Goal: Task Accomplishment & Management: Complete application form

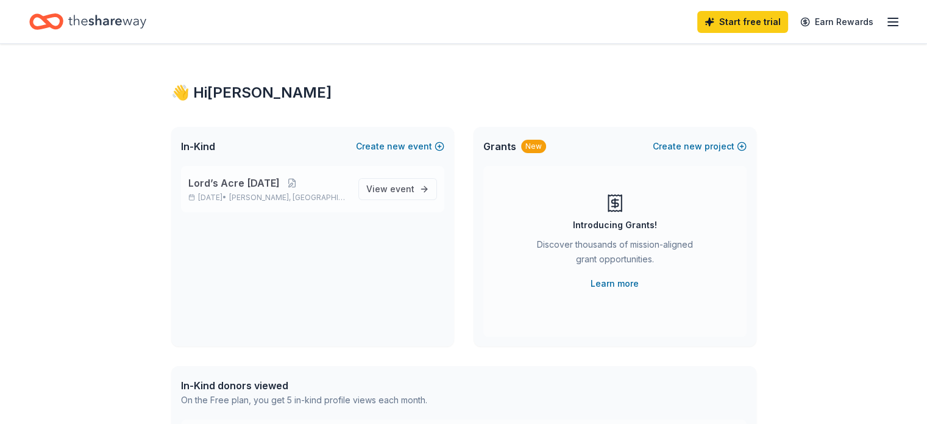
click at [285, 193] on span "Van Alstyne, TX" at bounding box center [289, 198] width 120 height 10
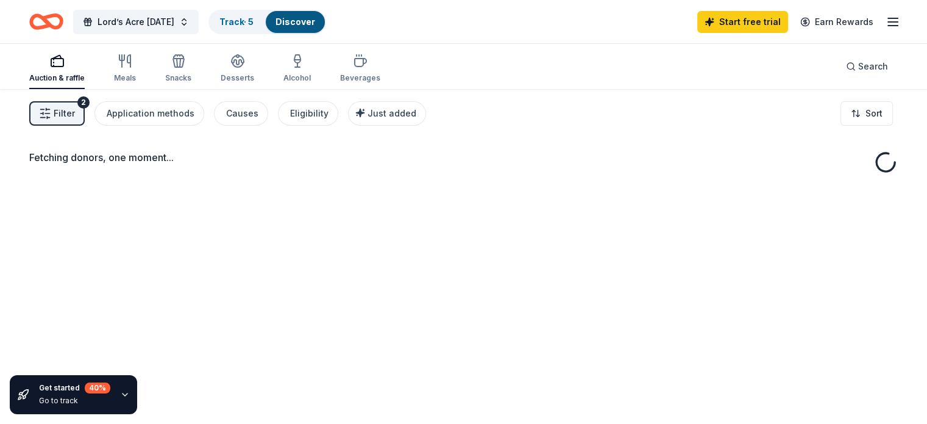
drag, startPoint x: 285, startPoint y: 192, endPoint x: 477, endPoint y: 299, distance: 219.2
click at [477, 299] on div "Fetching donors, one moment..." at bounding box center [463, 301] width 927 height 424
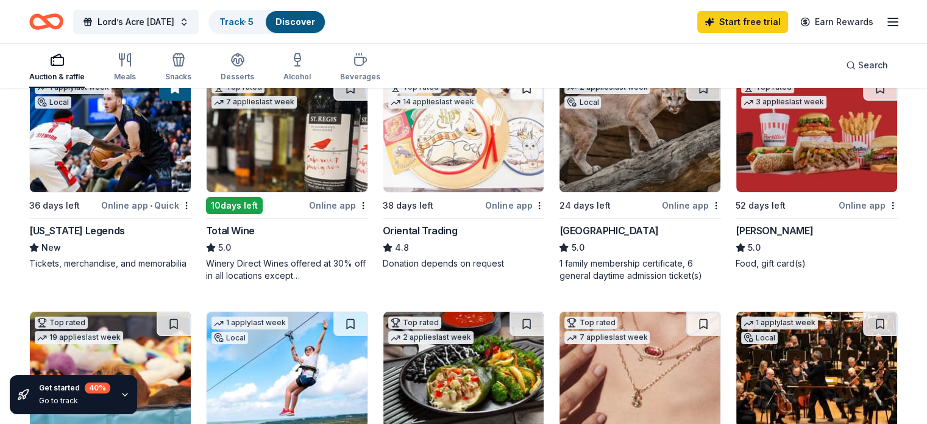
scroll to position [157, 0]
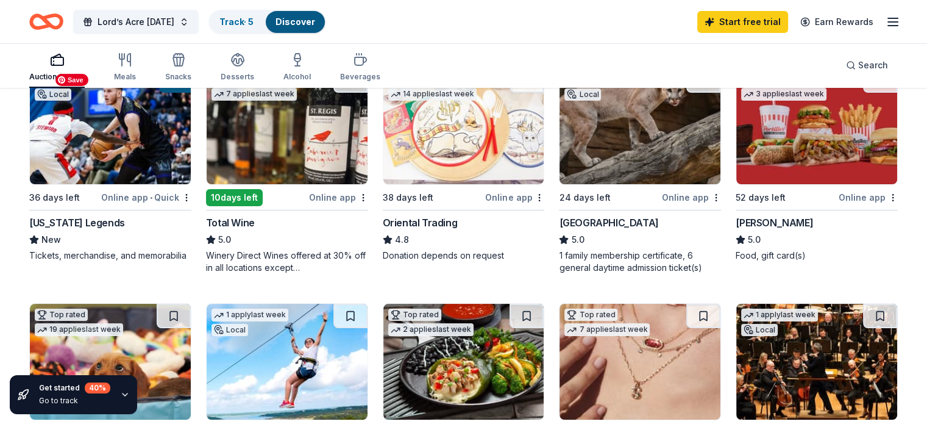
click at [145, 145] on img at bounding box center [110, 126] width 161 height 116
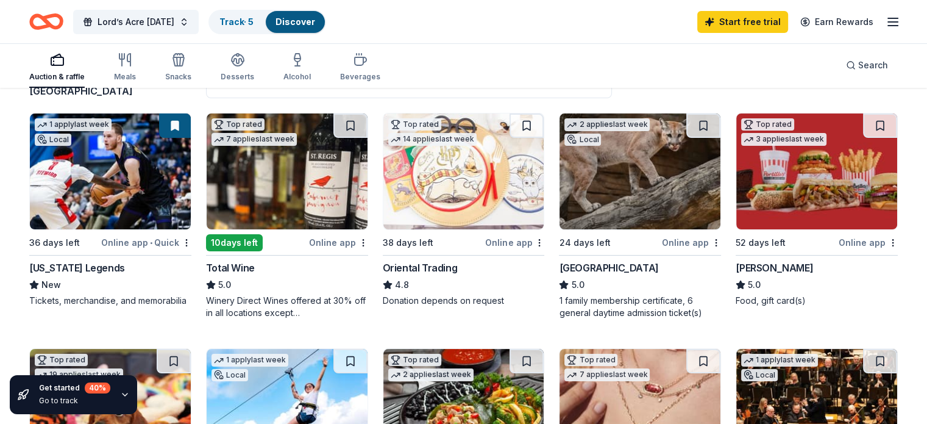
scroll to position [123, 0]
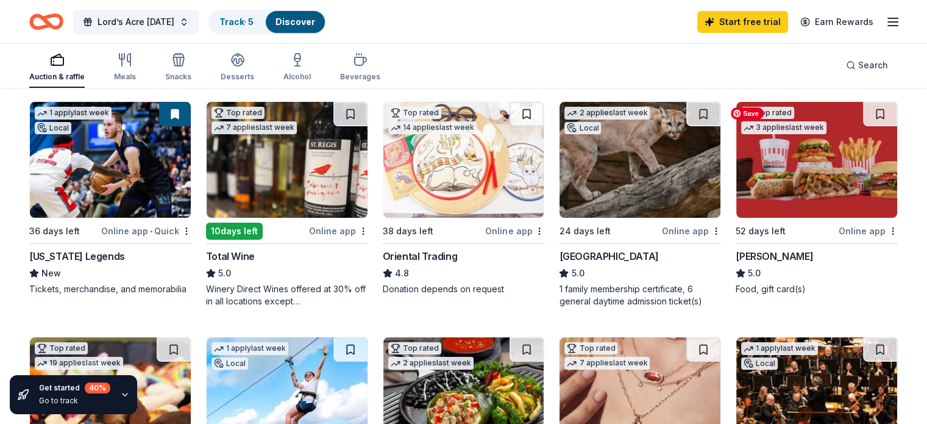
click at [800, 162] on img at bounding box center [817, 160] width 161 height 116
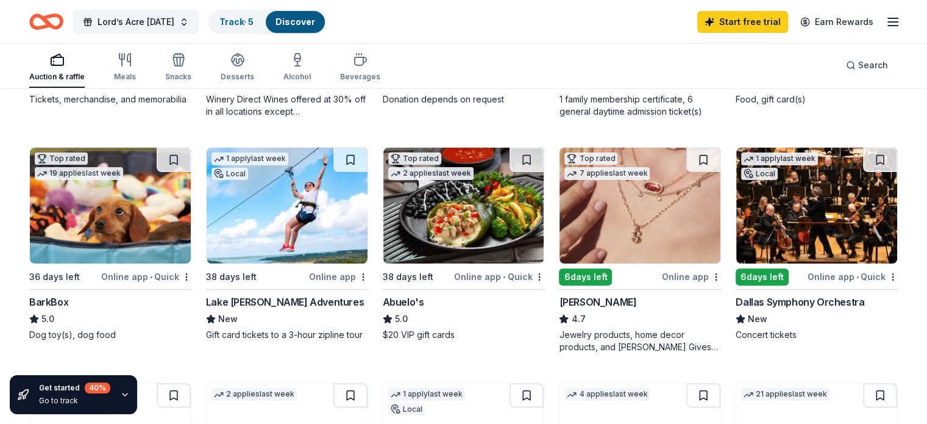
scroll to position [317, 0]
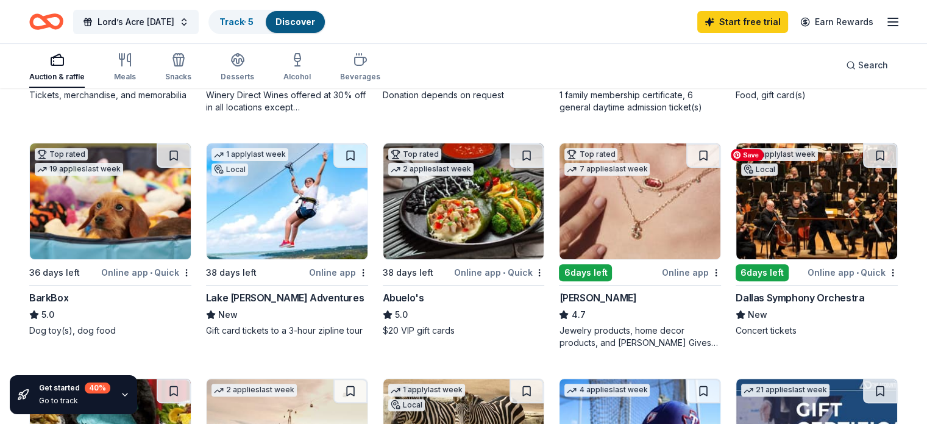
click at [811, 213] on img at bounding box center [817, 201] width 161 height 116
click at [474, 216] on img at bounding box center [464, 201] width 161 height 116
click at [639, 207] on img at bounding box center [640, 201] width 161 height 116
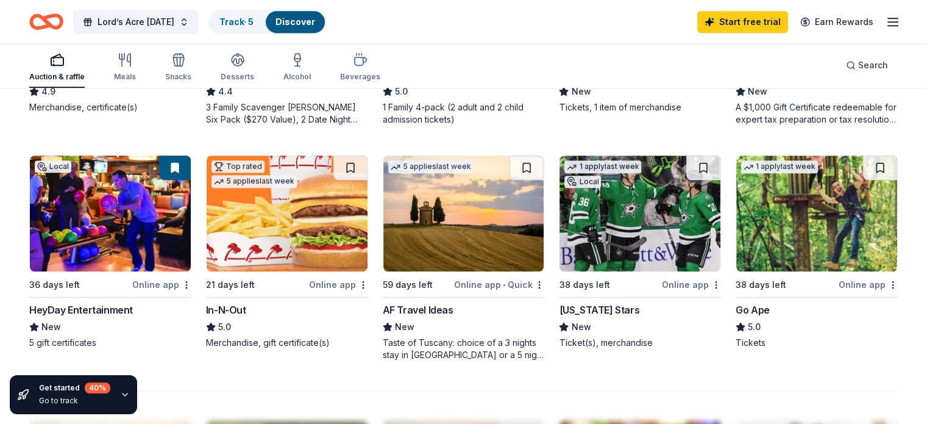
scroll to position [782, 0]
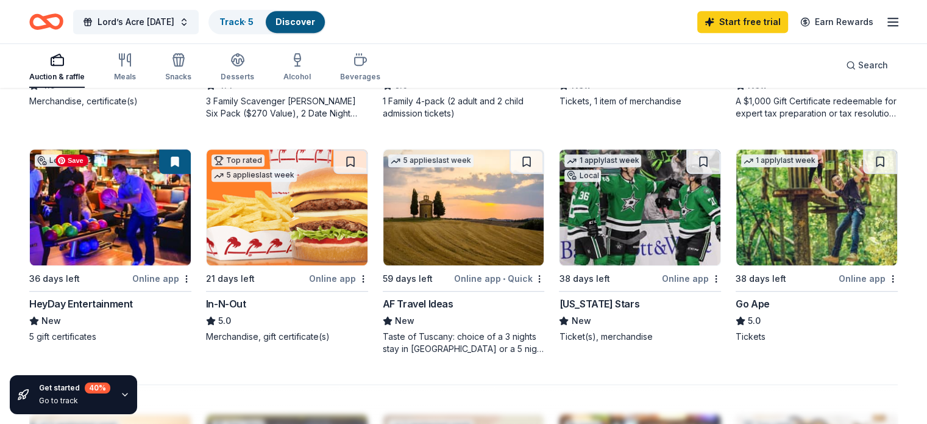
click at [140, 212] on img at bounding box center [110, 207] width 161 height 116
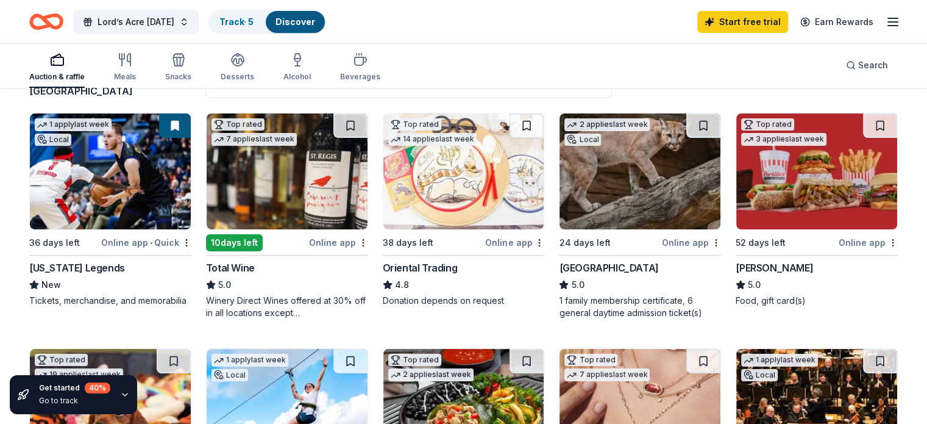
scroll to position [123, 0]
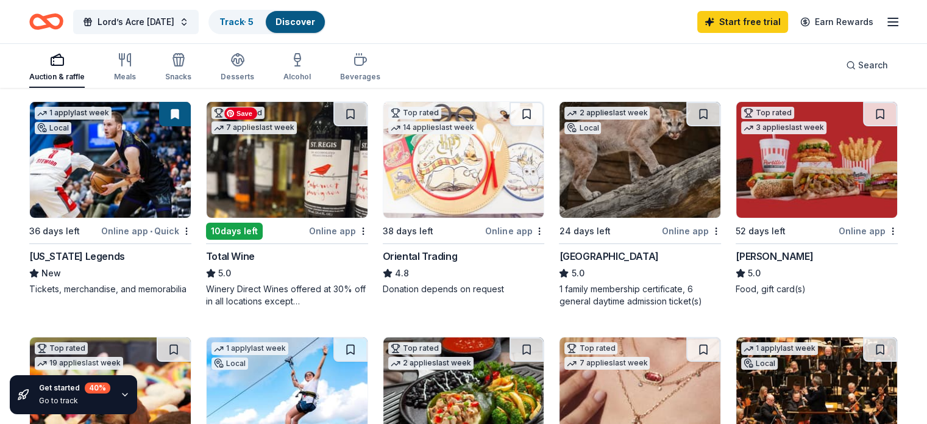
click at [295, 167] on img at bounding box center [287, 160] width 161 height 116
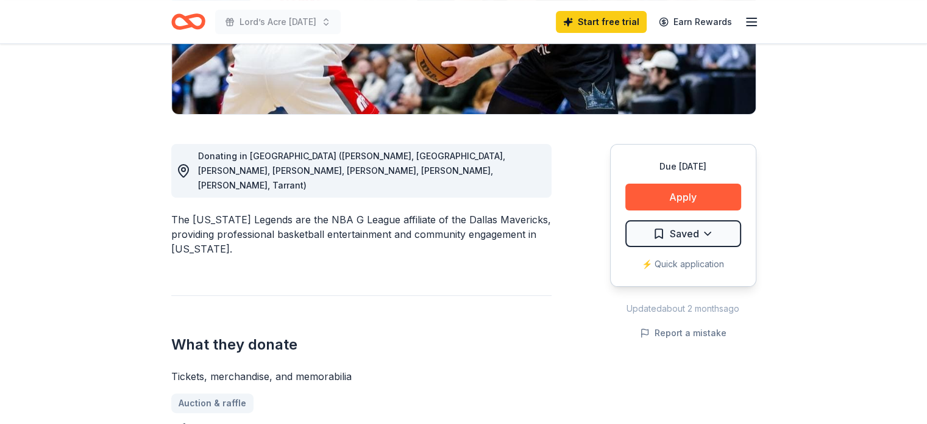
scroll to position [254, 0]
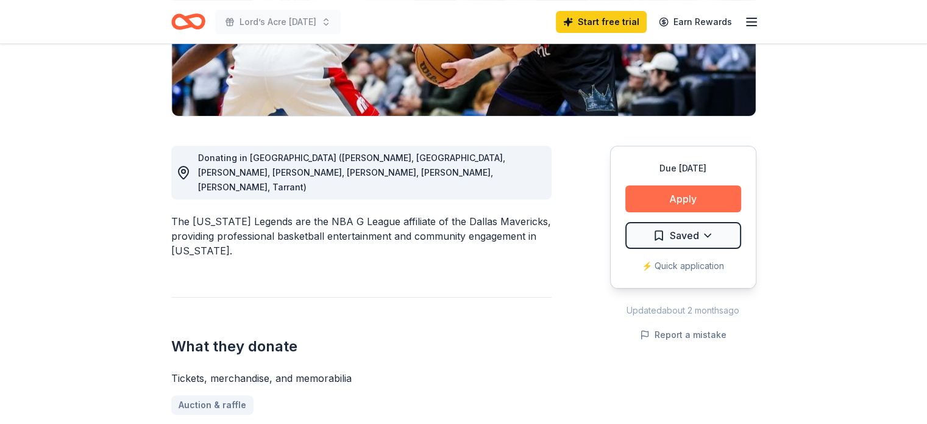
click at [699, 200] on button "Apply" at bounding box center [684, 198] width 116 height 27
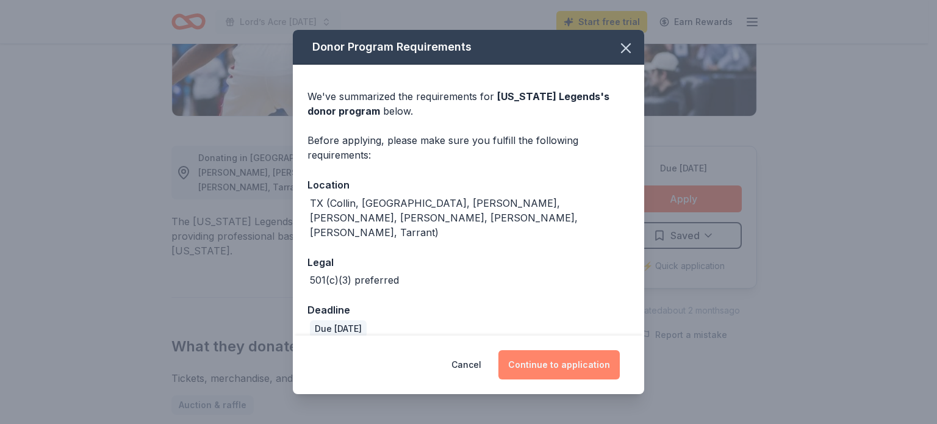
click at [565, 359] on button "Continue to application" at bounding box center [558, 364] width 121 height 29
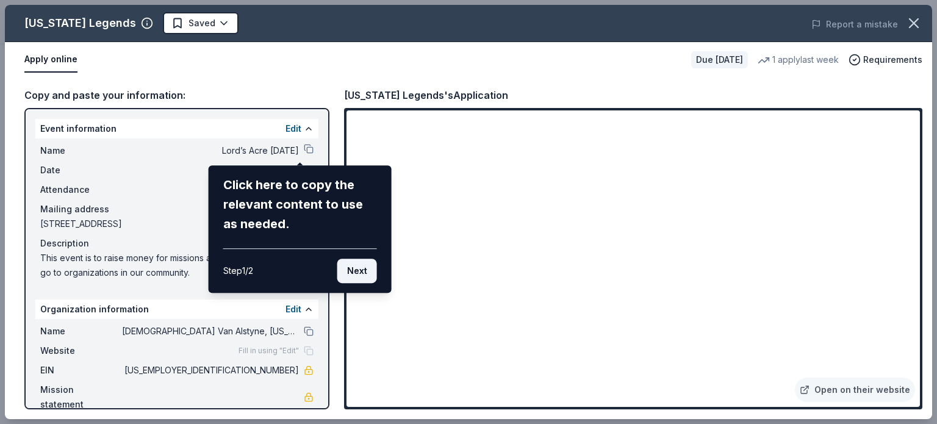
click at [359, 271] on button "Next" at bounding box center [357, 271] width 40 height 24
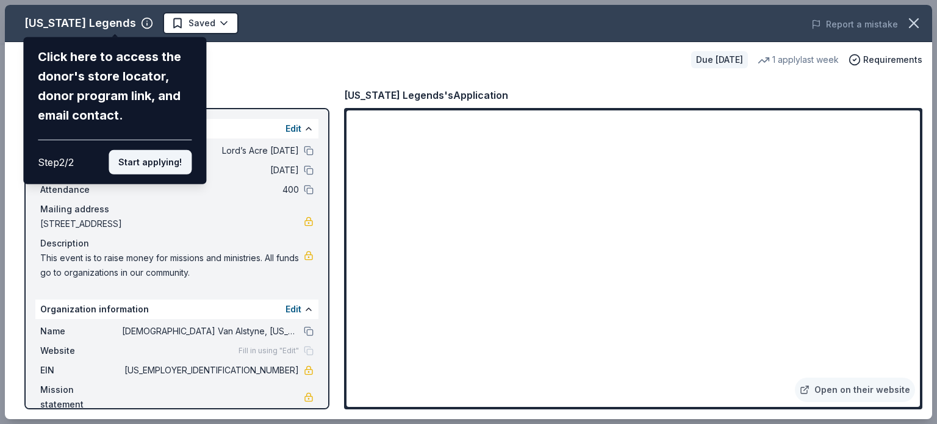
click at [159, 159] on button "Start applying!" at bounding box center [150, 162] width 83 height 24
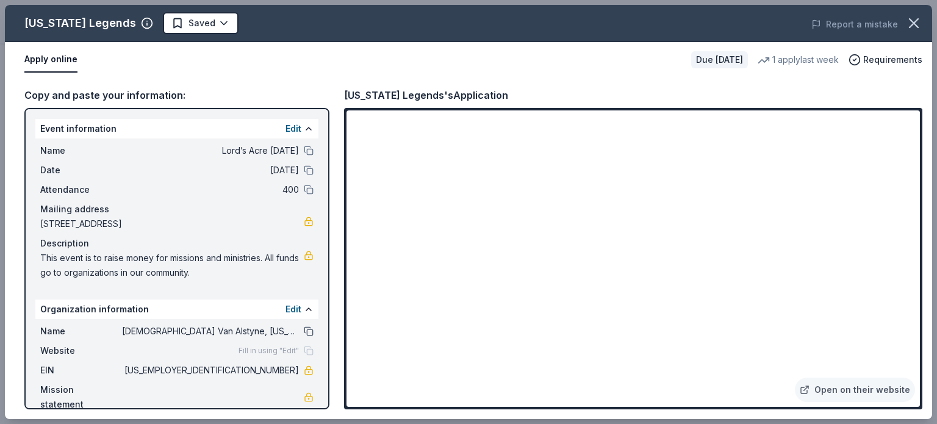
click at [304, 332] on button at bounding box center [309, 331] width 10 height 10
click at [916, 30] on icon "button" at bounding box center [913, 23] width 17 height 17
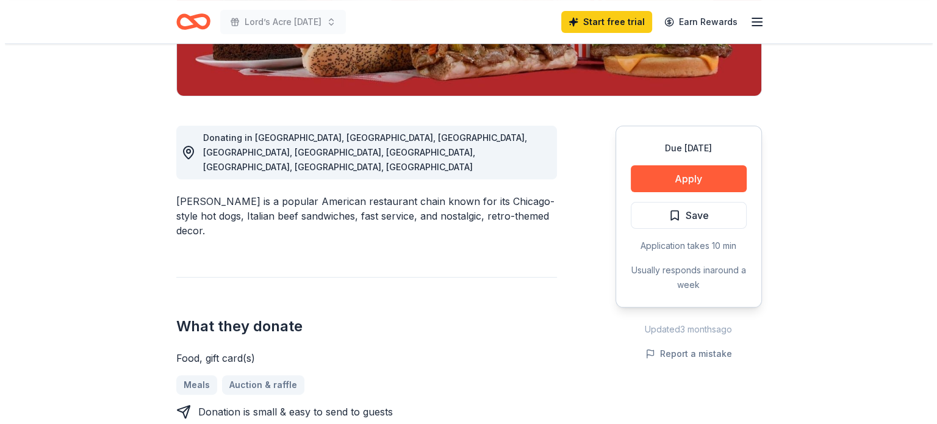
scroll to position [276, 0]
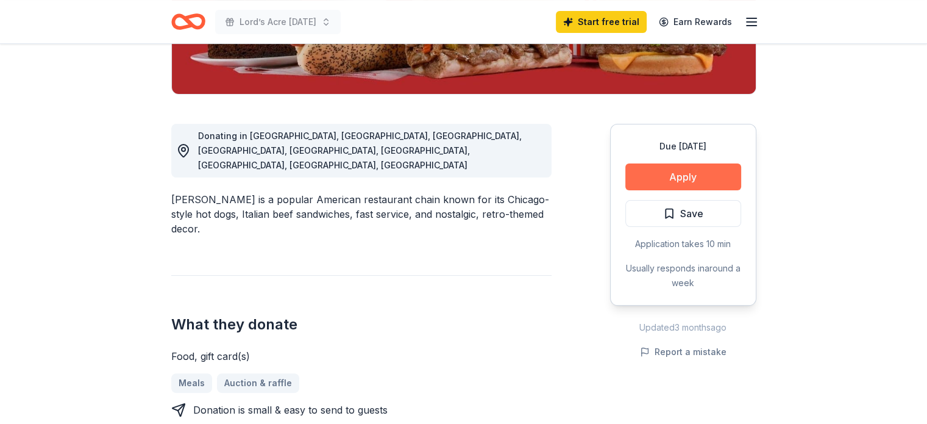
click at [719, 173] on button "Apply" at bounding box center [684, 176] width 116 height 27
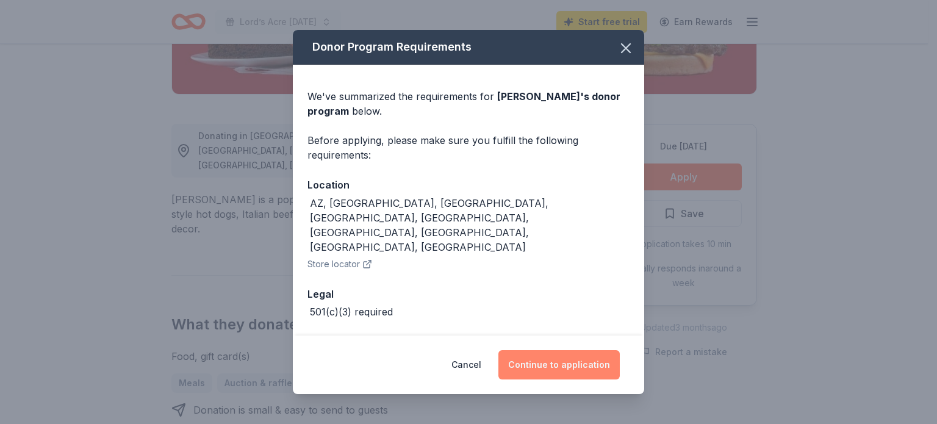
click at [563, 363] on button "Continue to application" at bounding box center [558, 364] width 121 height 29
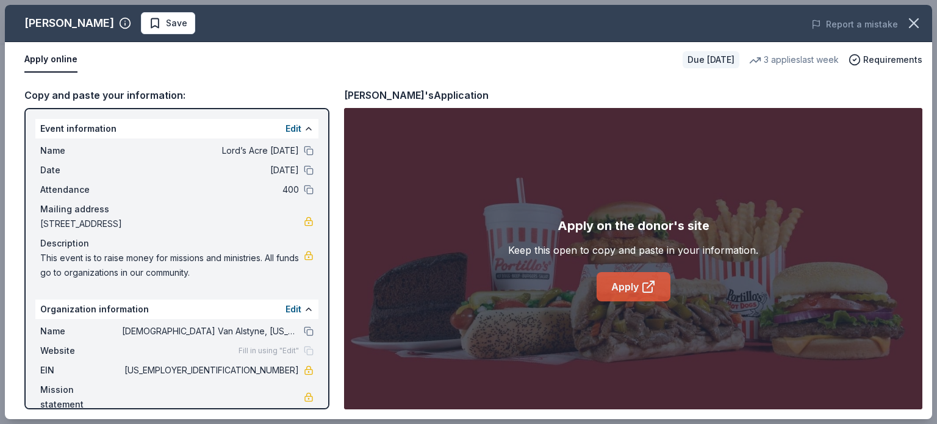
click at [606, 285] on link "Apply" at bounding box center [633, 286] width 74 height 29
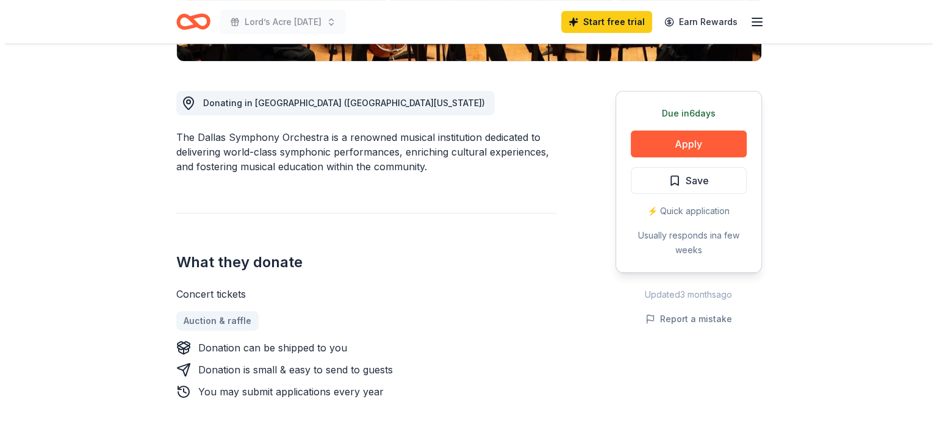
scroll to position [312, 0]
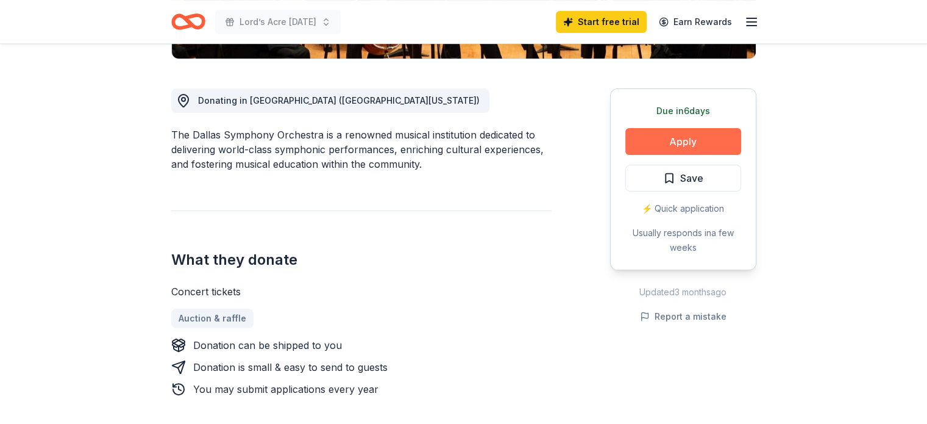
click at [718, 137] on button "Apply" at bounding box center [684, 141] width 116 height 27
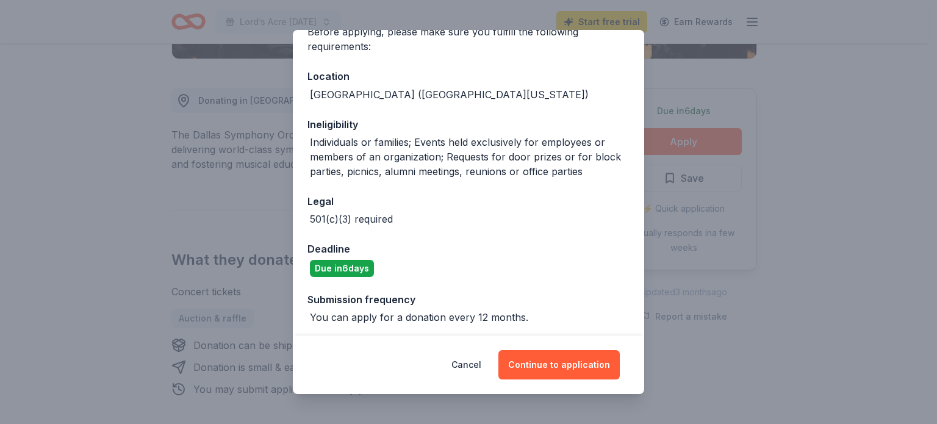
scroll to position [112, 0]
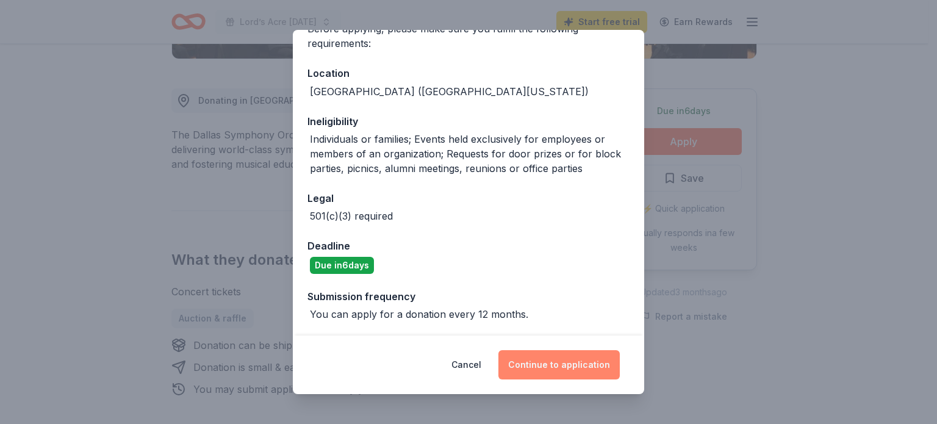
click at [573, 362] on button "Continue to application" at bounding box center [558, 364] width 121 height 29
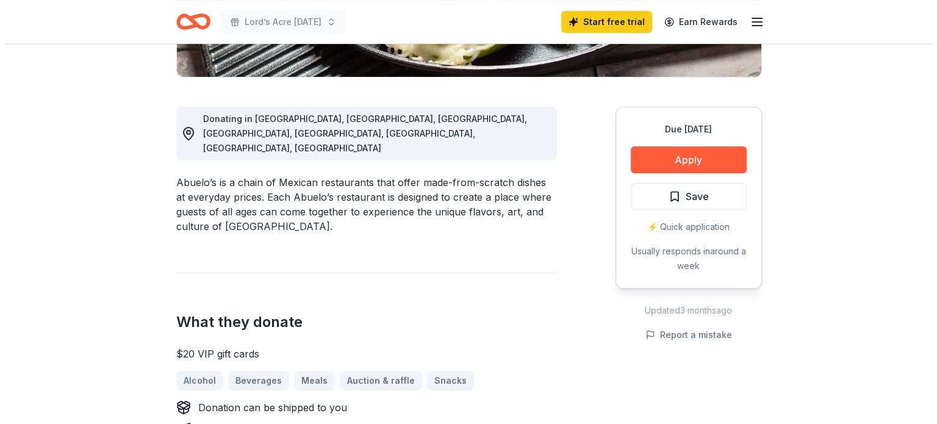
scroll to position [303, 0]
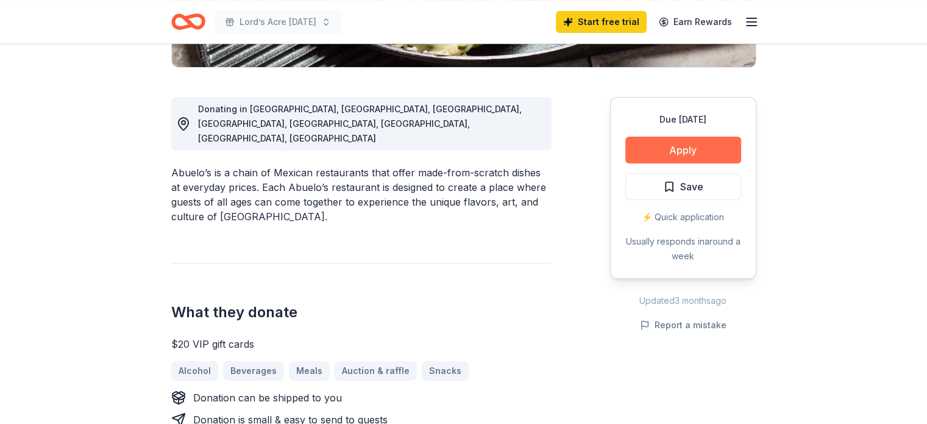
click at [701, 141] on button "Apply" at bounding box center [684, 150] width 116 height 27
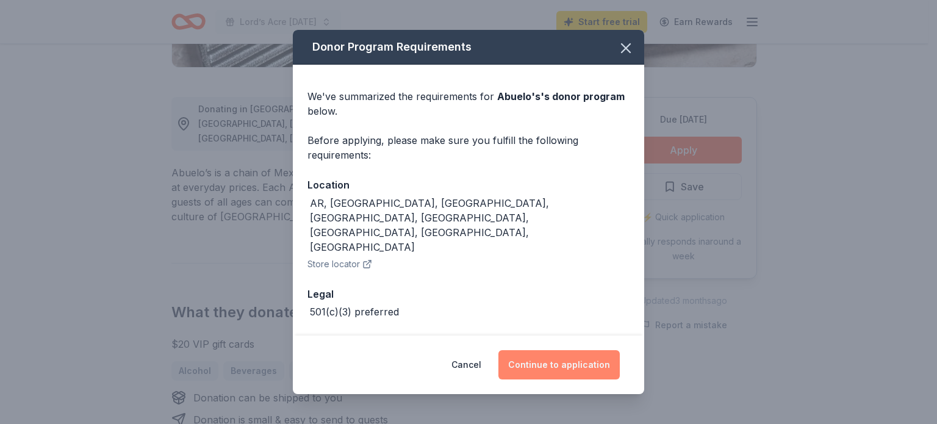
click at [568, 366] on button "Continue to application" at bounding box center [558, 364] width 121 height 29
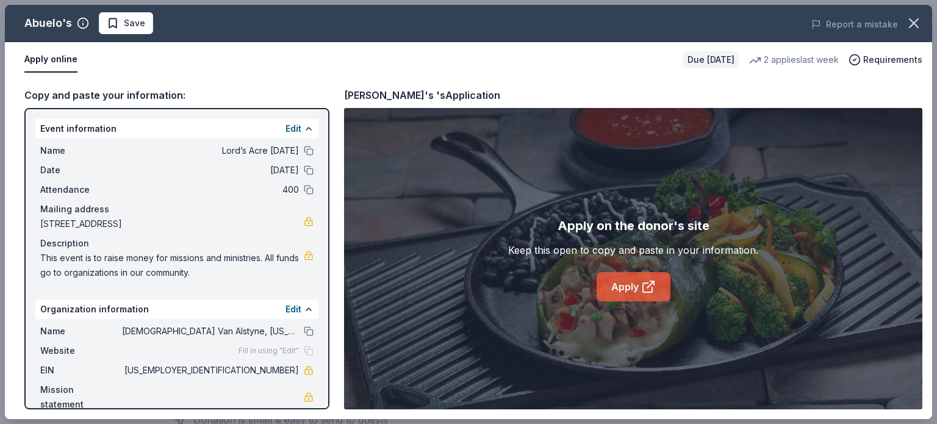
click at [633, 278] on link "Apply" at bounding box center [633, 286] width 74 height 29
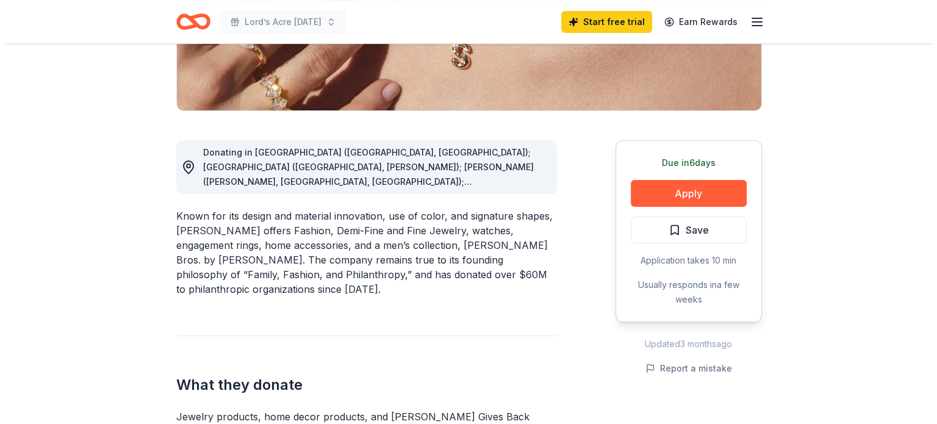
scroll to position [278, 0]
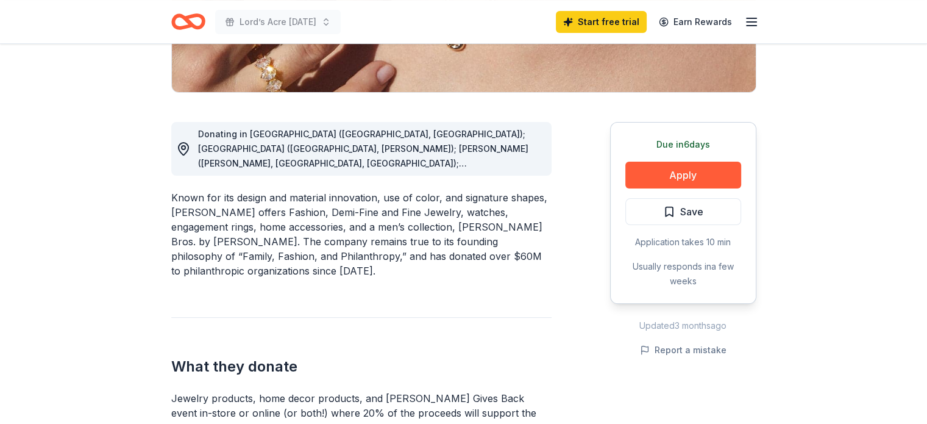
click at [519, 157] on div "Donating in [GEOGRAPHIC_DATA] ([GEOGRAPHIC_DATA], [GEOGRAPHIC_DATA]); [GEOGRAPH…" at bounding box center [370, 149] width 344 height 44
click at [529, 168] on span "Donating in [GEOGRAPHIC_DATA] ([GEOGRAPHIC_DATA], [GEOGRAPHIC_DATA]); [GEOGRAPH…" at bounding box center [363, 288] width 330 height 318
click at [529, 165] on span "Donating in AL (Birmingham, Huntsville); AR (Little Rock, Rogers); AZ (Chandler…" at bounding box center [363, 288] width 330 height 318
click at [701, 174] on button "Apply" at bounding box center [684, 175] width 116 height 27
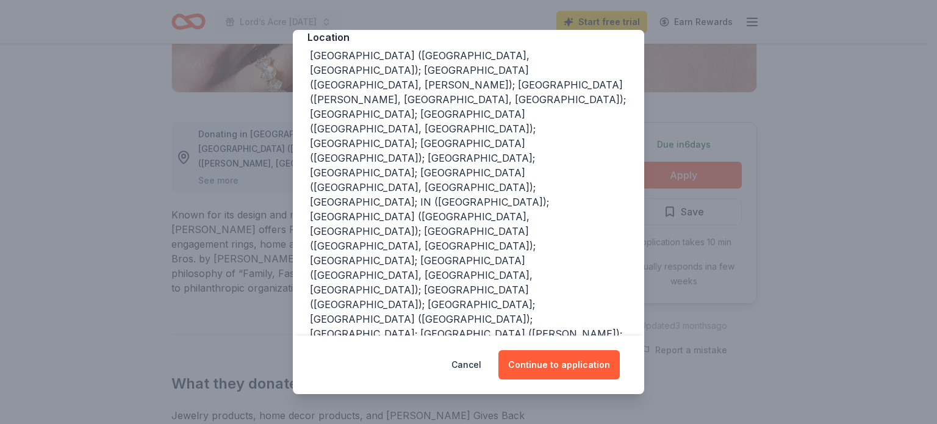
scroll to position [156, 0]
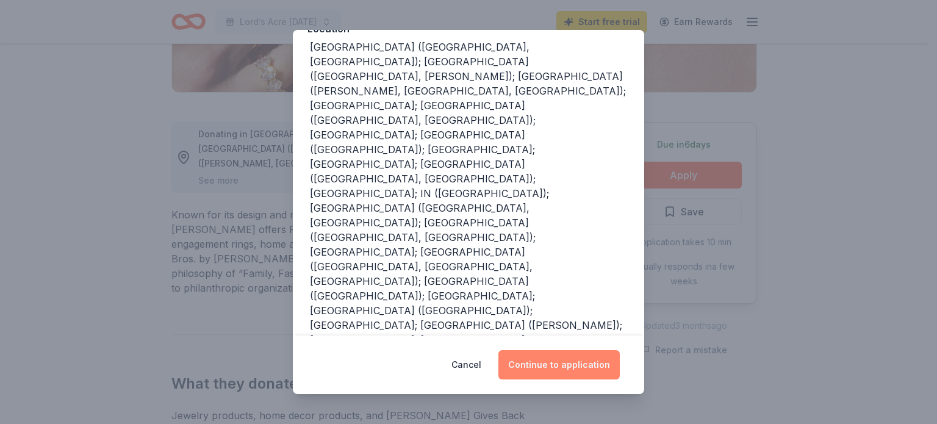
click at [562, 365] on button "Continue to application" at bounding box center [558, 364] width 121 height 29
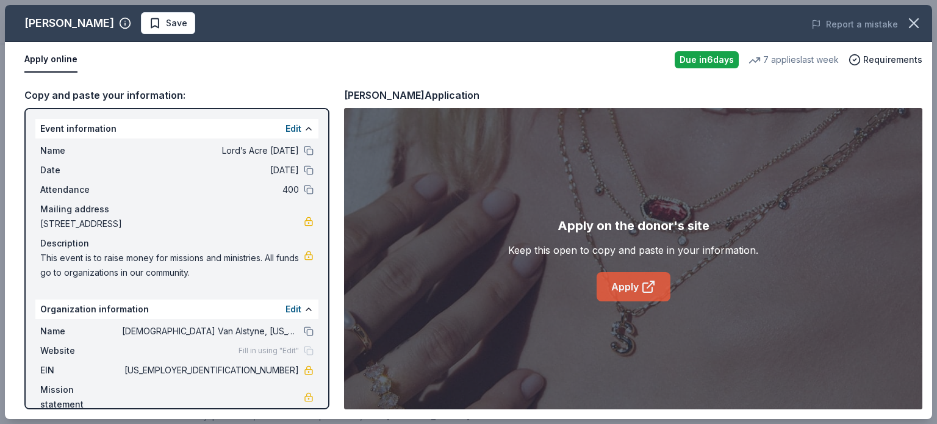
click at [623, 294] on link "Apply" at bounding box center [633, 286] width 74 height 29
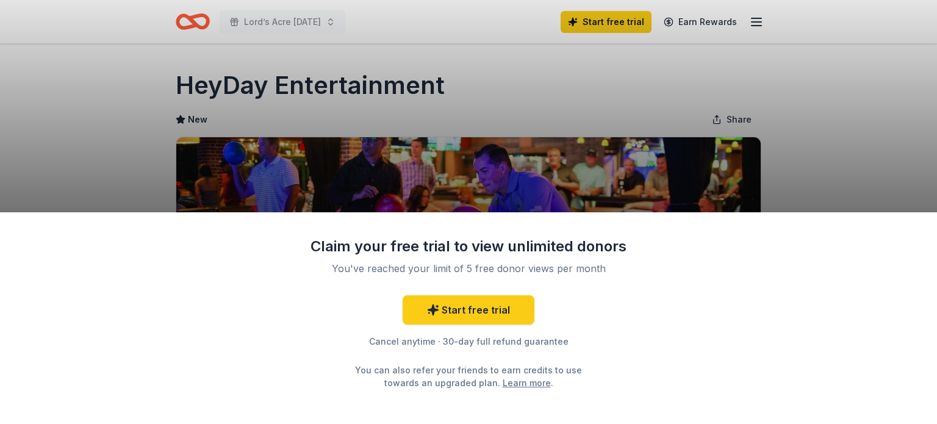
click at [848, 133] on div "Claim your free trial to view unlimited donors You've reached your limit of 5 f…" at bounding box center [468, 212] width 937 height 424
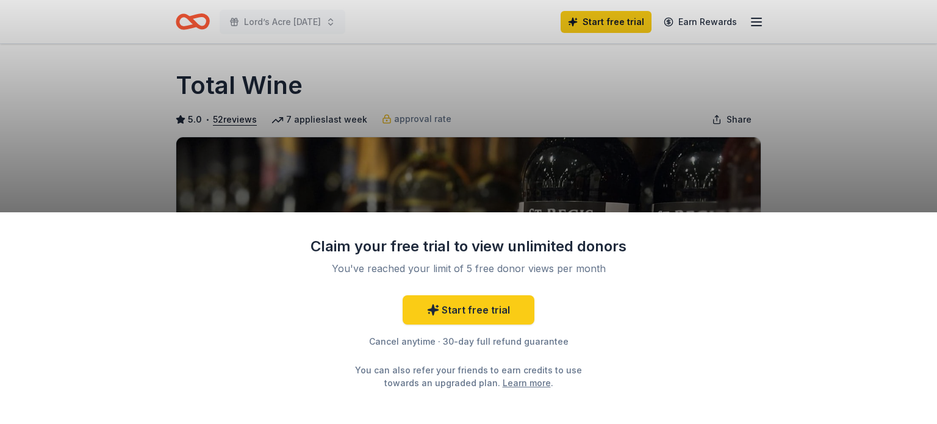
drag, startPoint x: 533, startPoint y: 272, endPoint x: 655, endPoint y: 307, distance: 127.6
click at [655, 307] on div "Claim your free trial to view unlimited donors You've reached your limit of 5 f…" at bounding box center [468, 318] width 937 height 212
click at [513, 385] on link "Learn more" at bounding box center [526, 382] width 48 height 13
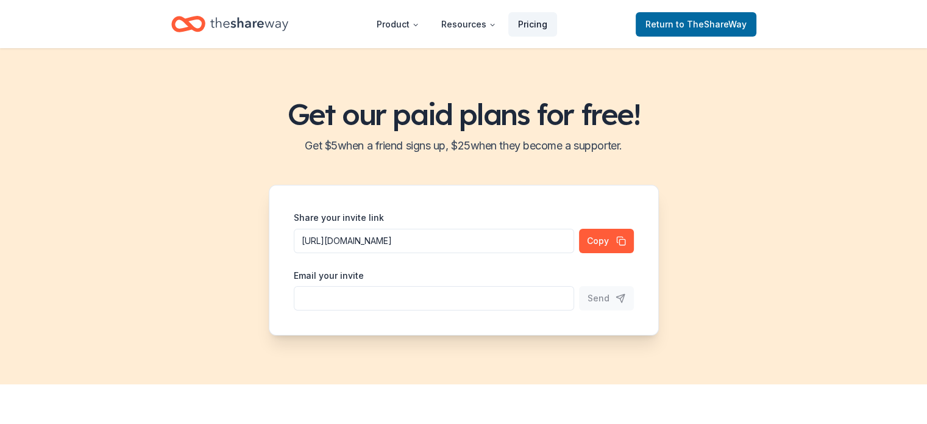
click at [526, 21] on link "Pricing" at bounding box center [532, 24] width 49 height 24
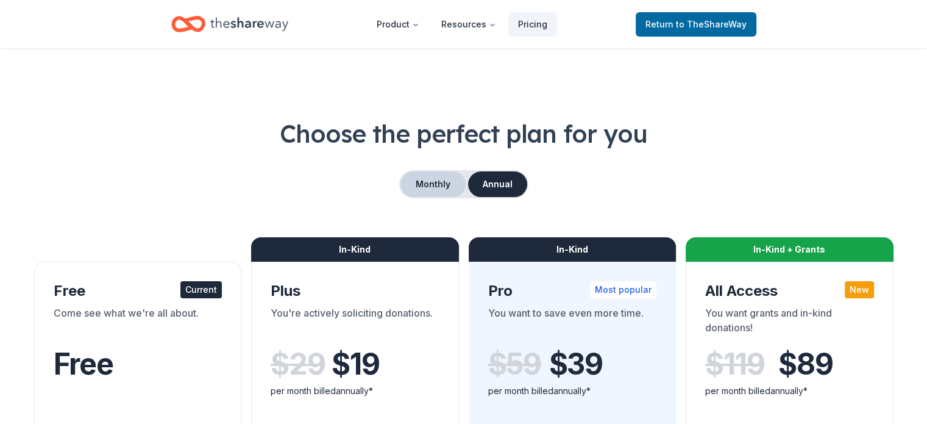
click at [424, 187] on button "Monthly" at bounding box center [433, 184] width 65 height 26
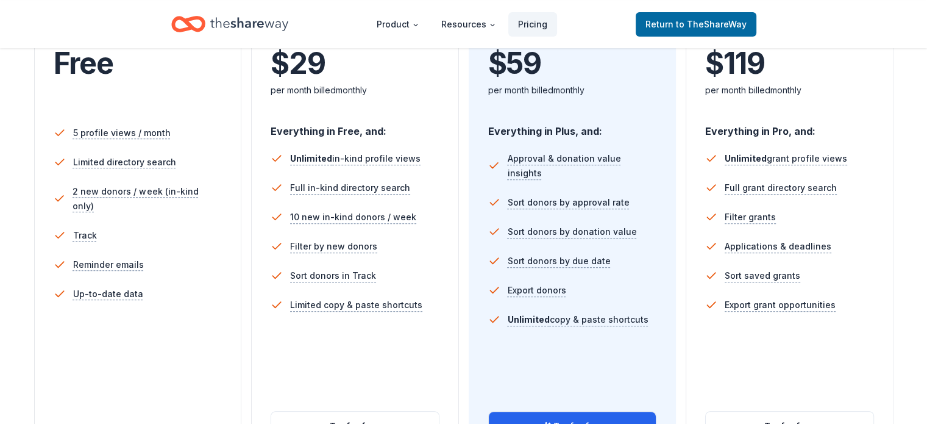
scroll to position [304, 0]
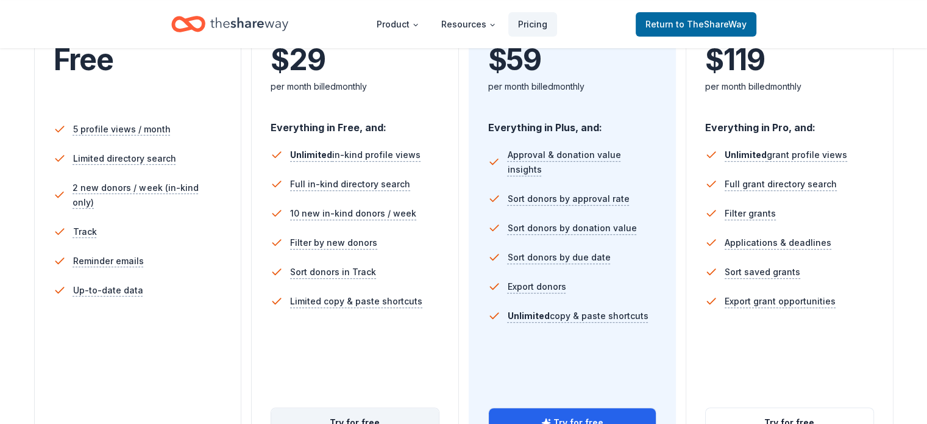
click at [359, 408] on button "Try for free" at bounding box center [355, 422] width 168 height 29
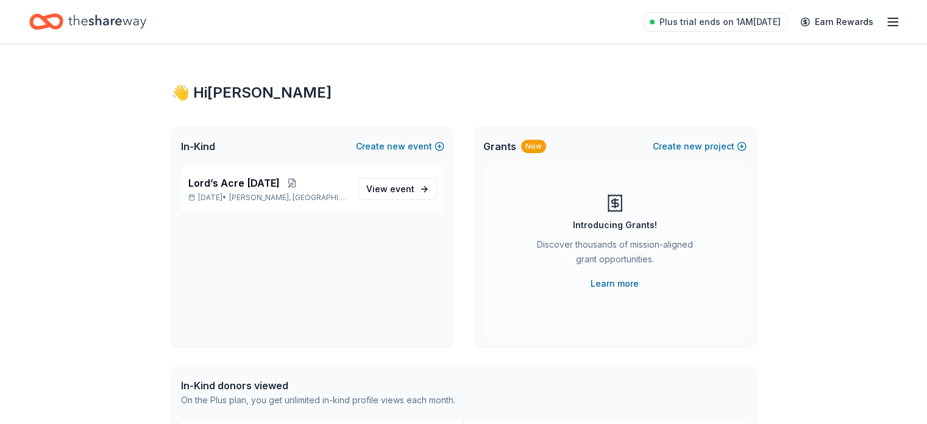
click at [927, 209] on html "Plus trial ends on 1AM, 9/4 Earn Rewards 👋 Hi Todd In-Kind Create new event Lor…" at bounding box center [463, 212] width 927 height 424
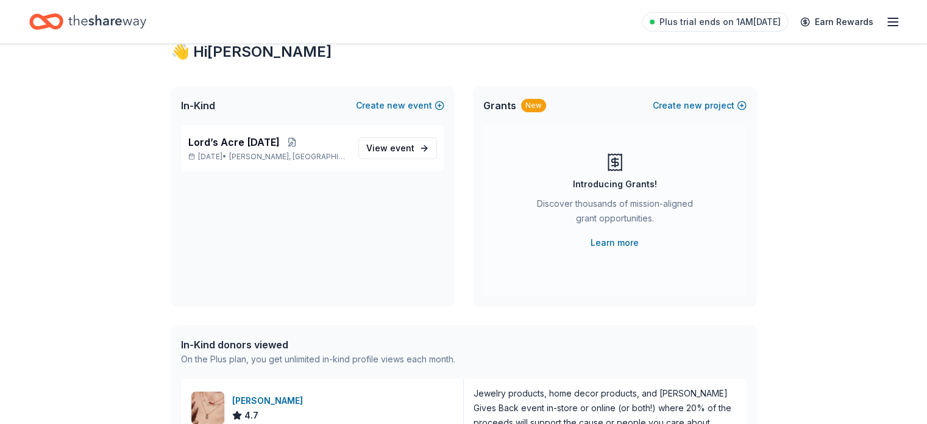
scroll to position [39, 0]
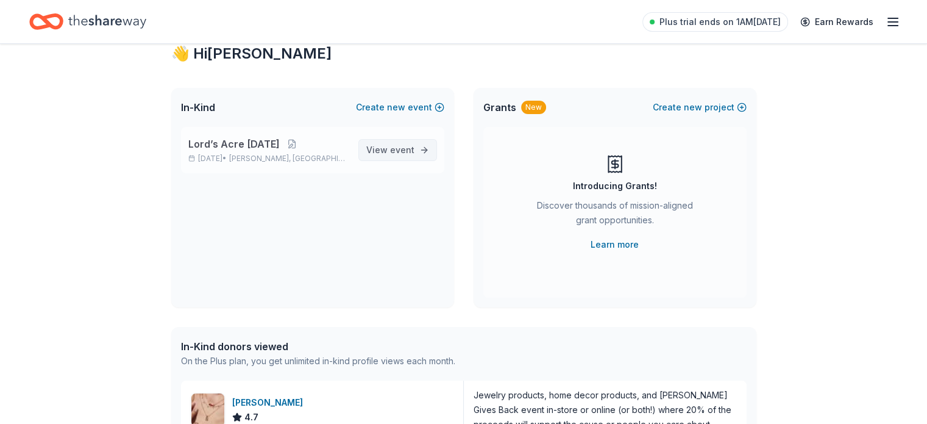
click at [407, 153] on span "event" at bounding box center [402, 150] width 24 height 10
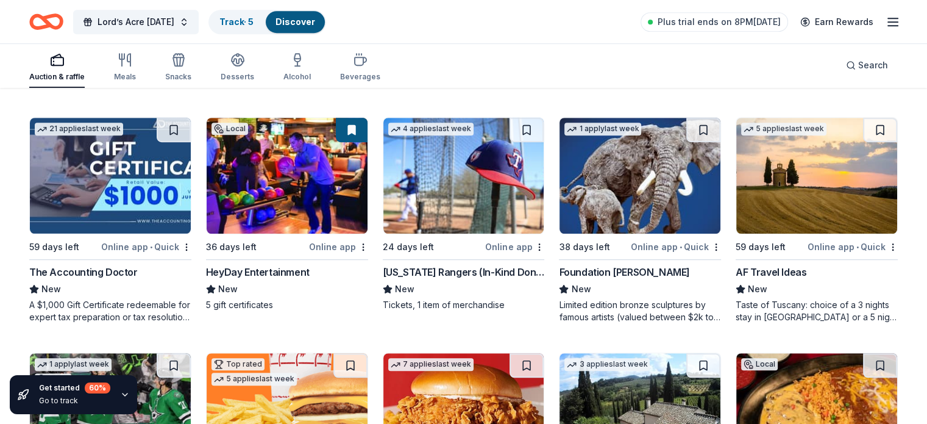
scroll to position [817, 0]
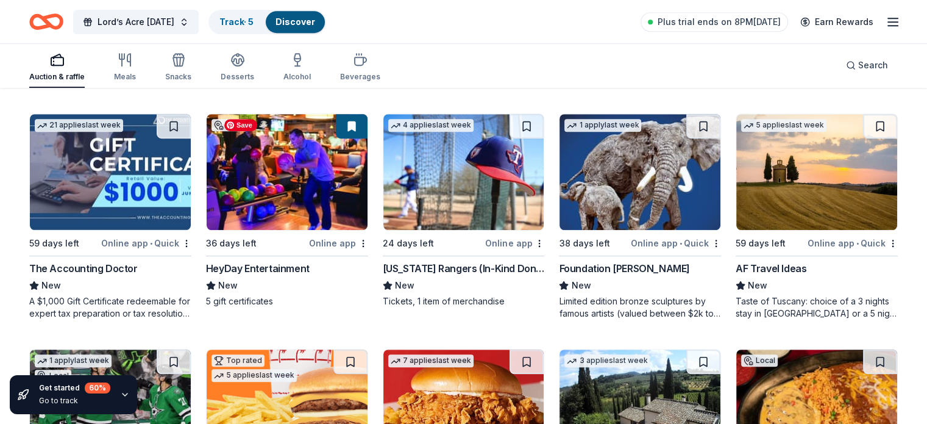
click at [285, 194] on img at bounding box center [287, 172] width 161 height 116
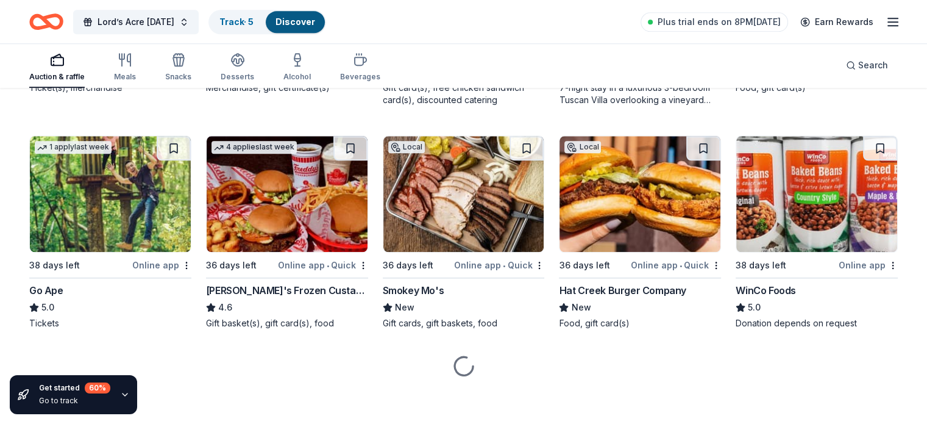
scroll to position [1267, 0]
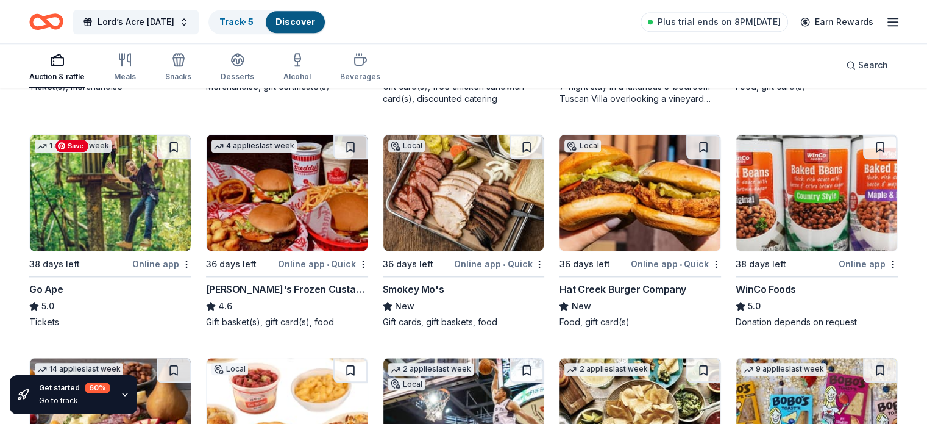
click at [120, 198] on img at bounding box center [110, 193] width 161 height 116
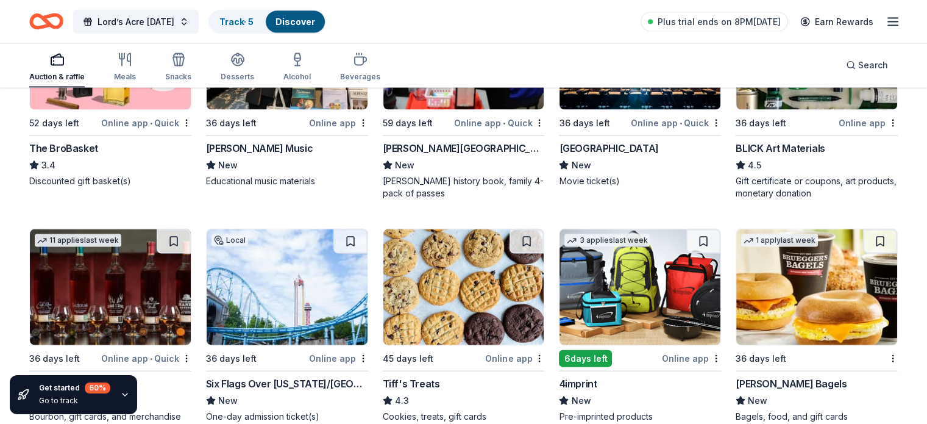
scroll to position [2654, 0]
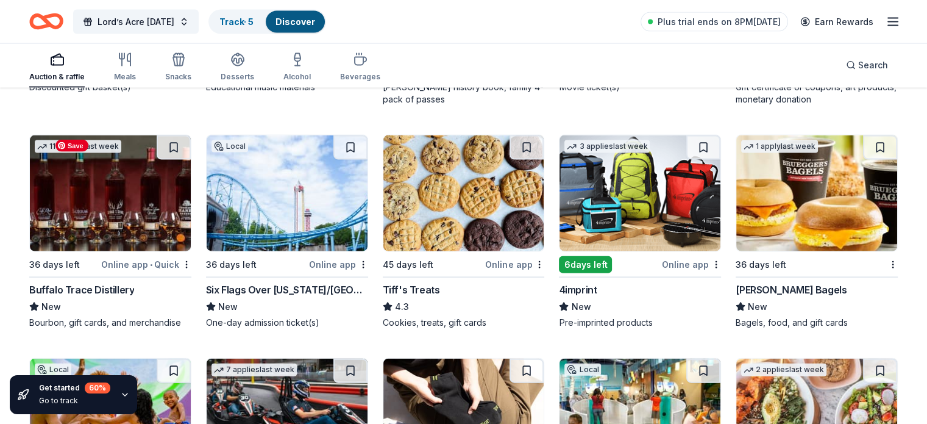
click at [129, 214] on img at bounding box center [110, 193] width 161 height 116
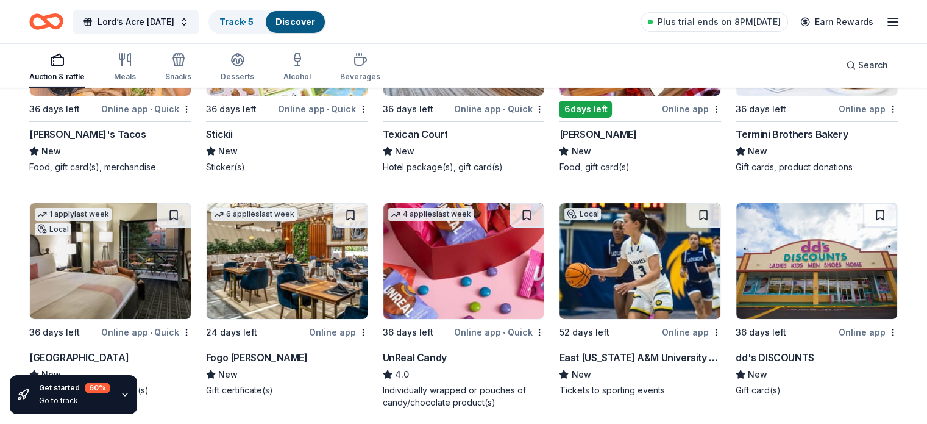
scroll to position [4197, 0]
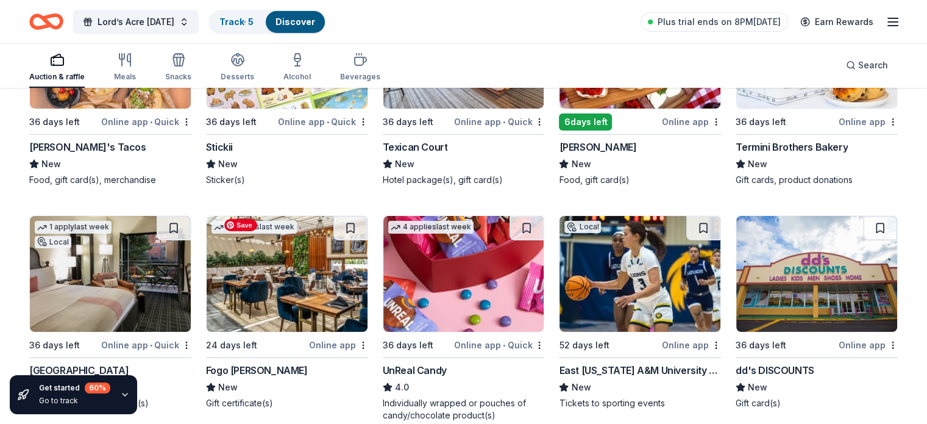
click at [307, 285] on img at bounding box center [287, 274] width 161 height 116
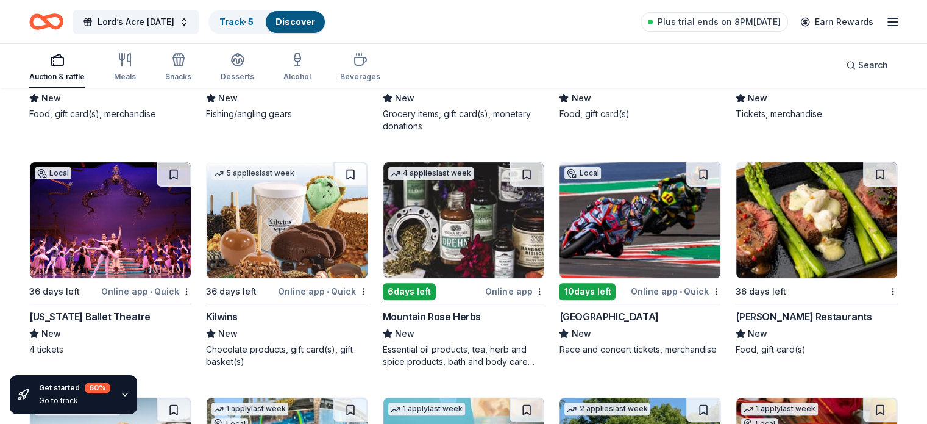
scroll to position [5049, 0]
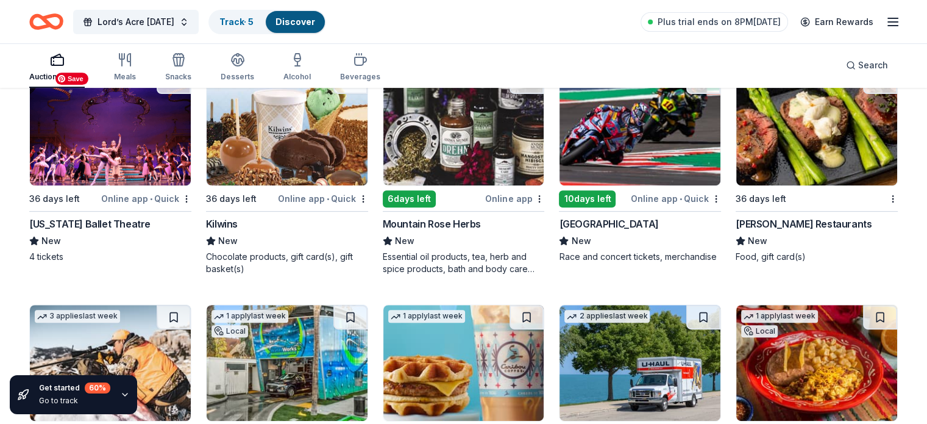
click at [113, 143] on img at bounding box center [110, 128] width 161 height 116
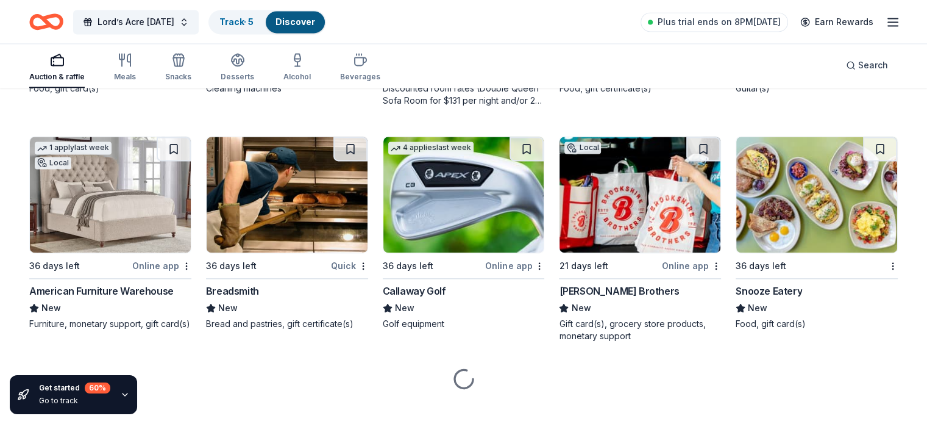
scroll to position [6393, 0]
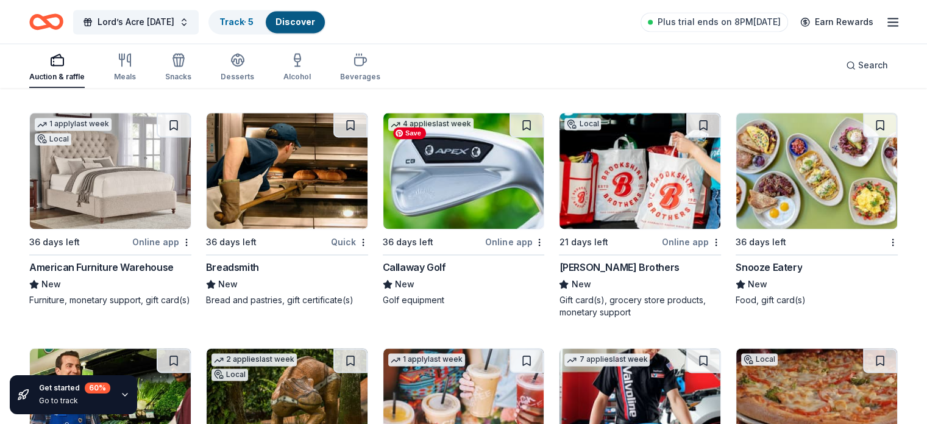
click at [455, 211] on img at bounding box center [464, 171] width 161 height 116
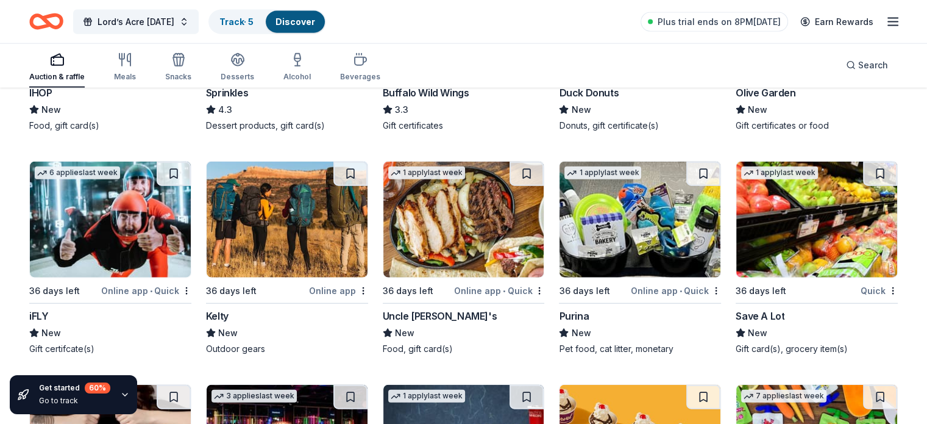
scroll to position [7529, 0]
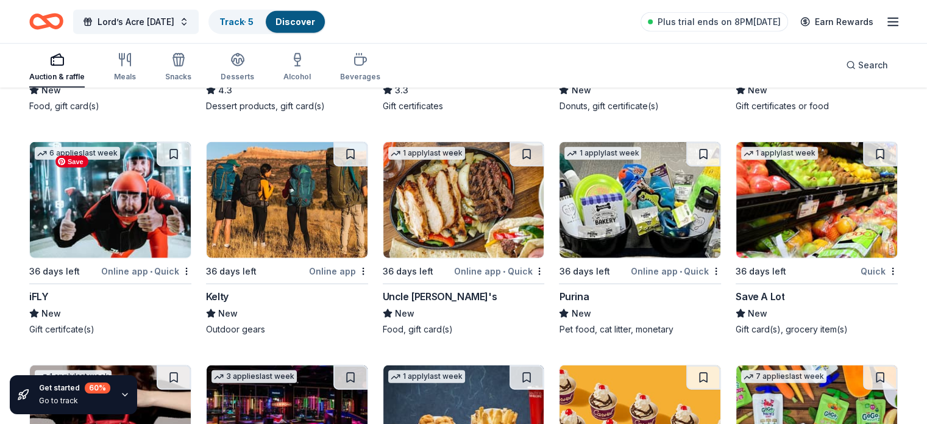
click at [135, 224] on img at bounding box center [110, 200] width 161 height 116
click at [454, 231] on img at bounding box center [464, 200] width 161 height 116
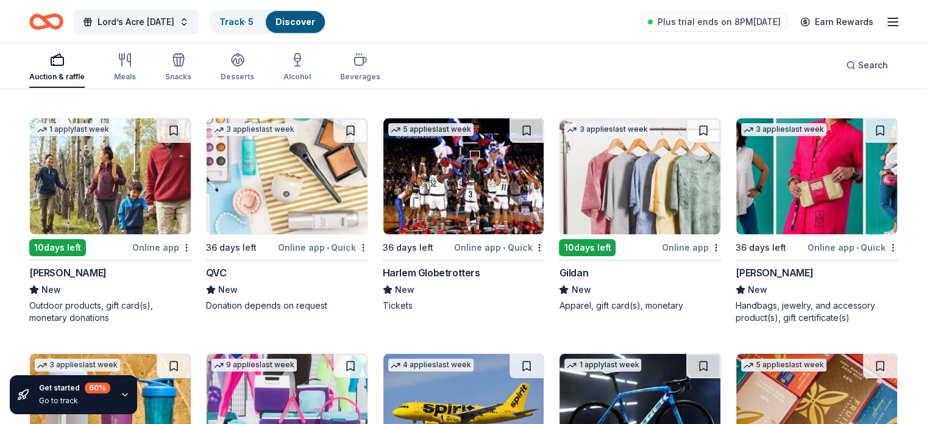
scroll to position [9392, 0]
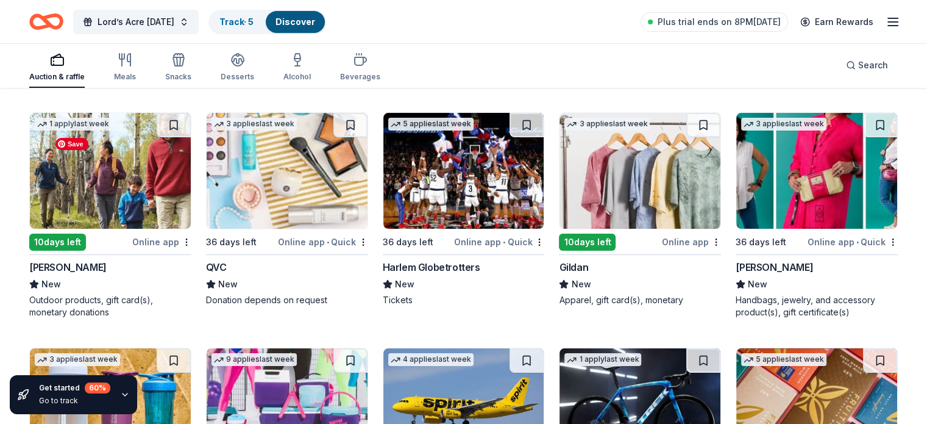
click at [141, 204] on img at bounding box center [110, 171] width 161 height 116
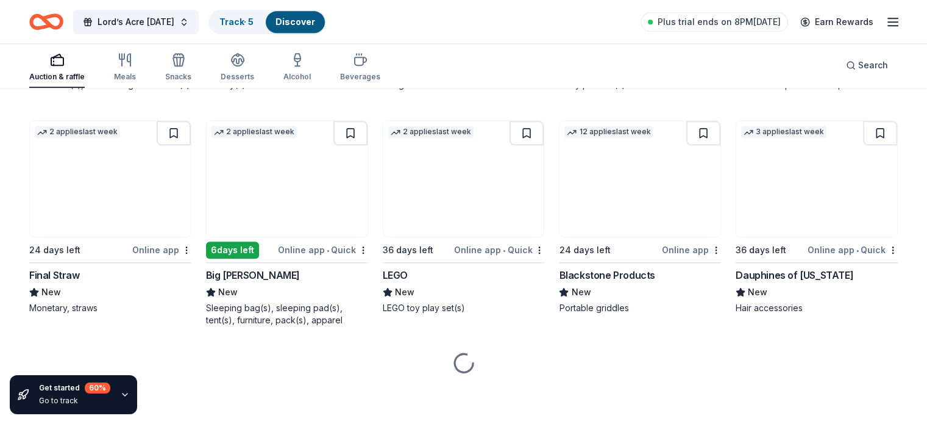
scroll to position [10578, 0]
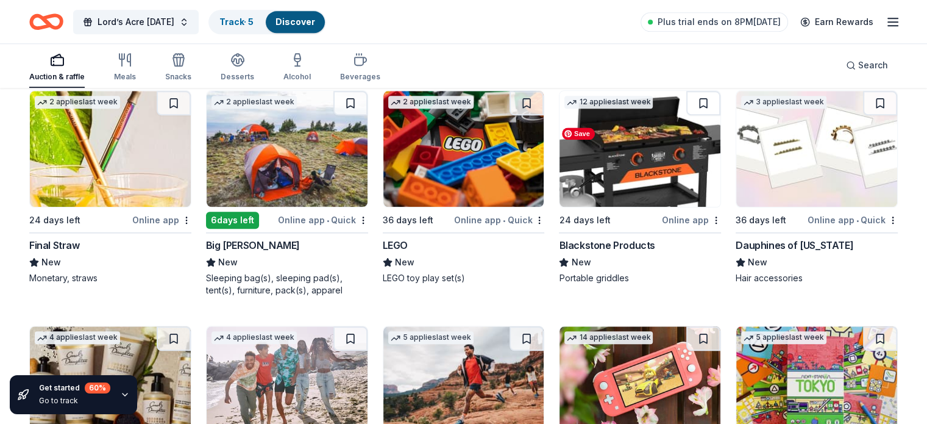
click at [627, 198] on img at bounding box center [640, 149] width 161 height 116
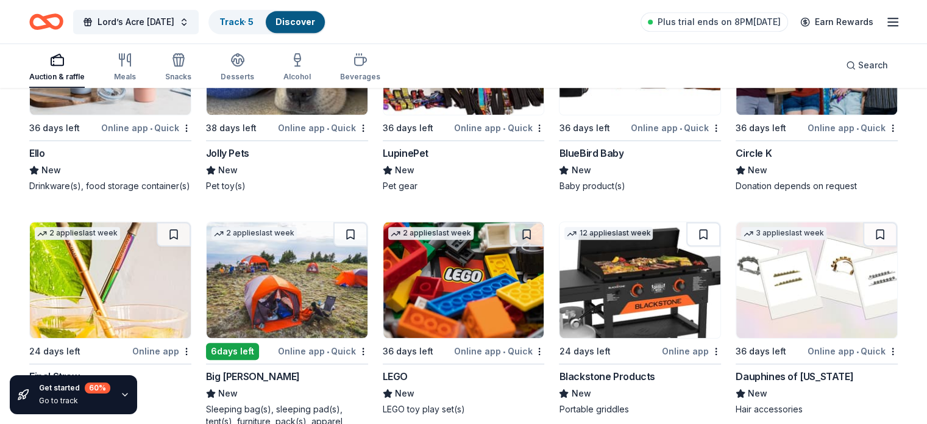
scroll to position [10533, 0]
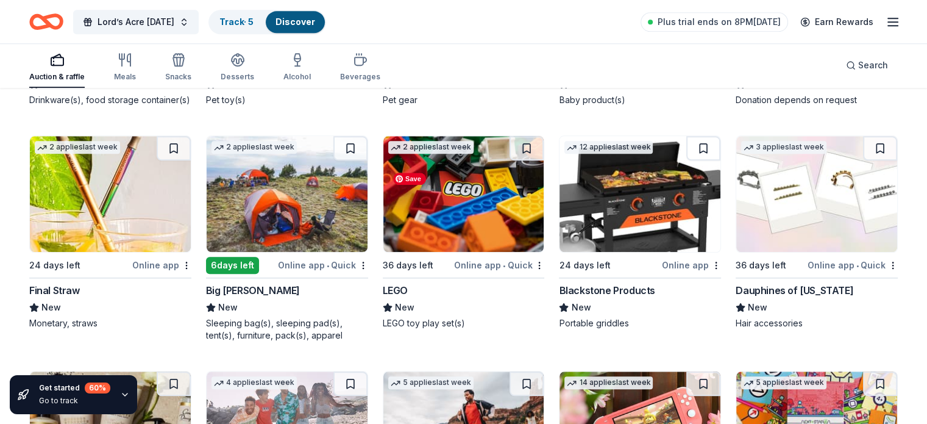
click at [469, 248] on img at bounding box center [464, 194] width 161 height 116
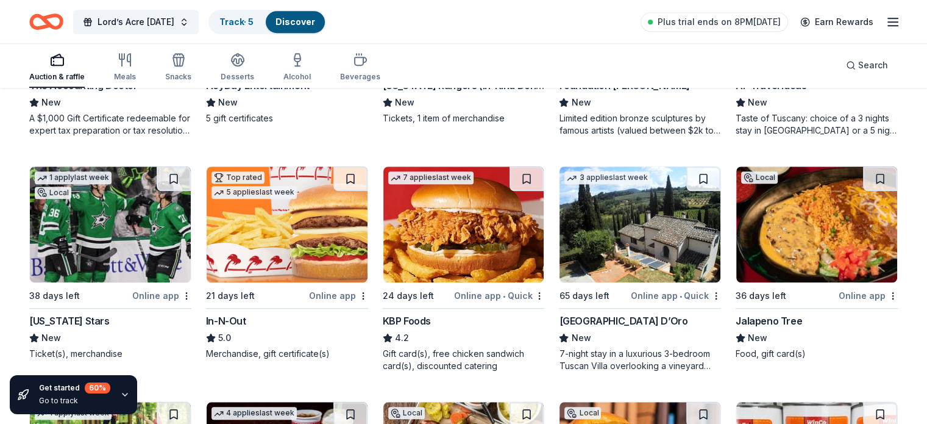
scroll to position [0, 0]
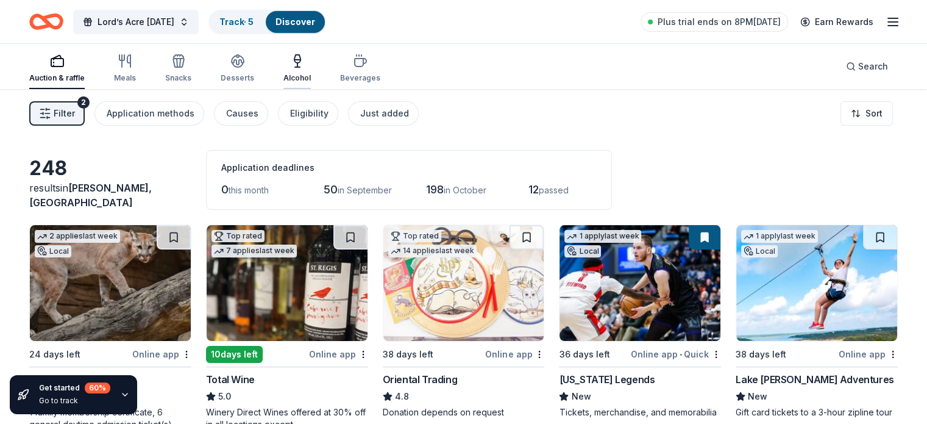
click at [305, 63] on icon "button" at bounding box center [297, 61] width 15 height 15
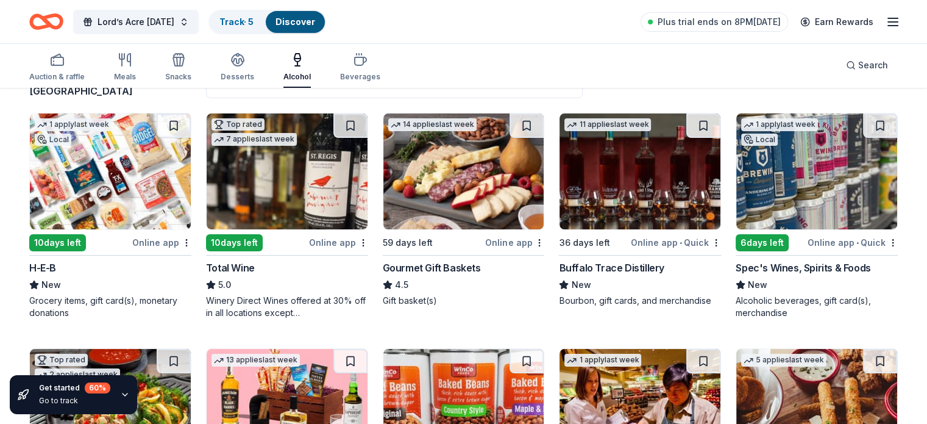
scroll to position [105, 0]
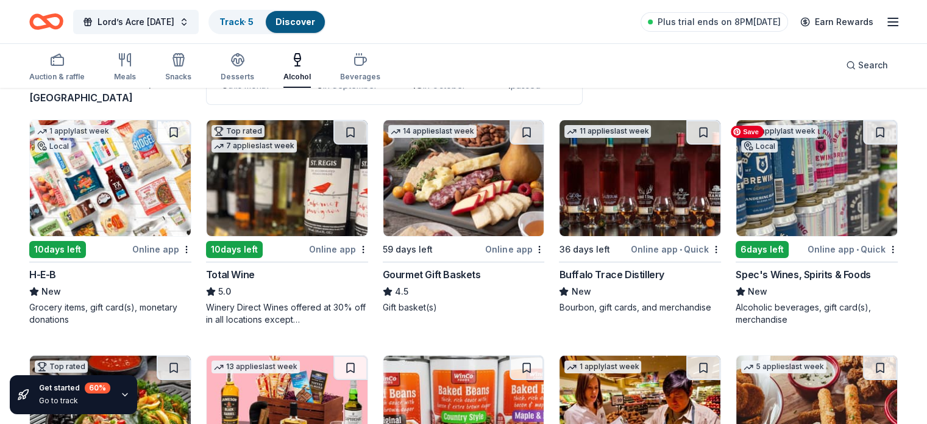
click at [812, 199] on img at bounding box center [817, 178] width 161 height 116
click at [288, 207] on img at bounding box center [287, 178] width 161 height 116
click at [440, 196] on img at bounding box center [464, 178] width 161 height 116
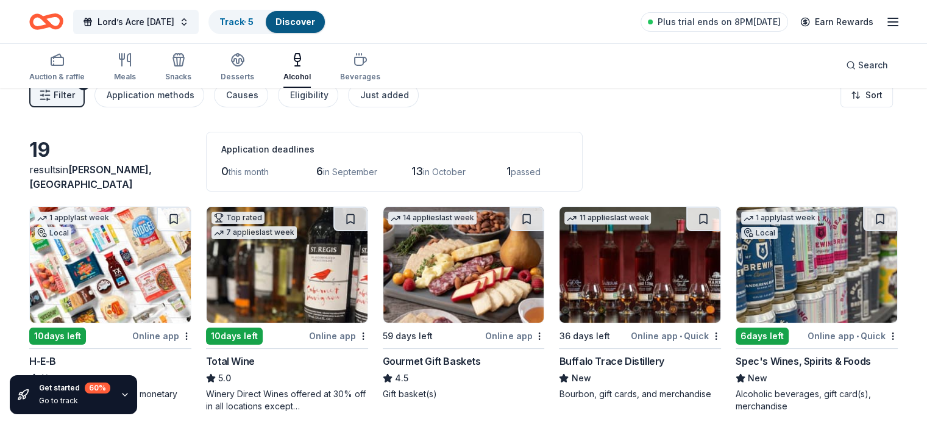
scroll to position [0, 0]
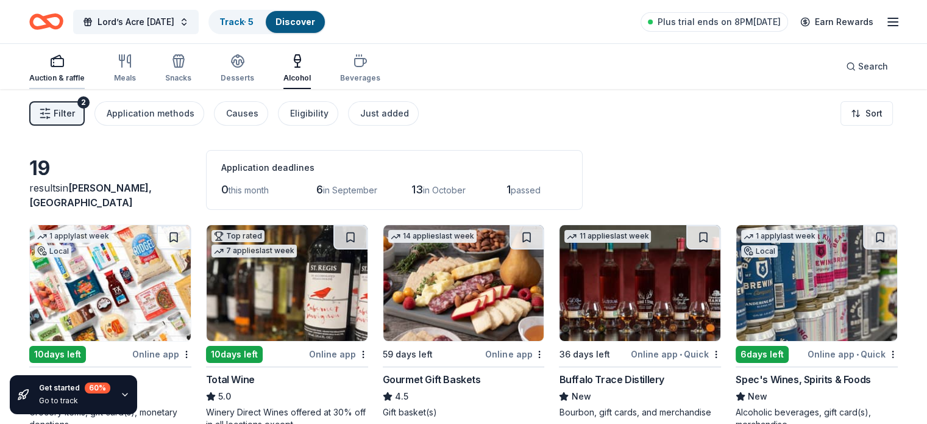
click at [80, 71] on div "Auction & raffle" at bounding box center [56, 68] width 55 height 29
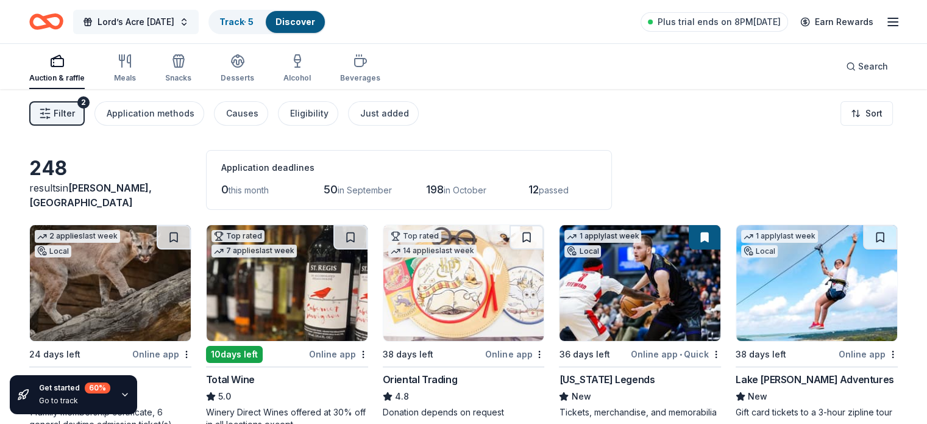
click at [153, 23] on span "Lord’s Acre [DATE]" at bounding box center [136, 22] width 77 height 15
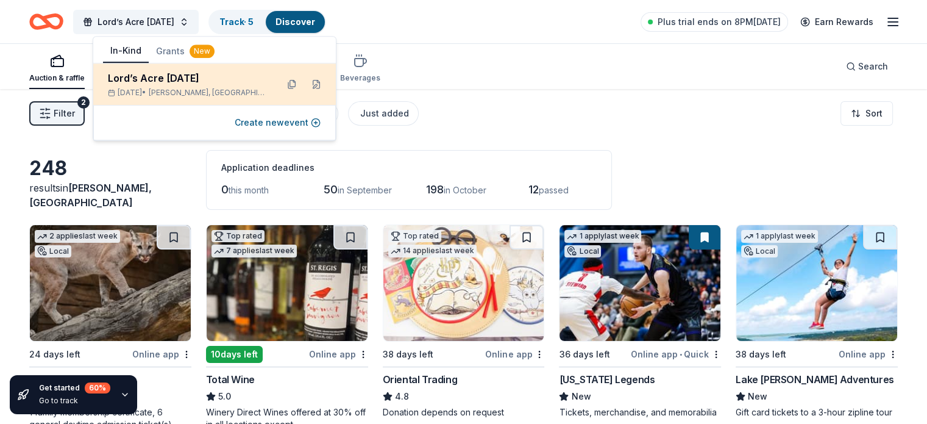
click at [169, 78] on div "Lord’s Acre [DATE]" at bounding box center [188, 78] width 160 height 15
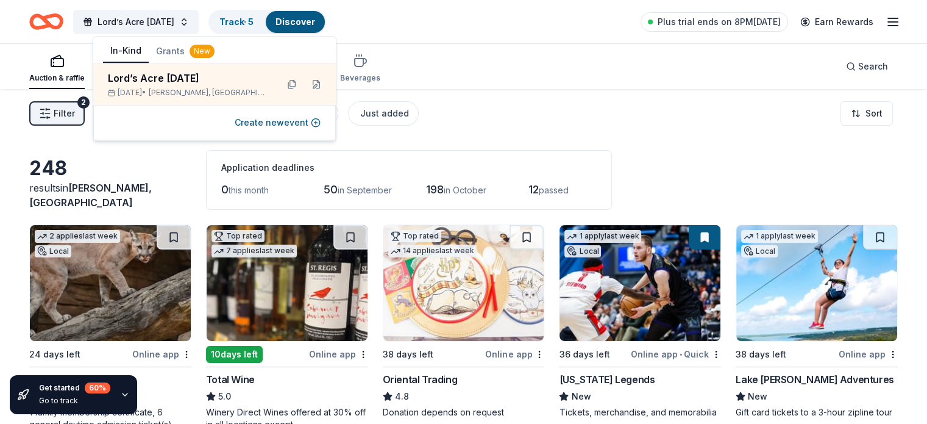
click at [62, 21] on icon "Home" at bounding box center [52, 21] width 19 height 12
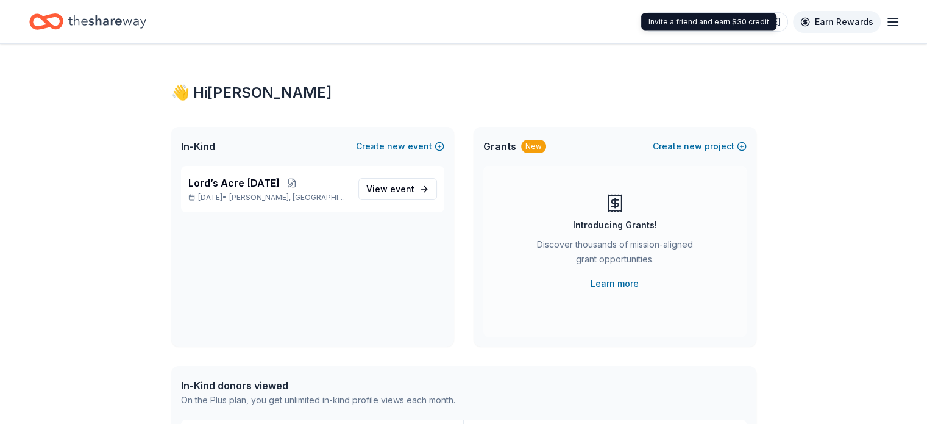
click at [830, 16] on link "Earn Rewards" at bounding box center [837, 22] width 88 height 22
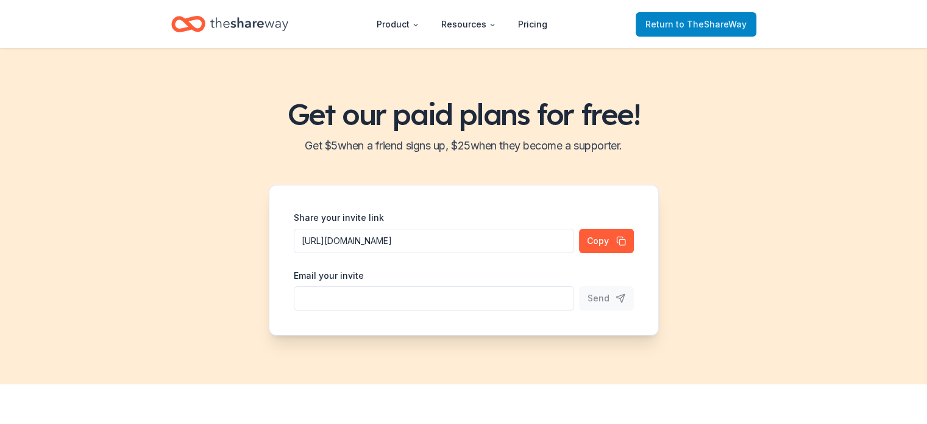
click at [701, 23] on span "to TheShareWay" at bounding box center [711, 24] width 71 height 10
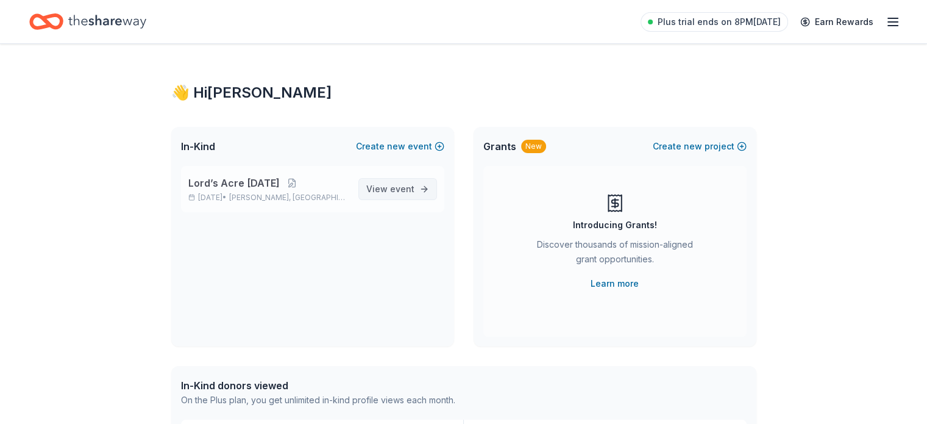
click at [398, 190] on span "event" at bounding box center [402, 189] width 24 height 10
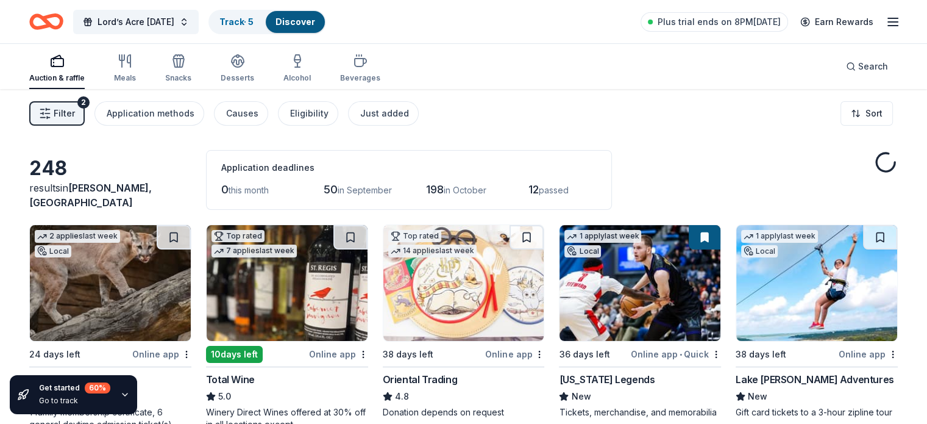
click at [75, 113] on span "Filter" at bounding box center [64, 113] width 21 height 15
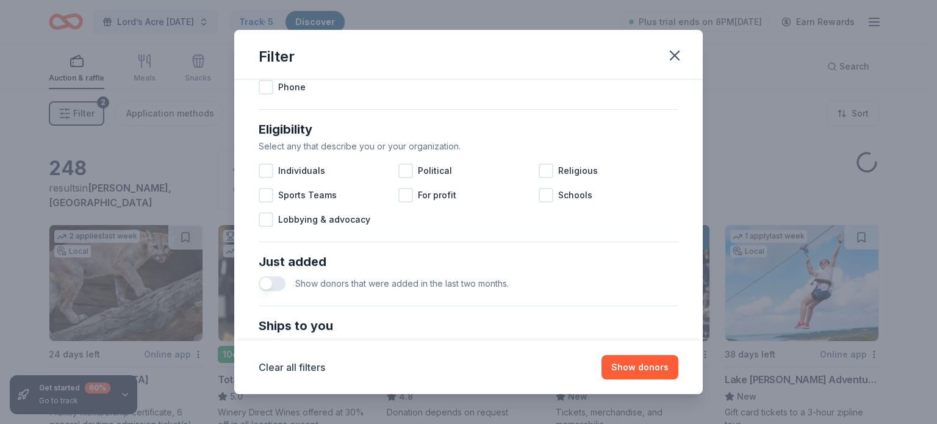
scroll to position [326, 0]
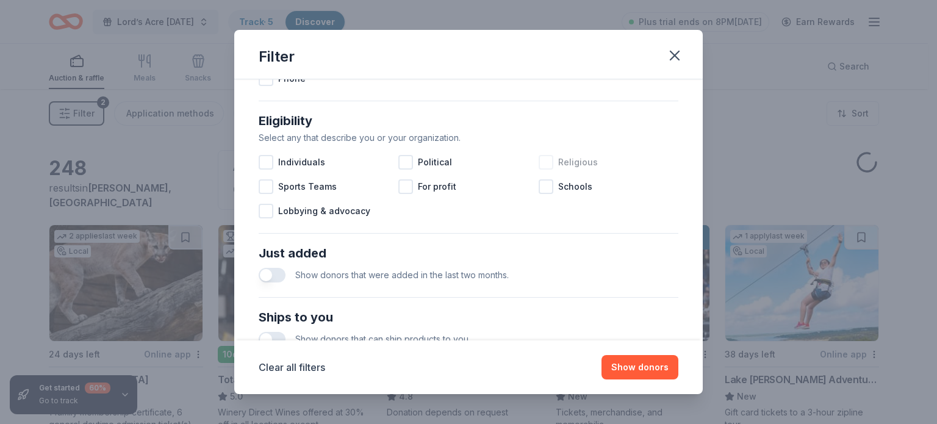
click at [543, 166] on div at bounding box center [545, 162] width 15 height 15
click at [266, 160] on div at bounding box center [266, 162] width 15 height 15
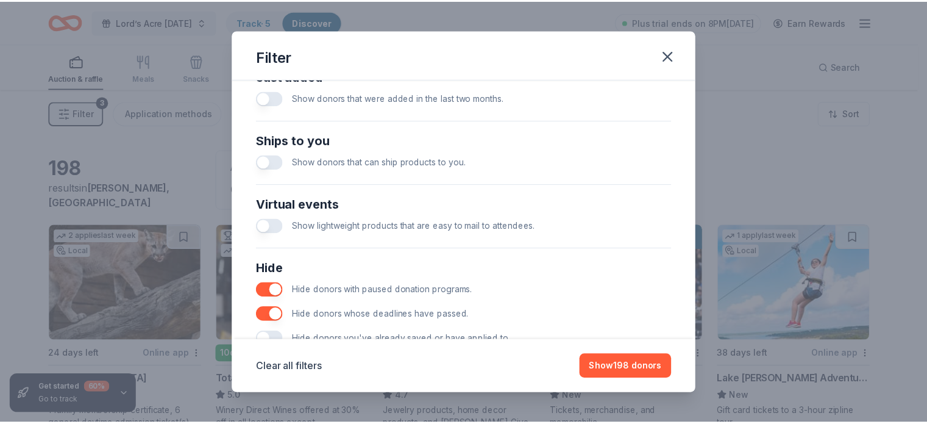
scroll to position [515, 0]
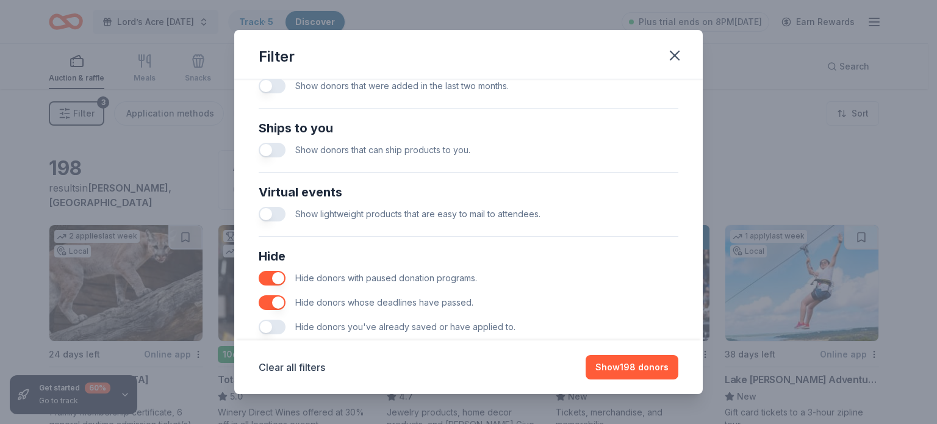
click at [280, 148] on button "button" at bounding box center [272, 150] width 27 height 15
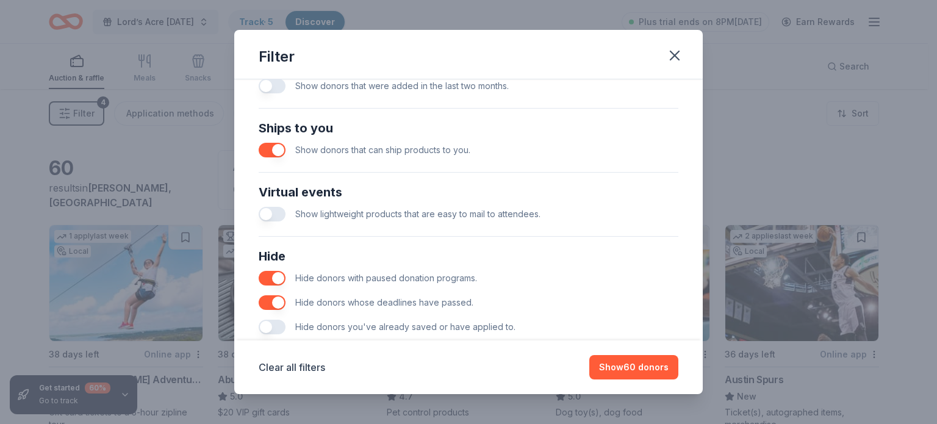
click at [283, 212] on button "button" at bounding box center [272, 214] width 27 height 15
click at [278, 325] on button "button" at bounding box center [272, 326] width 27 height 15
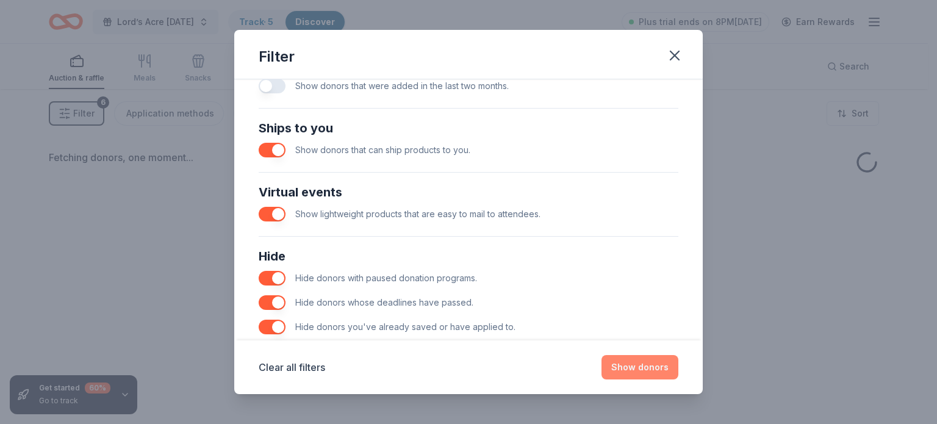
click at [622, 368] on button "Show donors" at bounding box center [639, 367] width 77 height 24
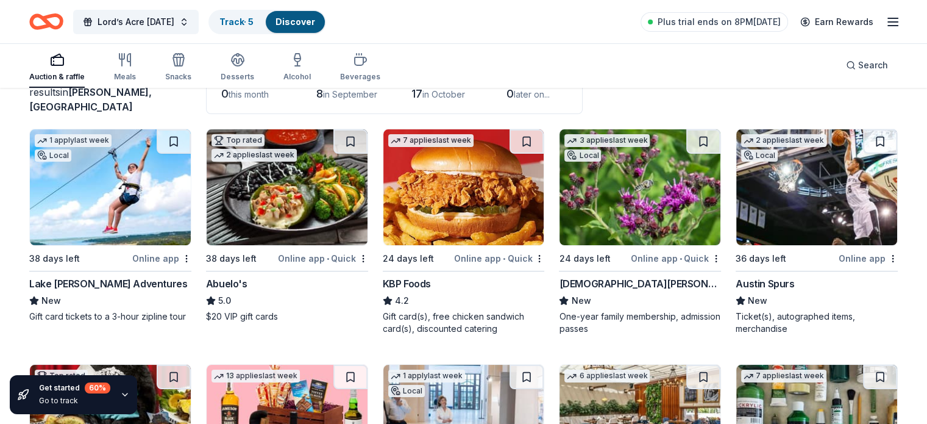
scroll to position [107, 0]
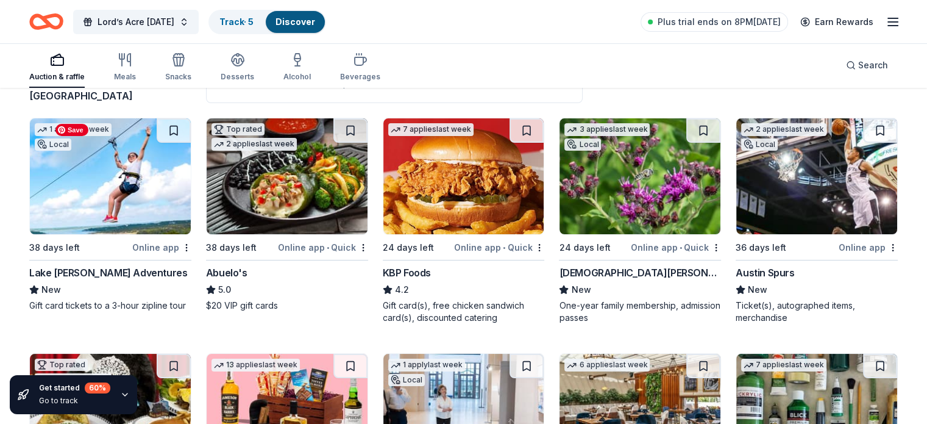
click at [135, 188] on img at bounding box center [110, 176] width 161 height 116
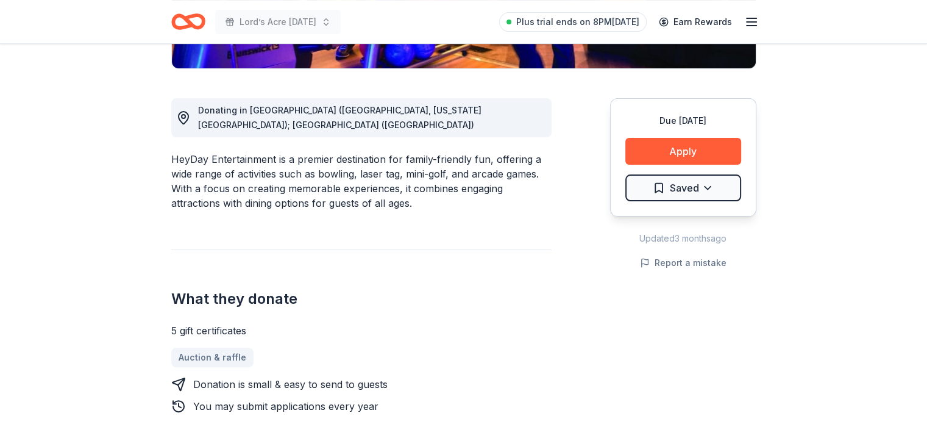
scroll to position [304, 0]
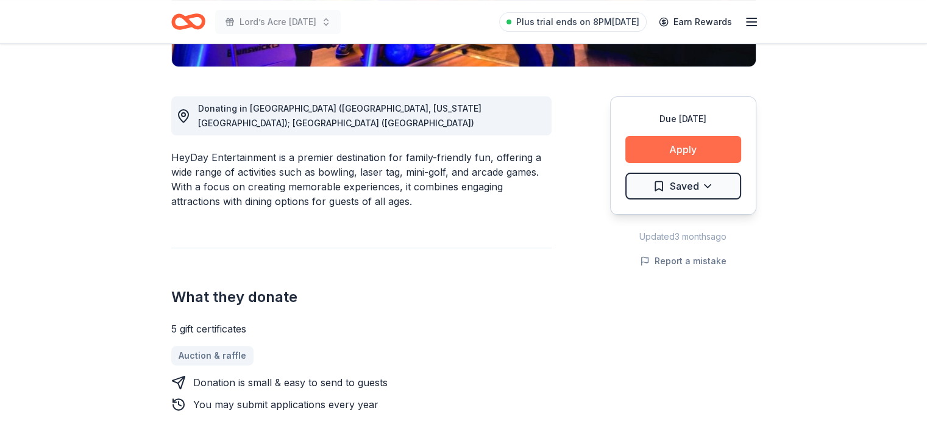
click at [690, 143] on button "Apply" at bounding box center [684, 149] width 116 height 27
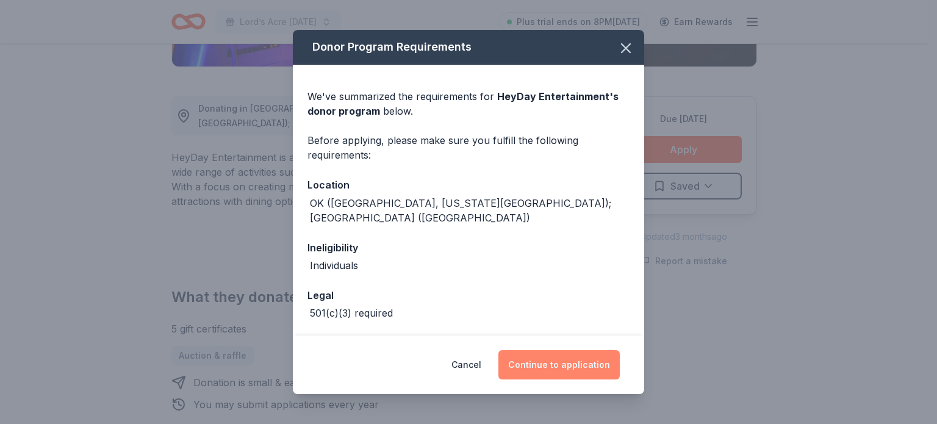
click at [566, 365] on button "Continue to application" at bounding box center [558, 364] width 121 height 29
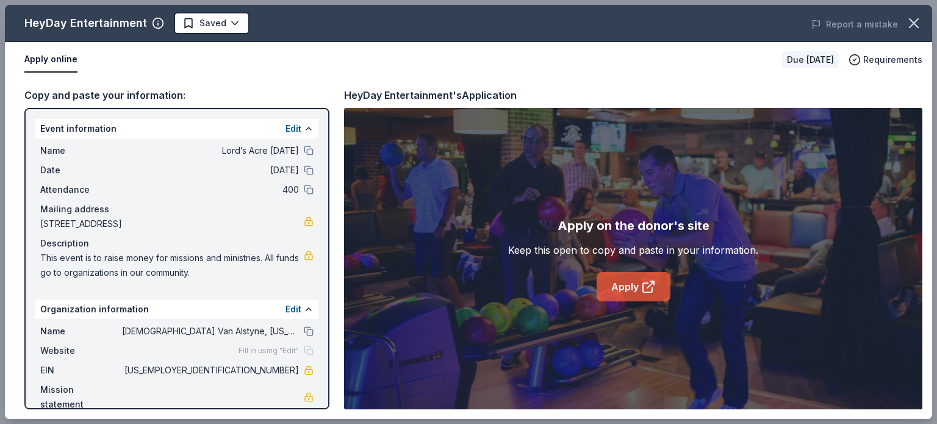
click at [630, 289] on link "Apply" at bounding box center [633, 286] width 74 height 29
click at [917, 21] on icon "button" at bounding box center [913, 23] width 17 height 17
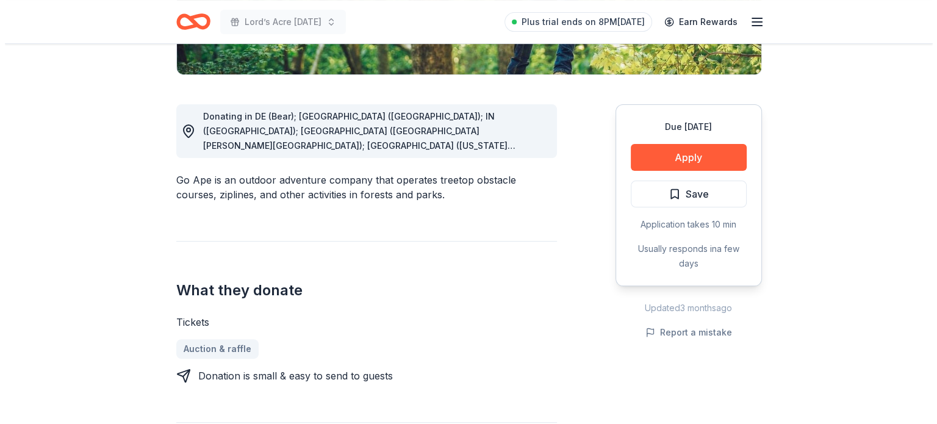
scroll to position [327, 0]
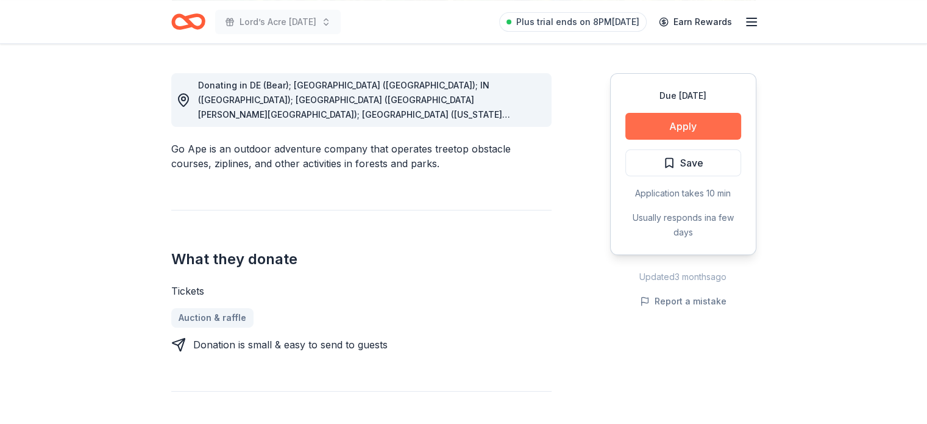
click at [678, 126] on button "Apply" at bounding box center [684, 126] width 116 height 27
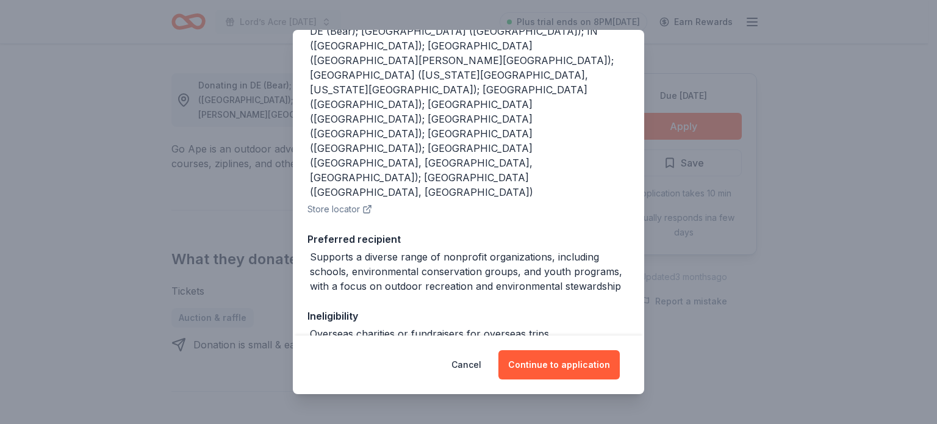
scroll to position [173, 0]
click at [563, 362] on button "Continue to application" at bounding box center [558, 364] width 121 height 29
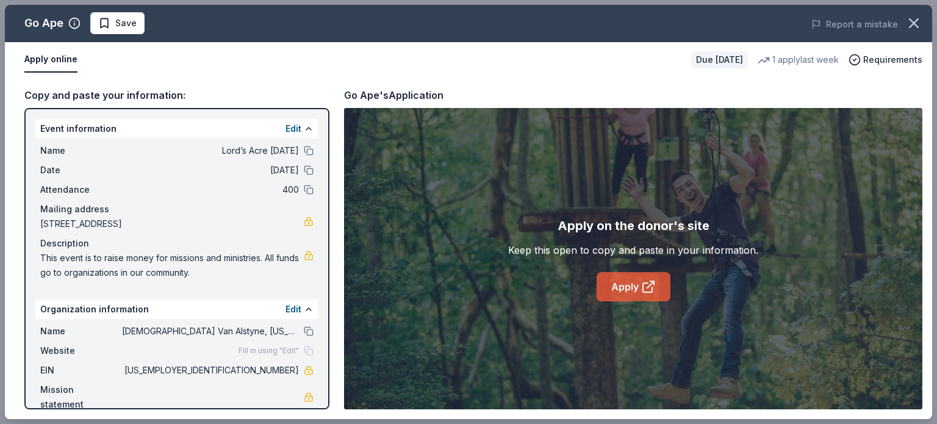
click at [639, 288] on link "Apply" at bounding box center [633, 286] width 74 height 29
click at [634, 255] on div "Keep this open to copy and paste in your information." at bounding box center [633, 250] width 250 height 15
click at [643, 287] on icon at bounding box center [647, 287] width 9 height 9
click at [49, 60] on button "Apply online" at bounding box center [50, 60] width 53 height 26
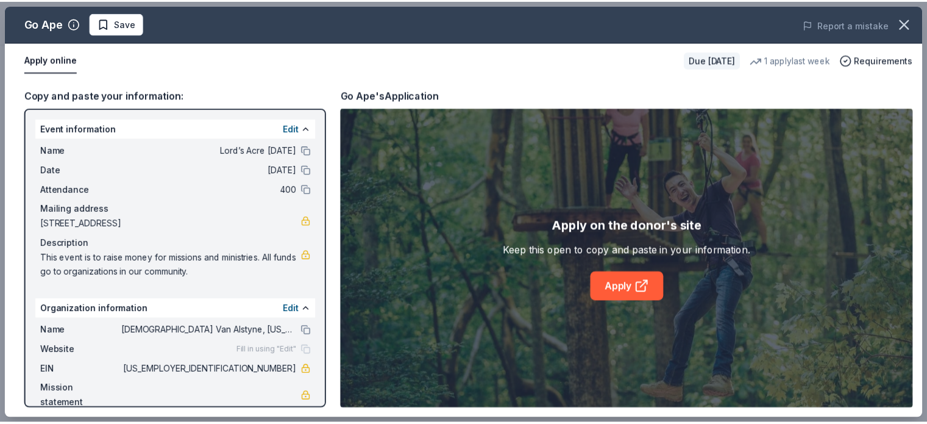
scroll to position [17, 0]
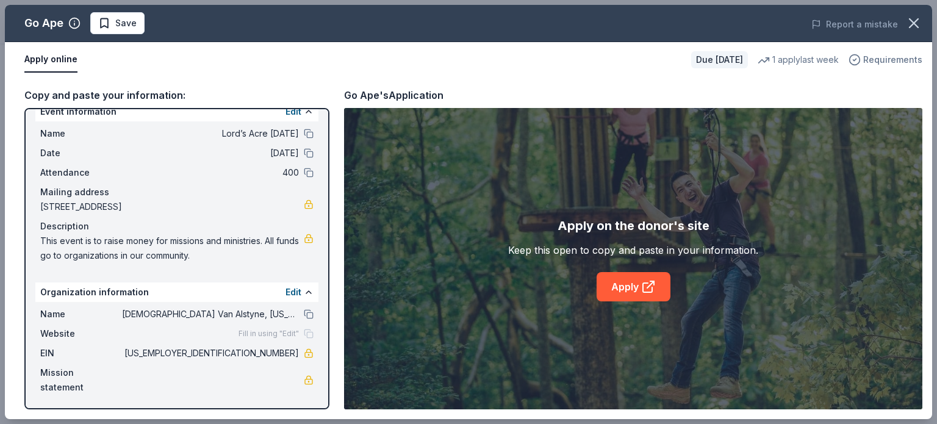
click at [880, 58] on span "Requirements" at bounding box center [892, 59] width 59 height 15
click at [508, 82] on div "Copy and paste your information: Event information Edit Name Lord’s Acre Harves…" at bounding box center [468, 247] width 927 height 341
click at [910, 19] on icon "button" at bounding box center [913, 23] width 17 height 17
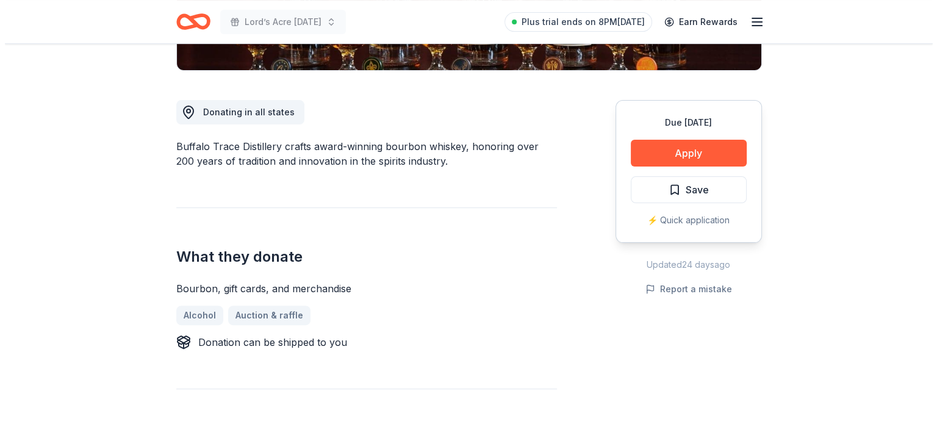
scroll to position [294, 0]
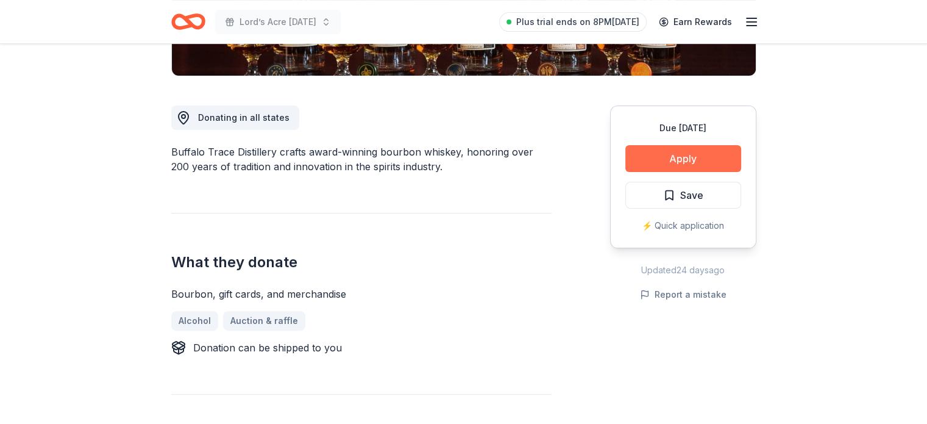
click at [693, 155] on button "Apply" at bounding box center [684, 158] width 116 height 27
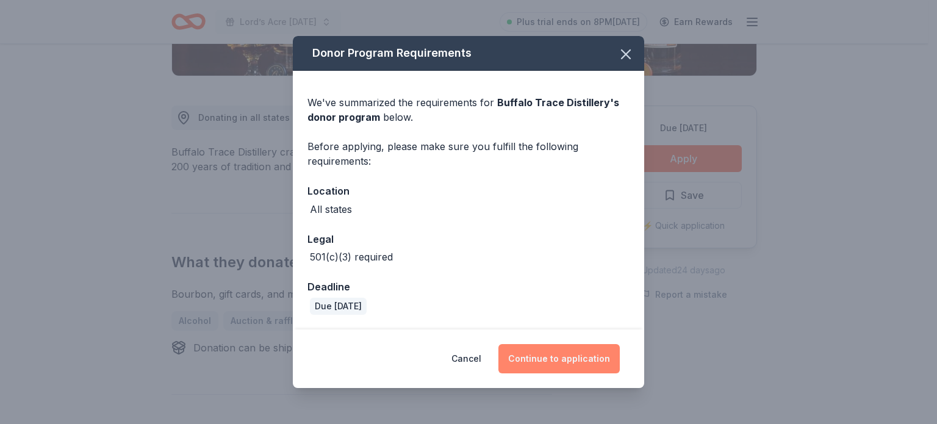
click at [576, 357] on button "Continue to application" at bounding box center [558, 358] width 121 height 29
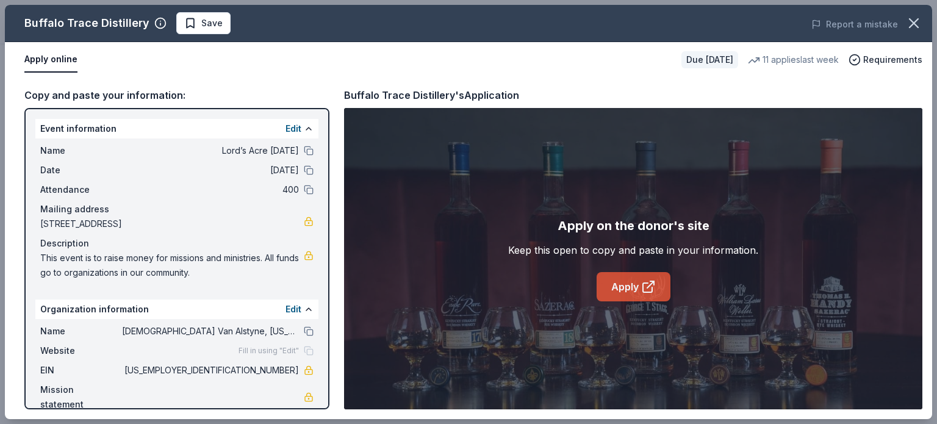
click at [632, 287] on link "Apply" at bounding box center [633, 286] width 74 height 29
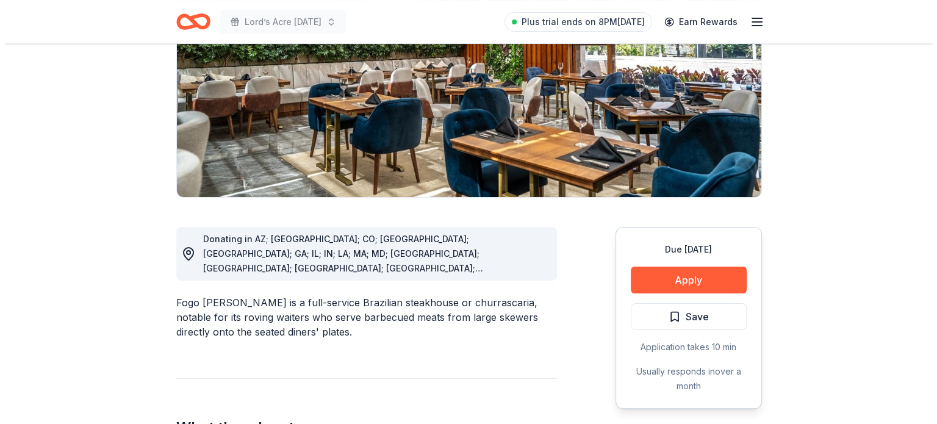
scroll to position [202, 0]
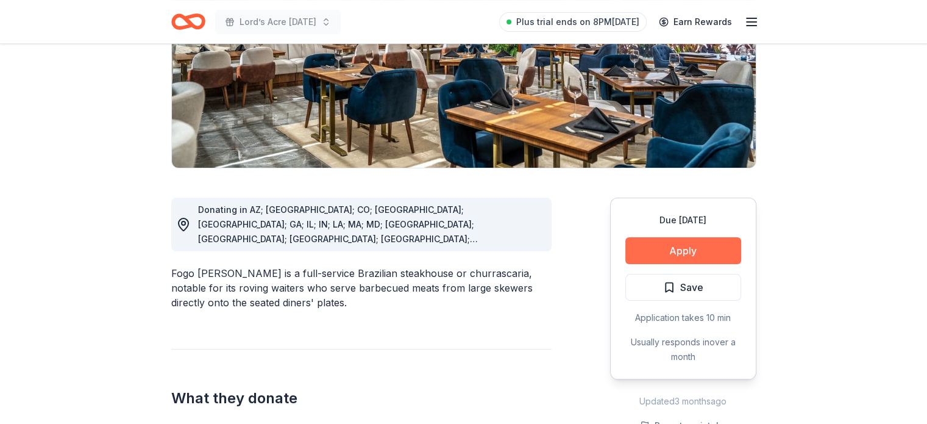
click at [707, 245] on button "Apply" at bounding box center [684, 250] width 116 height 27
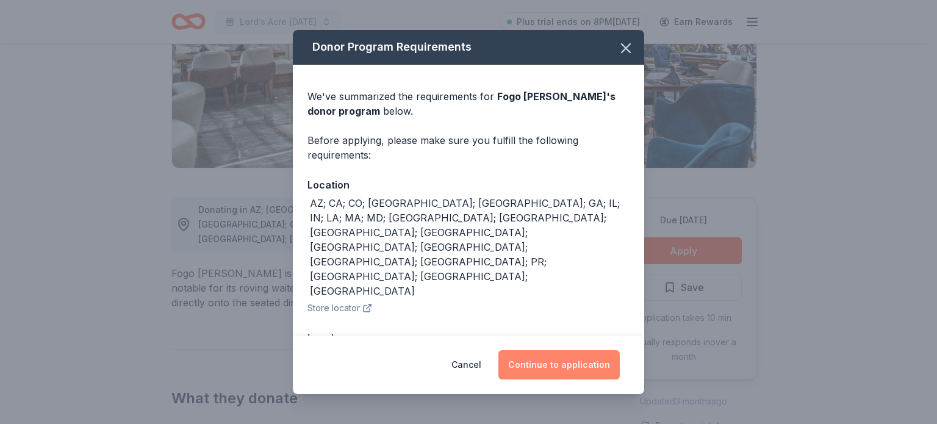
click at [591, 362] on button "Continue to application" at bounding box center [558, 364] width 121 height 29
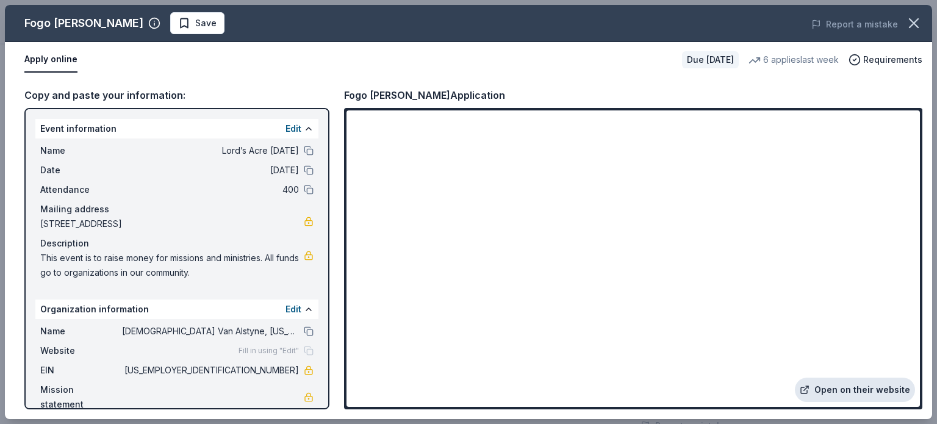
click at [873, 388] on link "Open on their website" at bounding box center [854, 389] width 120 height 24
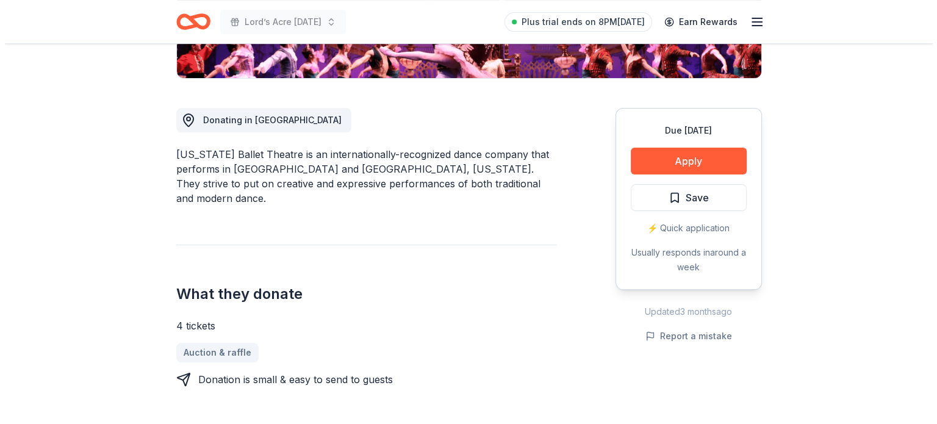
scroll to position [294, 0]
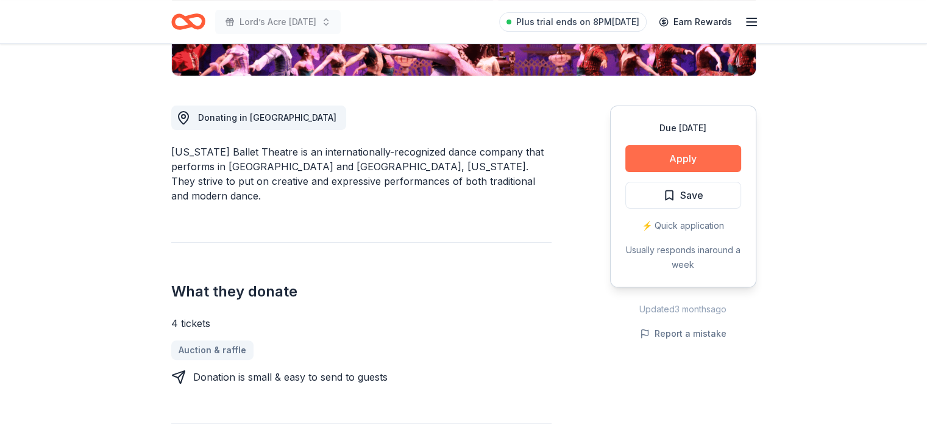
click at [688, 154] on button "Apply" at bounding box center [684, 158] width 116 height 27
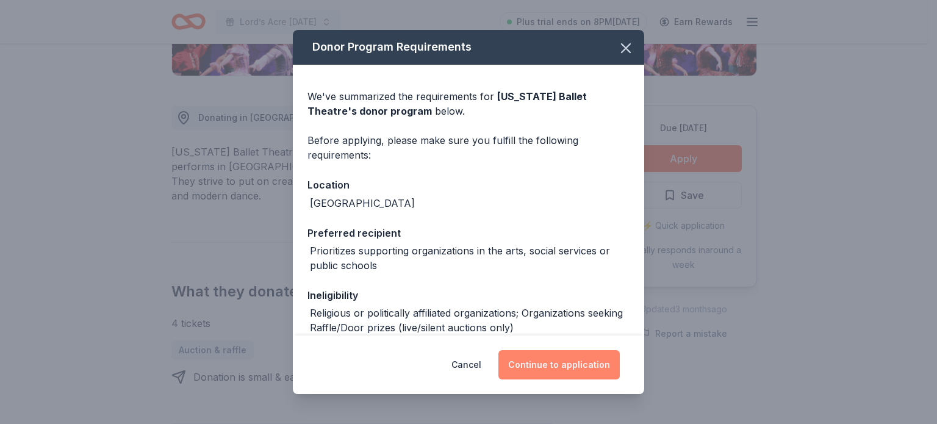
click at [568, 367] on button "Continue to application" at bounding box center [558, 364] width 121 height 29
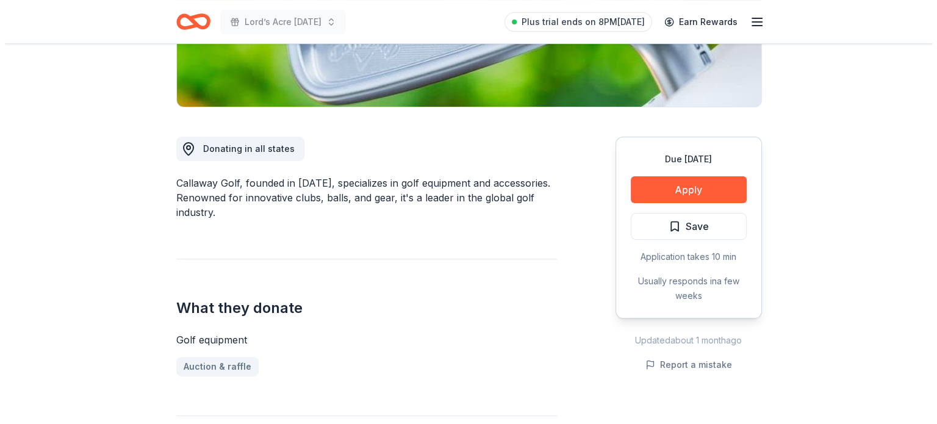
scroll to position [273, 0]
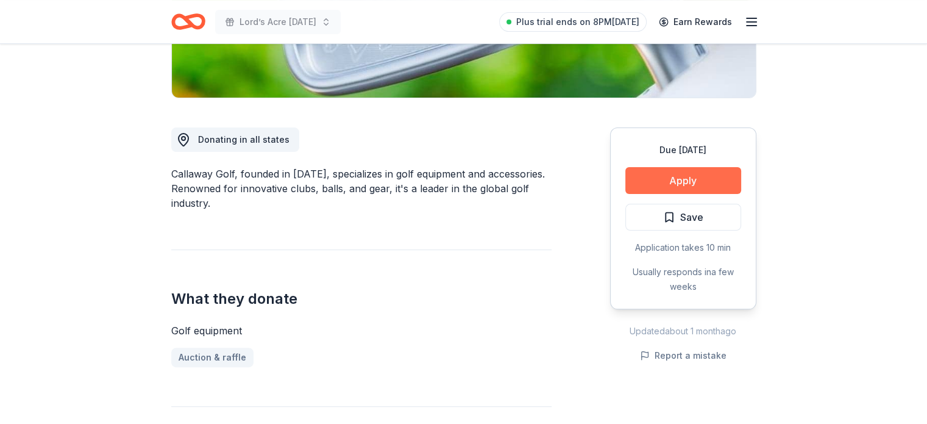
click at [690, 178] on button "Apply" at bounding box center [684, 180] width 116 height 27
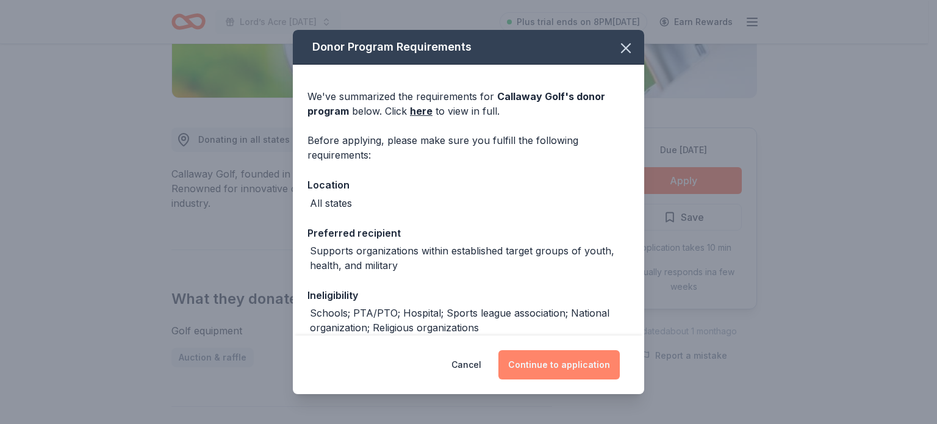
click at [580, 360] on button "Continue to application" at bounding box center [558, 364] width 121 height 29
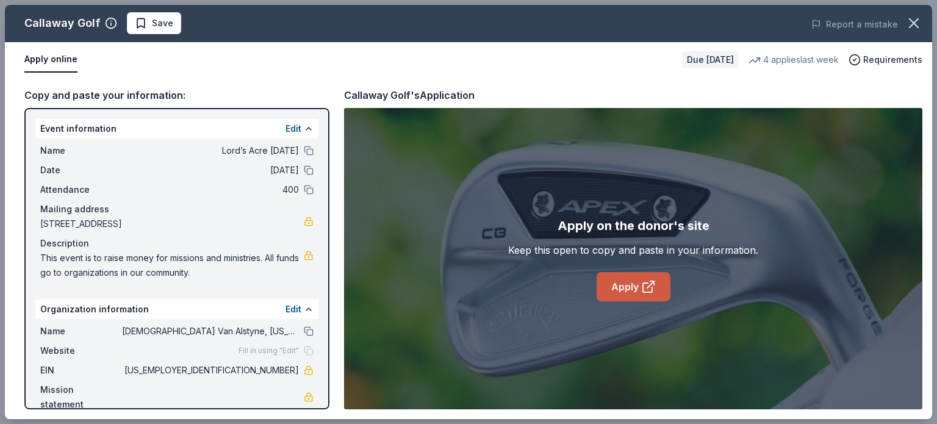
click at [627, 286] on link "Apply" at bounding box center [633, 286] width 74 height 29
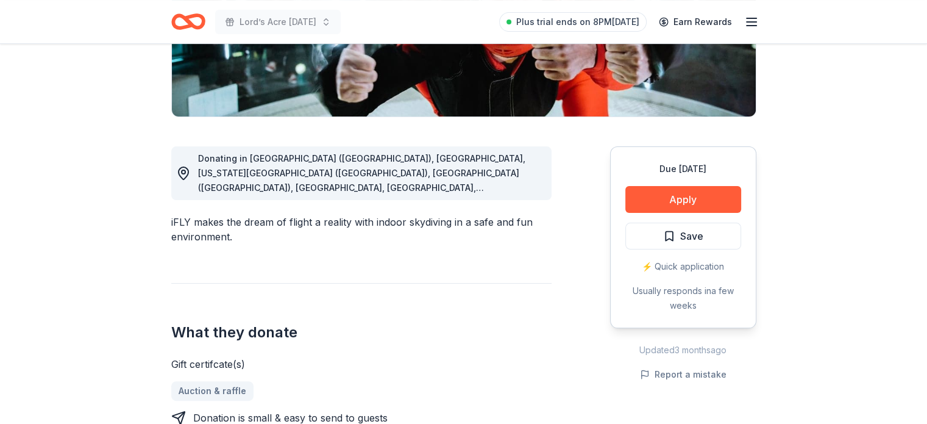
scroll to position [271, 0]
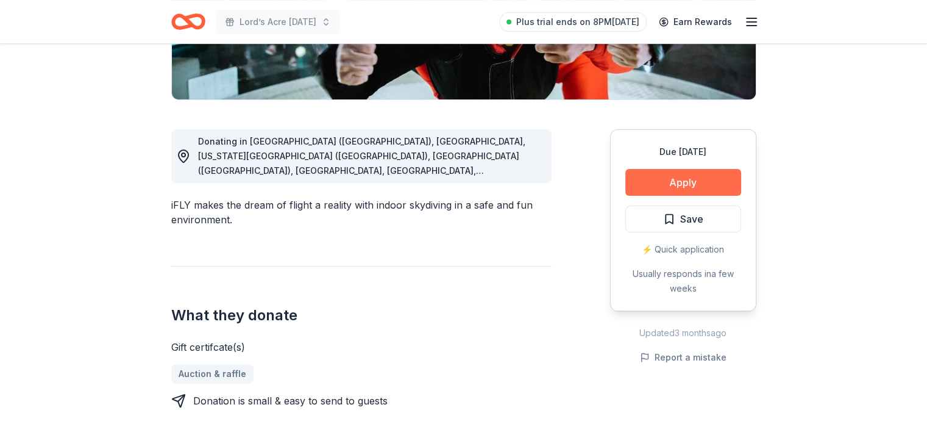
click at [680, 181] on button "Apply" at bounding box center [684, 182] width 116 height 27
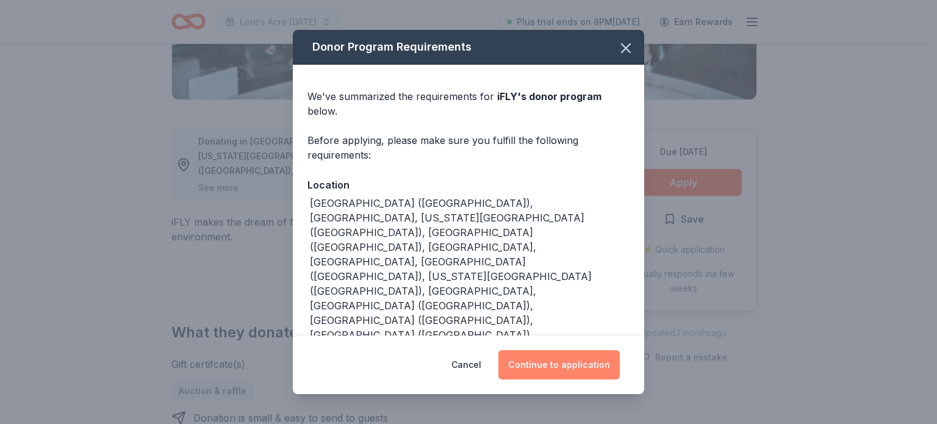
click at [573, 366] on button "Continue to application" at bounding box center [558, 364] width 121 height 29
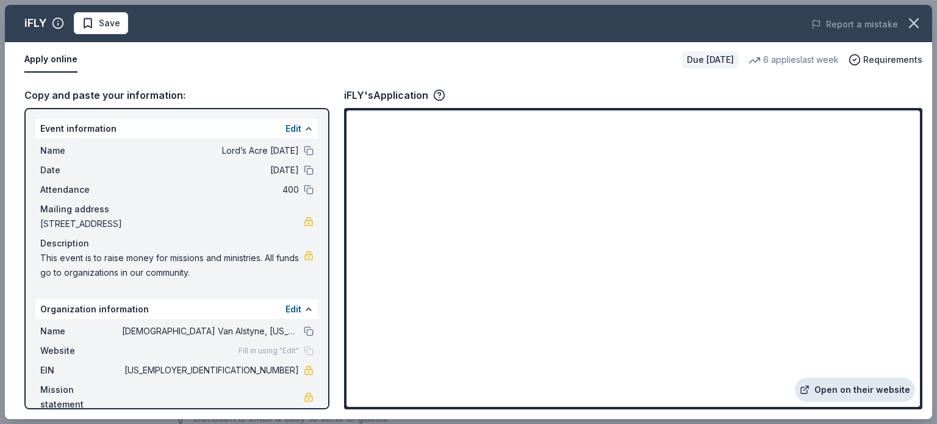
click at [861, 387] on link "Open on their website" at bounding box center [854, 389] width 120 height 24
click at [910, 21] on icon "button" at bounding box center [913, 23] width 17 height 17
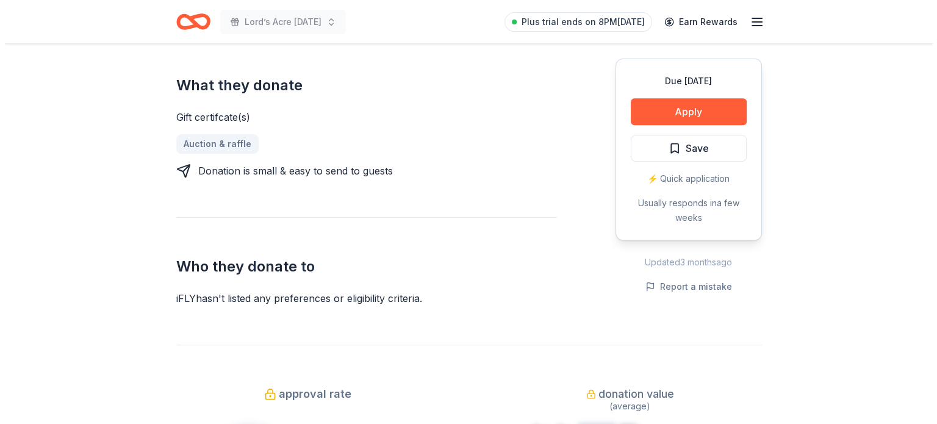
scroll to position [516, 0]
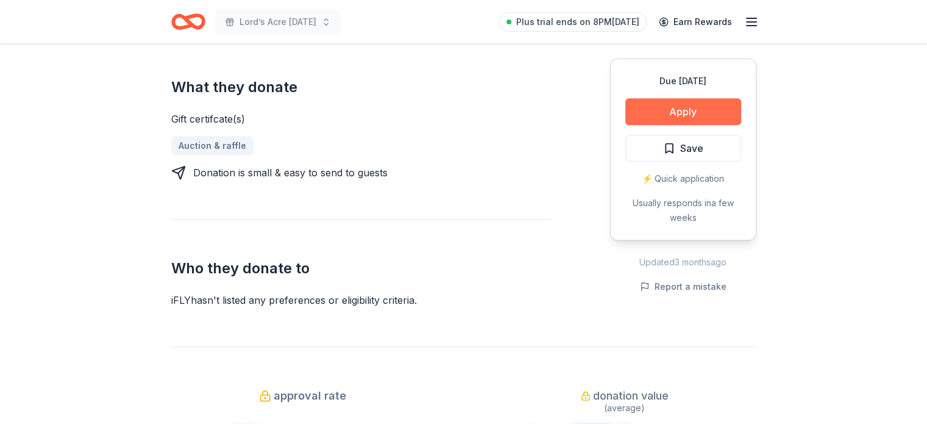
click at [705, 104] on button "Apply" at bounding box center [684, 111] width 116 height 27
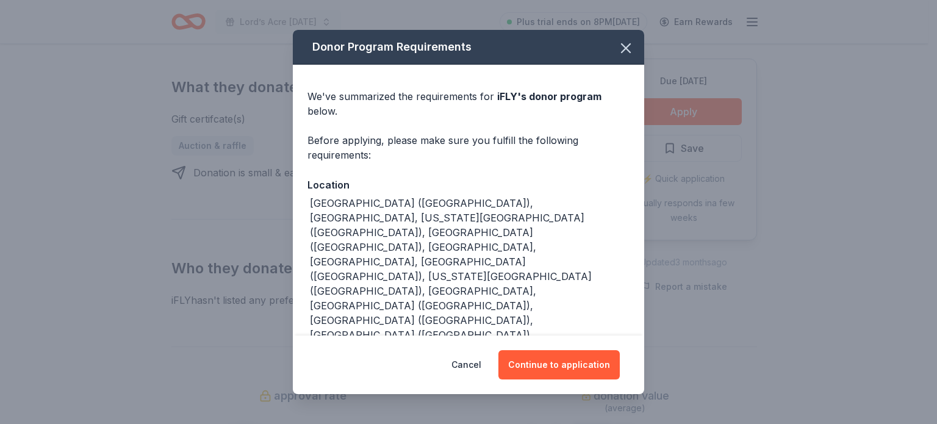
scroll to position [15, 0]
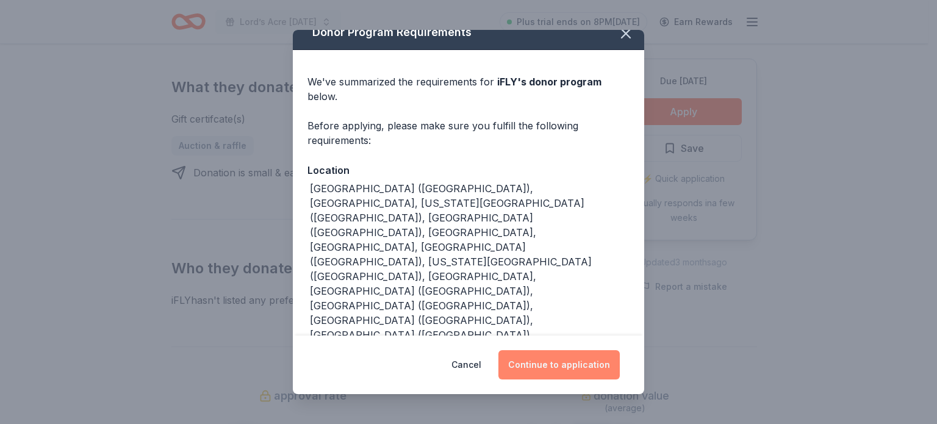
click at [575, 373] on button "Continue to application" at bounding box center [558, 364] width 121 height 29
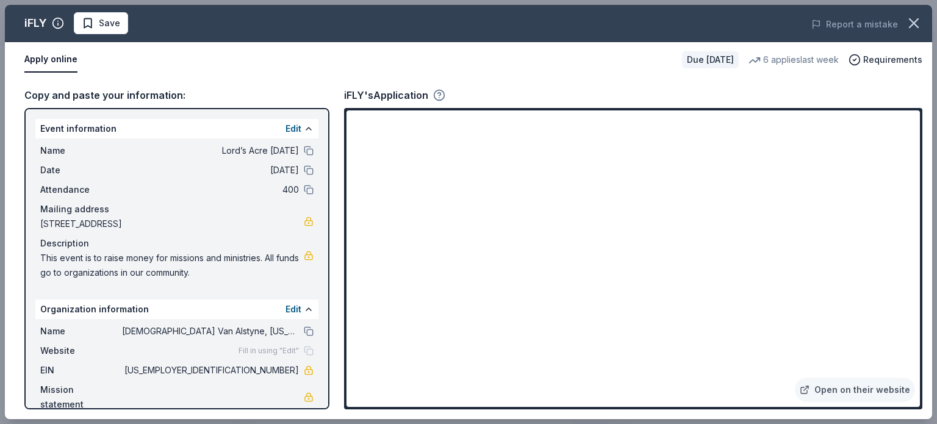
click at [441, 96] on icon "button" at bounding box center [439, 95] width 12 height 12
click at [441, 92] on icon "button" at bounding box center [439, 95] width 12 height 12
click at [55, 23] on icon "button" at bounding box center [58, 23] width 12 height 12
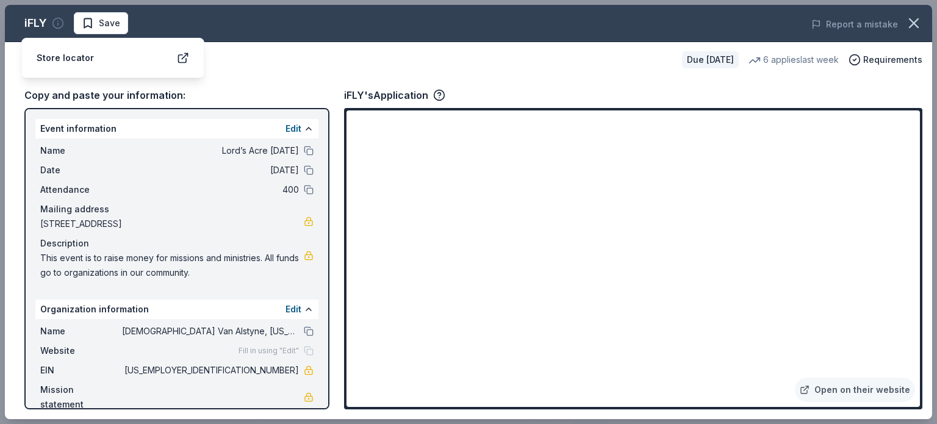
click at [55, 23] on icon "button" at bounding box center [58, 23] width 12 height 12
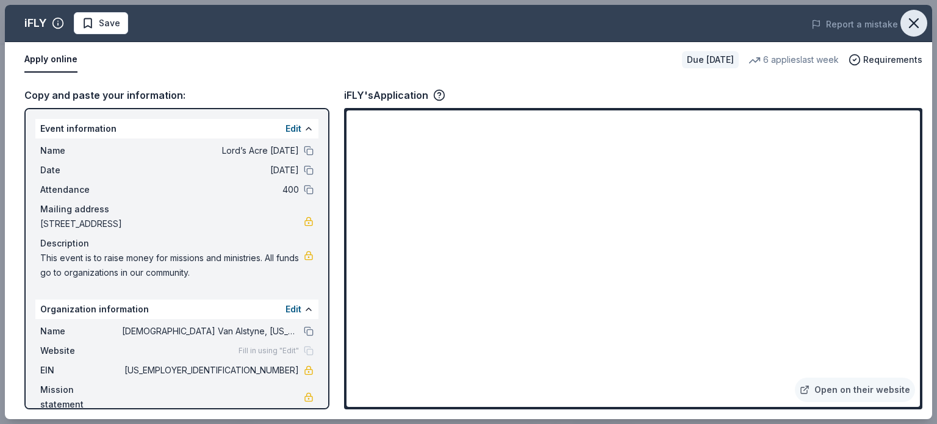
click at [917, 23] on icon "button" at bounding box center [913, 23] width 17 height 17
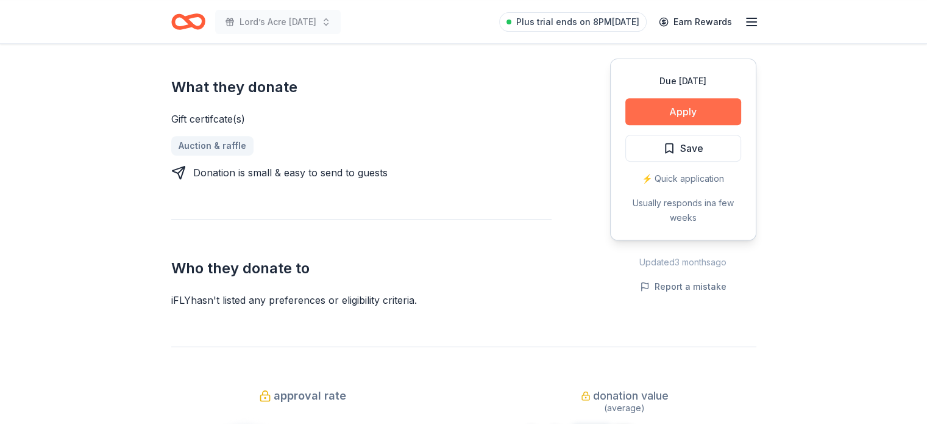
click at [719, 112] on button "Apply" at bounding box center [684, 111] width 116 height 27
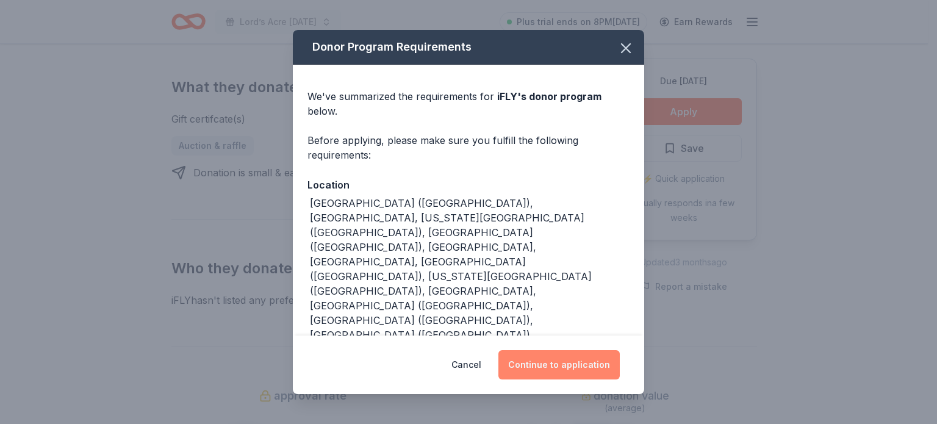
click at [579, 365] on button "Continue to application" at bounding box center [558, 364] width 121 height 29
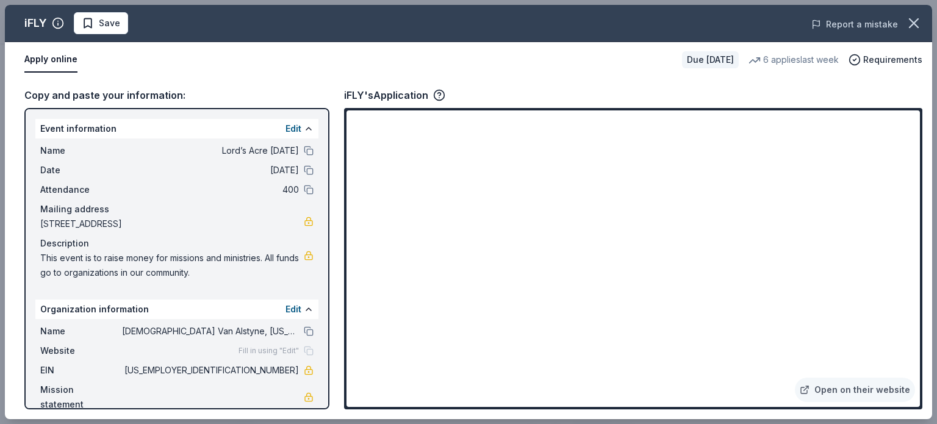
click at [862, 21] on button "Report a mistake" at bounding box center [854, 24] width 87 height 15
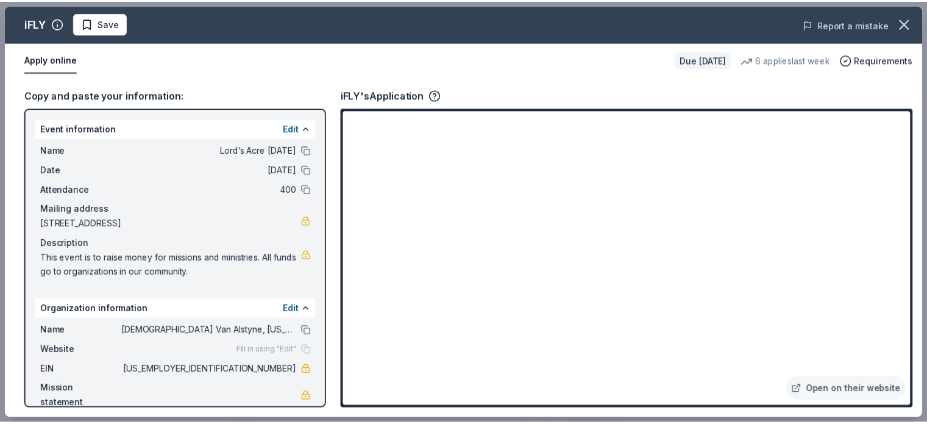
scroll to position [0, 0]
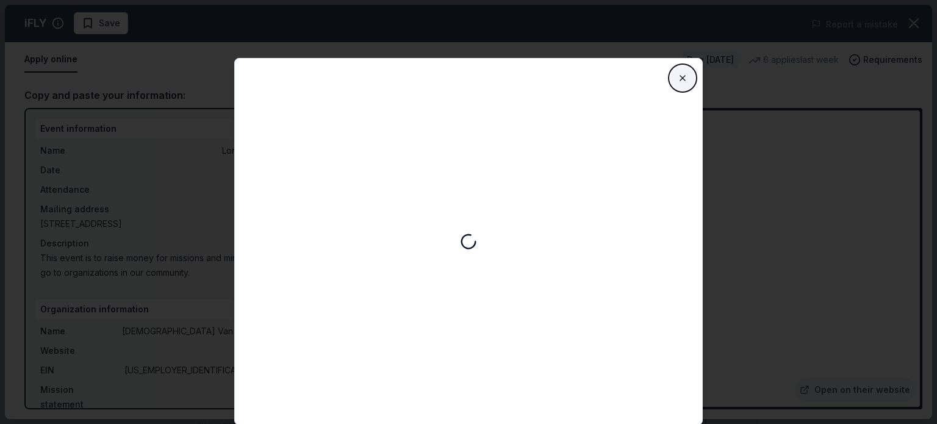
click at [683, 80] on button "Close" at bounding box center [682, 78] width 24 height 24
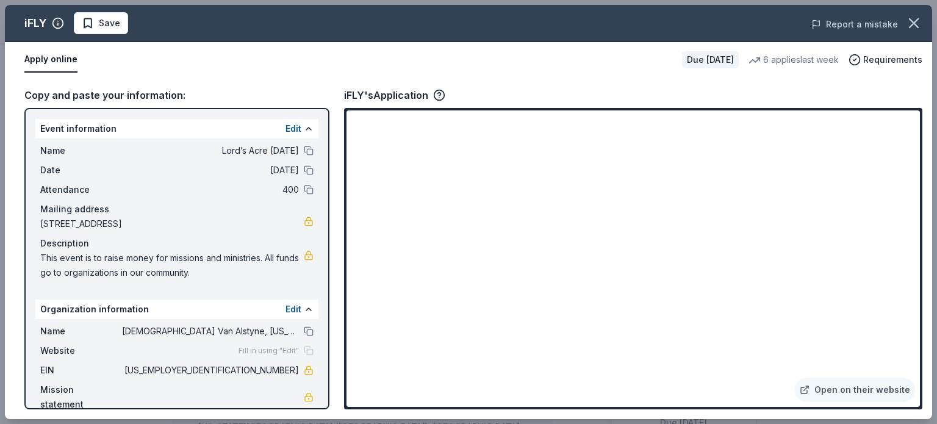
click at [854, 19] on button "Report a mistake" at bounding box center [854, 24] width 87 height 15
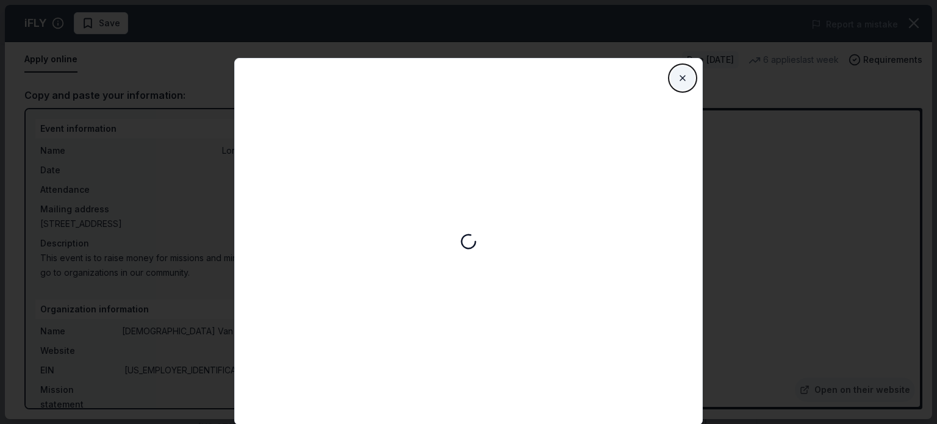
click at [682, 80] on button "Close" at bounding box center [682, 78] width 24 height 24
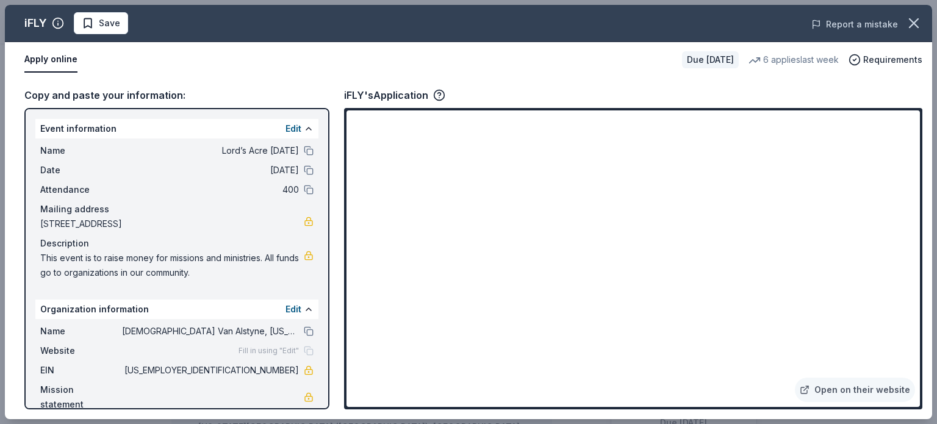
click at [851, 21] on button "Report a mistake" at bounding box center [854, 24] width 87 height 15
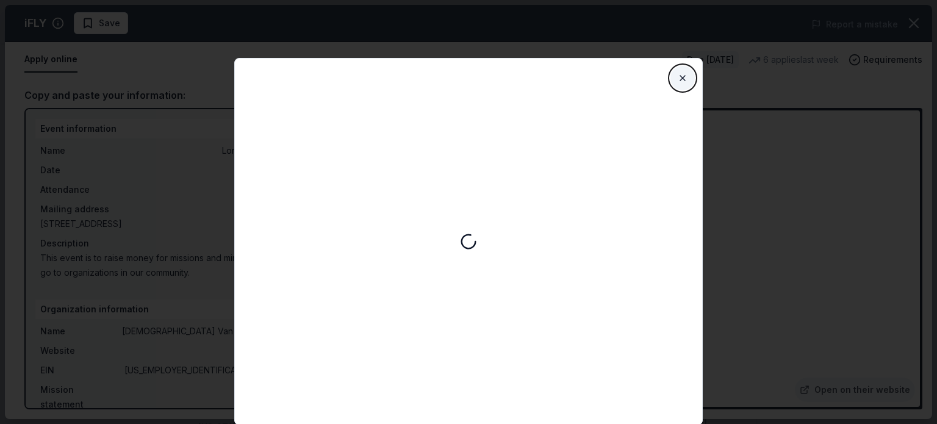
click at [679, 77] on button "Close" at bounding box center [682, 78] width 24 height 24
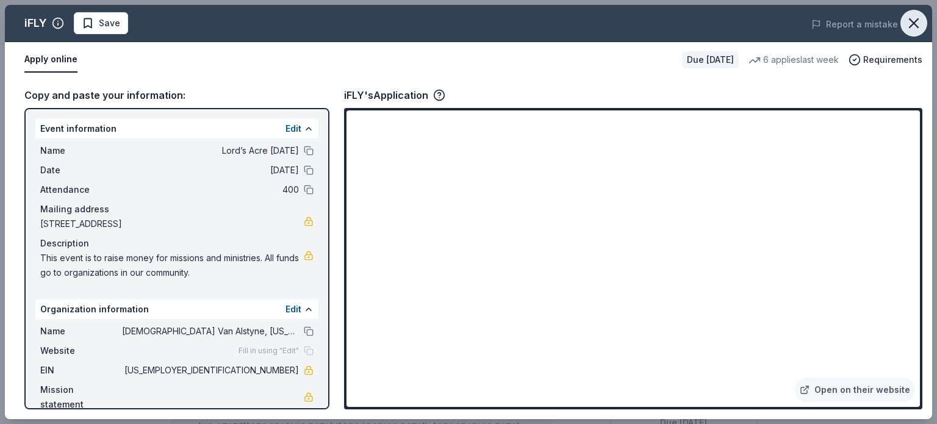
click at [918, 23] on icon "button" at bounding box center [913, 23] width 17 height 17
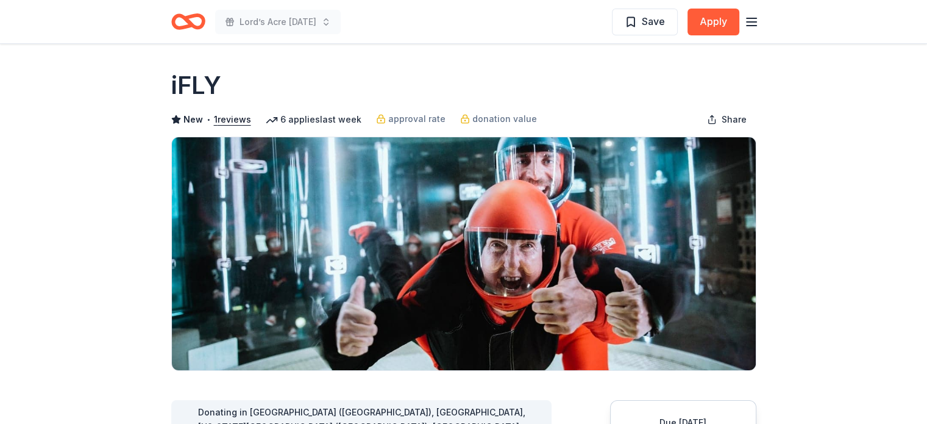
click at [752, 18] on line "button" at bounding box center [752, 18] width 10 height 0
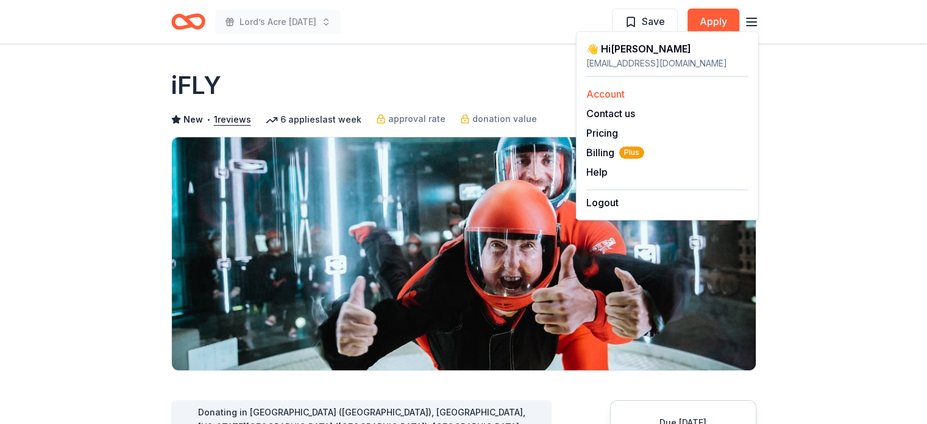
click at [643, 93] on div "Account" at bounding box center [668, 94] width 162 height 15
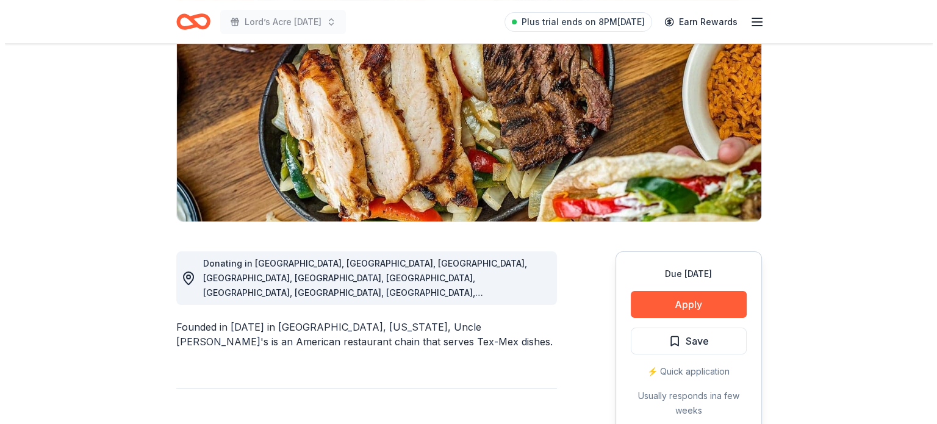
scroll to position [173, 0]
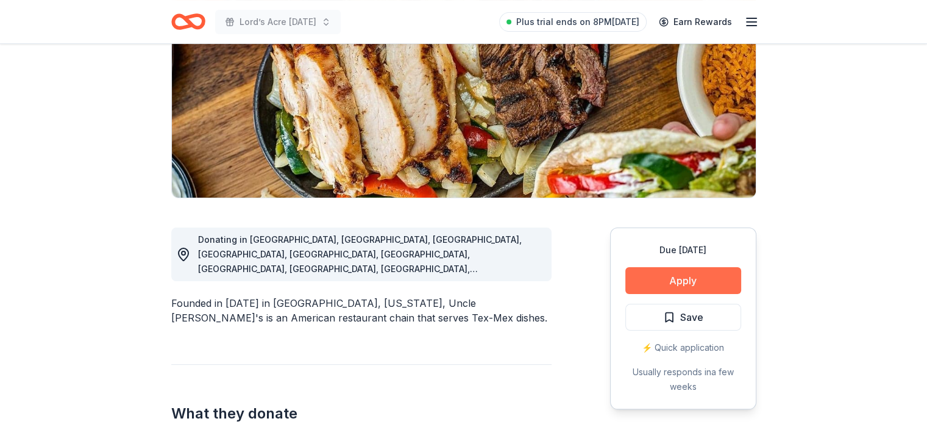
click at [707, 276] on button "Apply" at bounding box center [684, 280] width 116 height 27
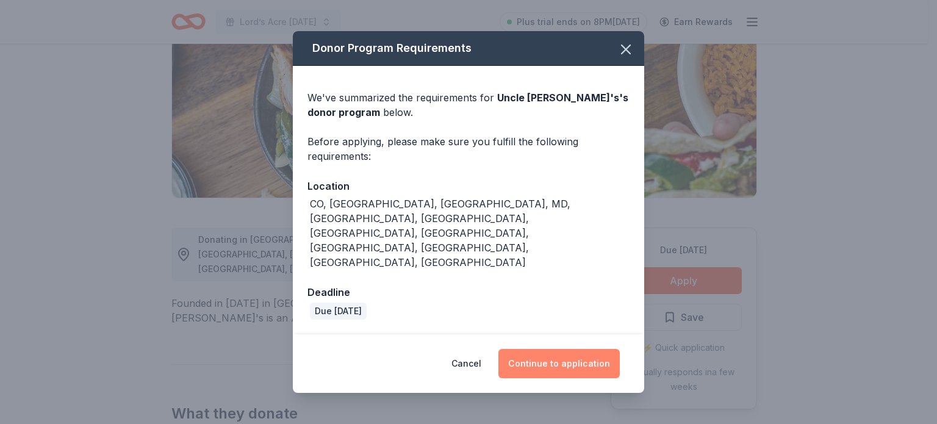
click at [605, 349] on button "Continue to application" at bounding box center [558, 363] width 121 height 29
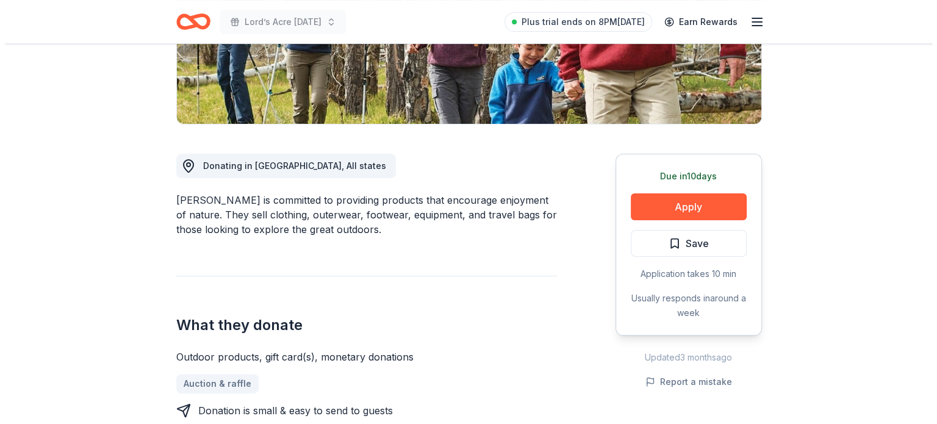
scroll to position [249, 0]
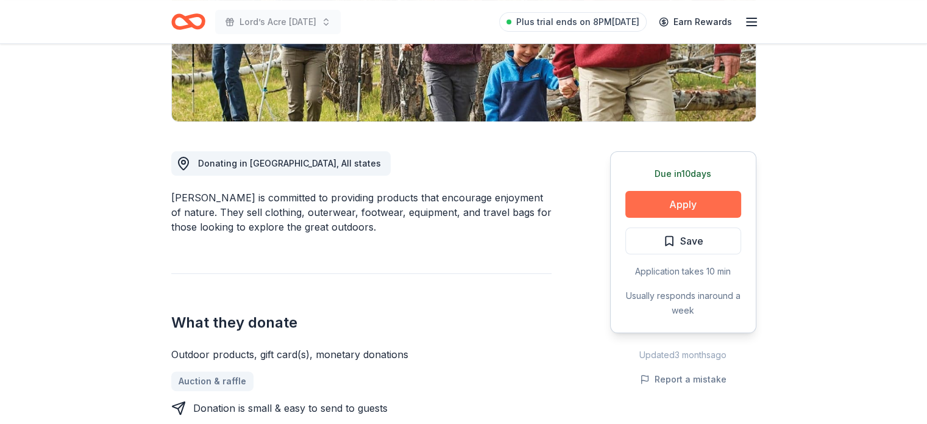
click at [694, 203] on button "Apply" at bounding box center [684, 204] width 116 height 27
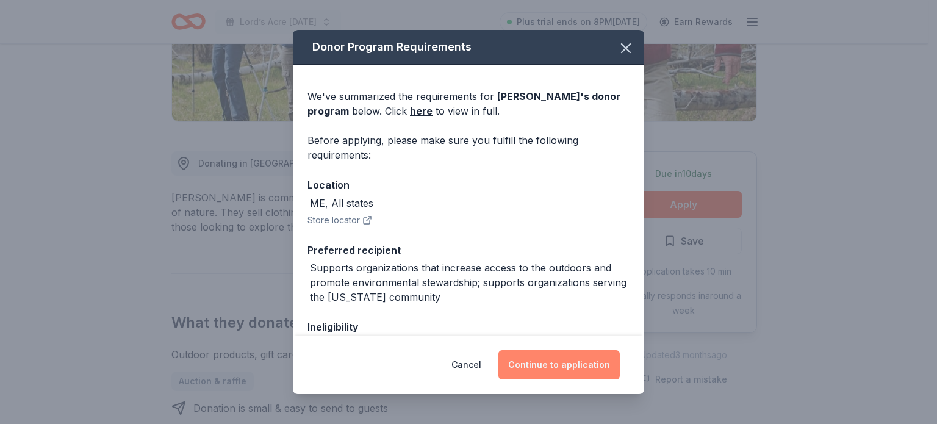
click at [593, 363] on button "Continue to application" at bounding box center [558, 364] width 121 height 29
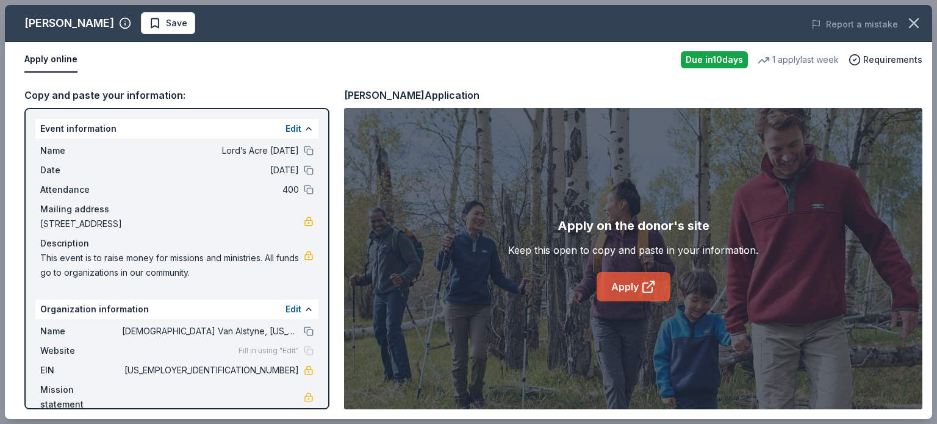
click at [624, 291] on link "Apply" at bounding box center [633, 286] width 74 height 29
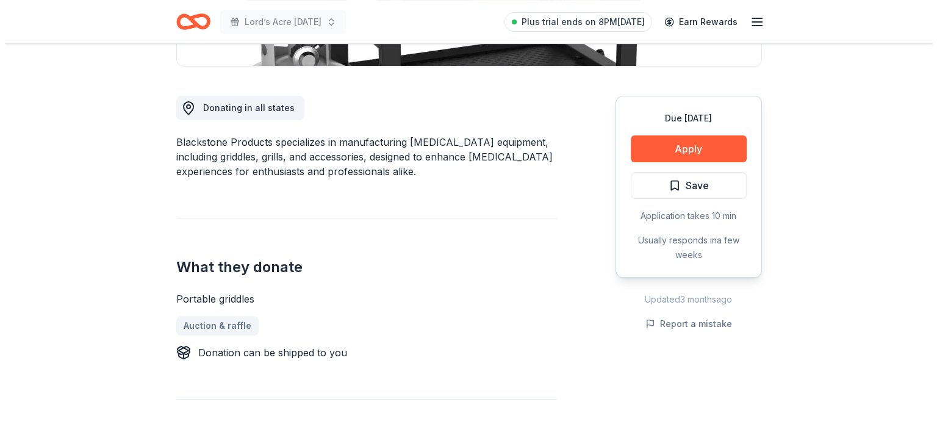
scroll to position [307, 0]
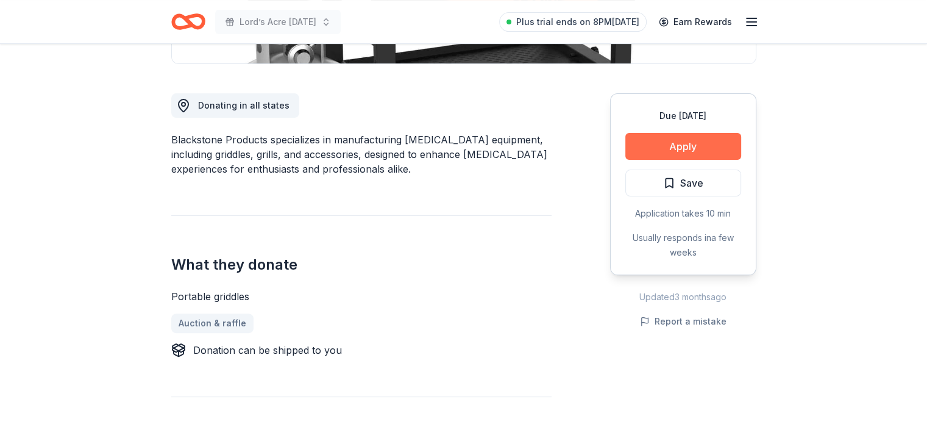
click at [710, 147] on button "Apply" at bounding box center [684, 146] width 116 height 27
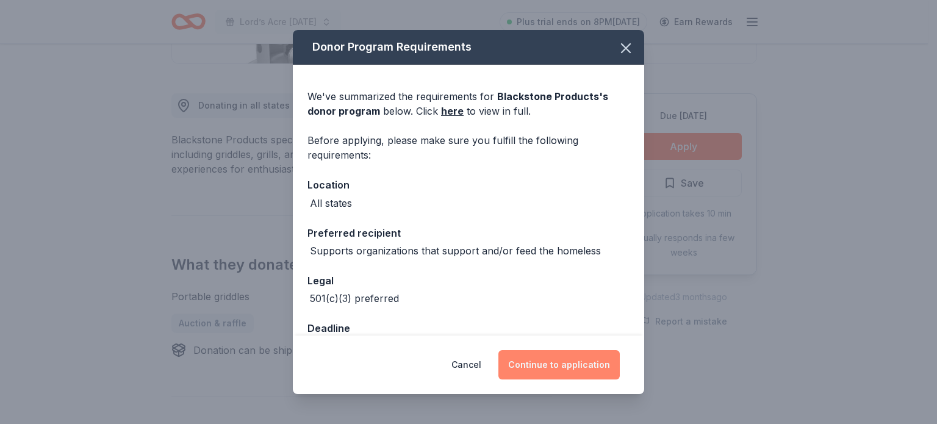
click at [602, 362] on button "Continue to application" at bounding box center [558, 364] width 121 height 29
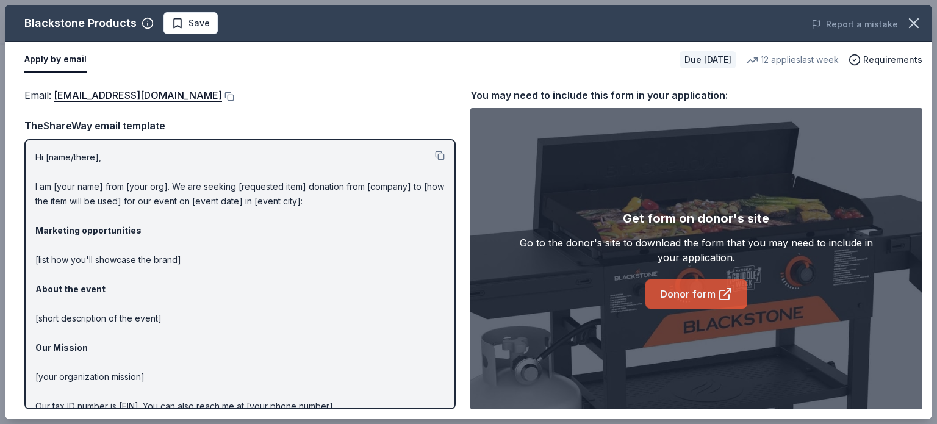
click at [699, 298] on link "Donor form" at bounding box center [696, 293] width 102 height 29
click at [720, 292] on icon at bounding box center [725, 294] width 15 height 15
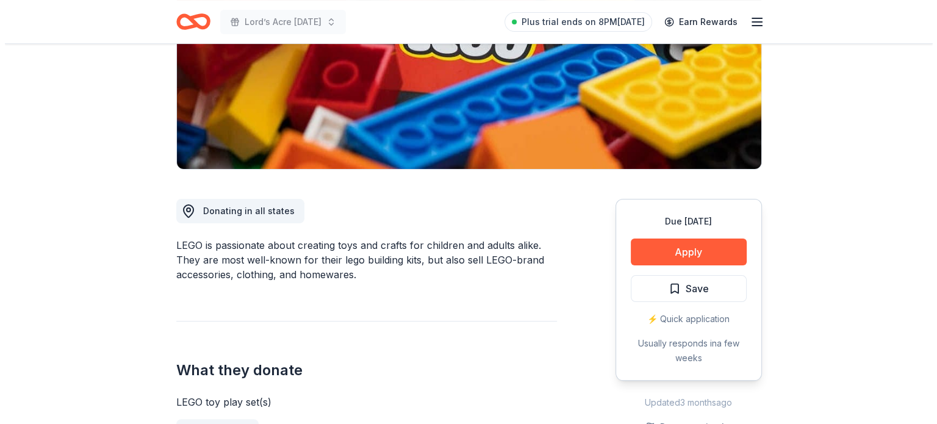
scroll to position [206, 0]
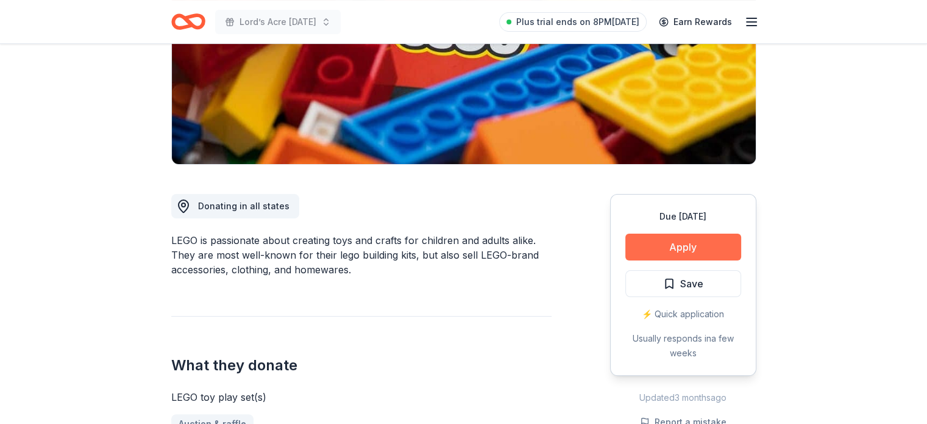
click at [677, 254] on button "Apply" at bounding box center [684, 247] width 116 height 27
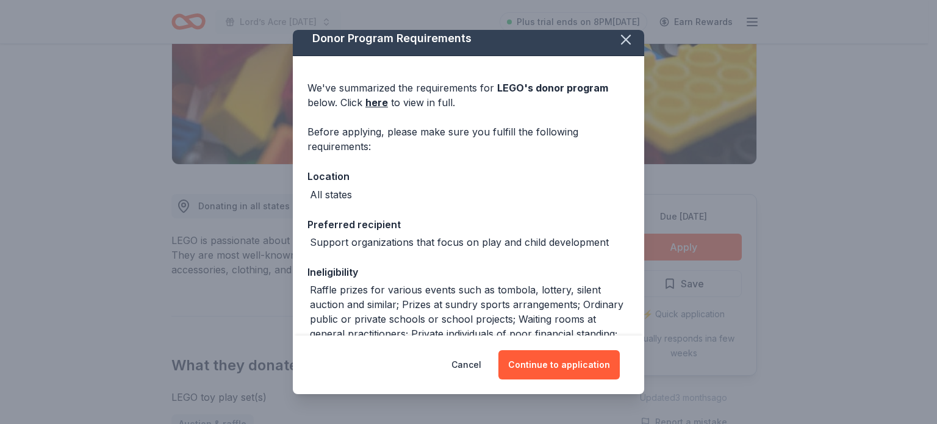
scroll to position [0, 0]
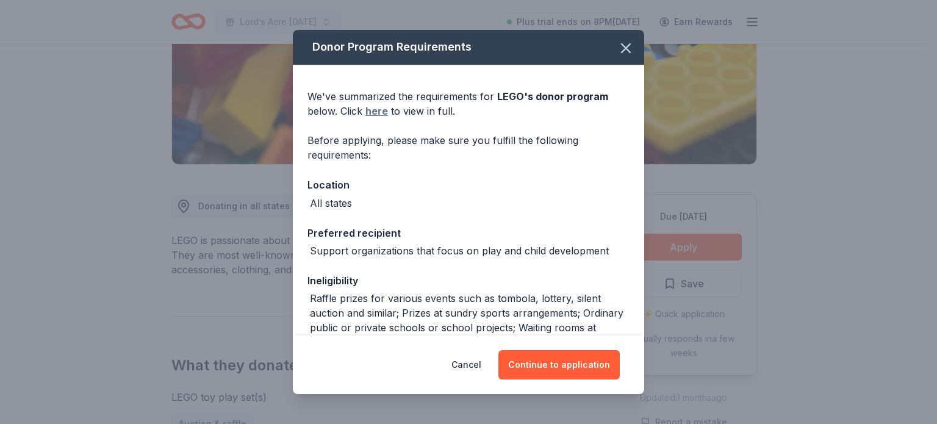
click at [379, 115] on link "here" at bounding box center [376, 111] width 23 height 15
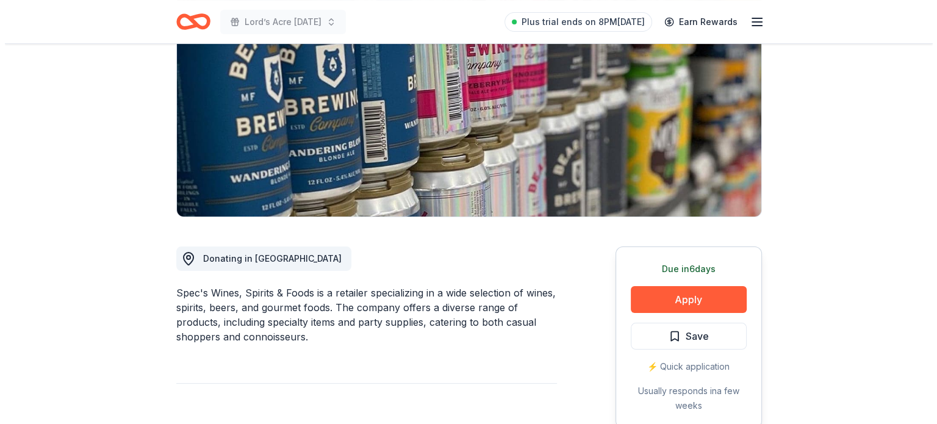
scroll to position [171, 0]
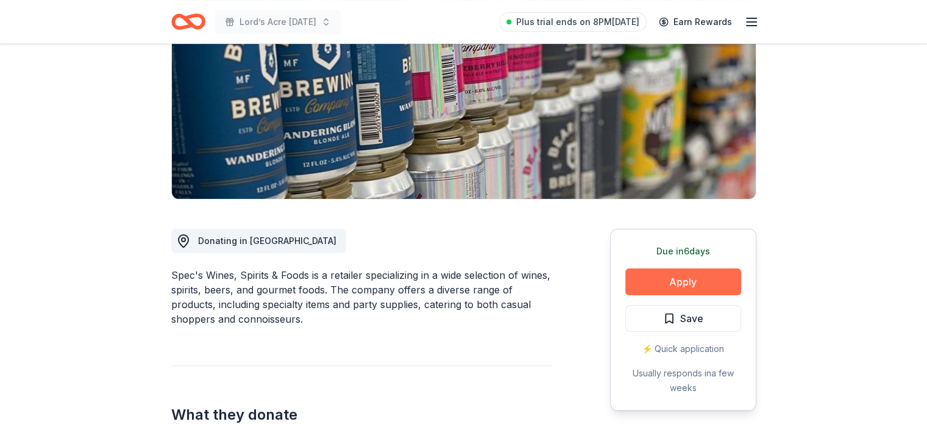
click at [718, 270] on button "Apply" at bounding box center [684, 281] width 116 height 27
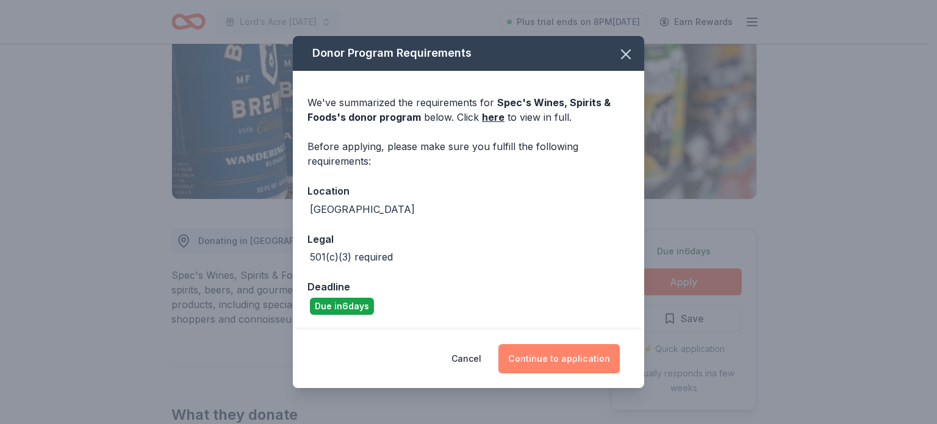
click at [580, 362] on button "Continue to application" at bounding box center [558, 358] width 121 height 29
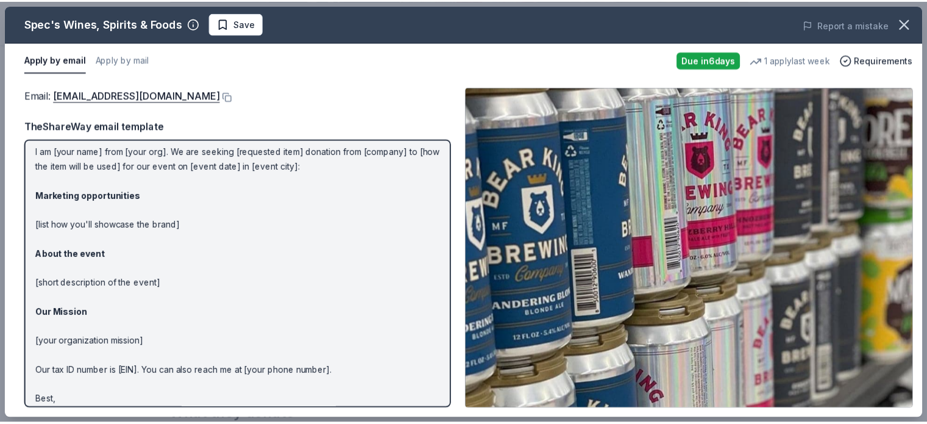
scroll to position [58, 0]
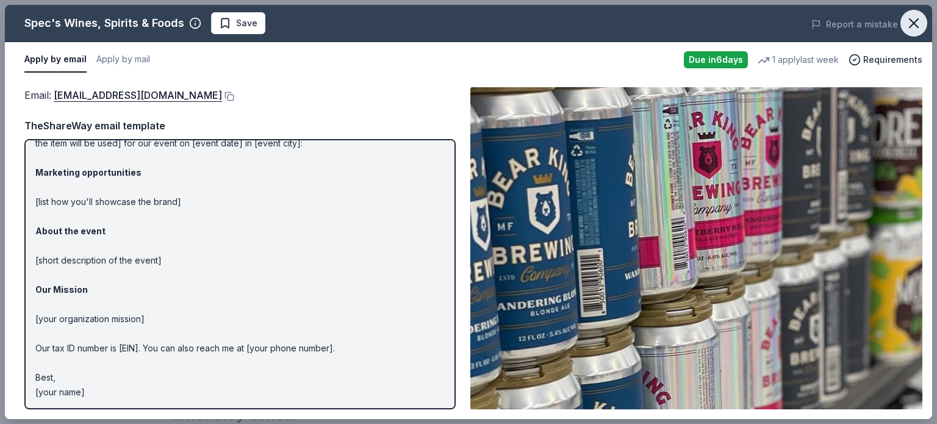
click at [911, 28] on icon "button" at bounding box center [913, 23] width 17 height 17
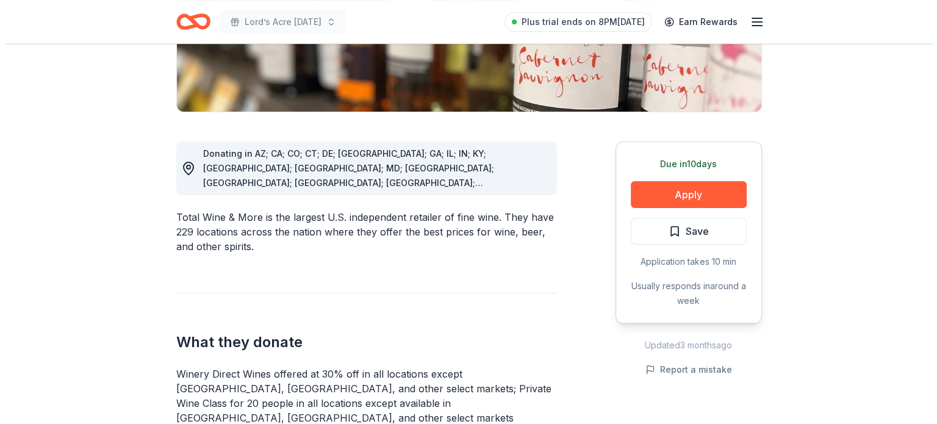
scroll to position [316, 0]
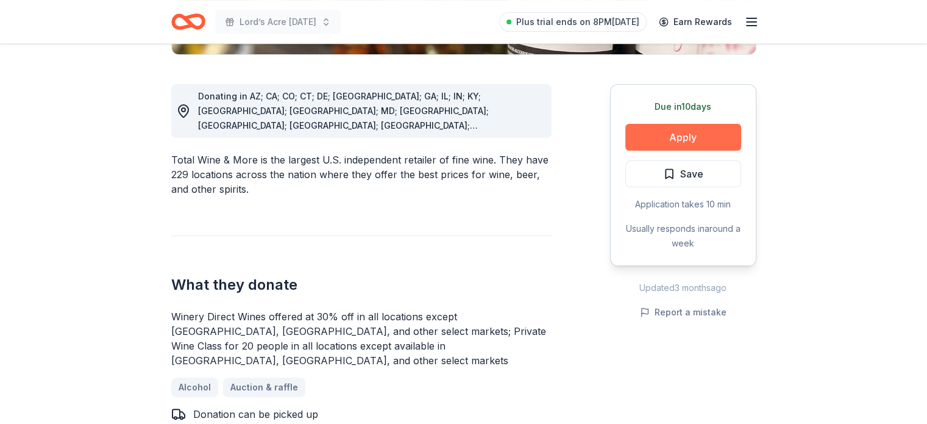
click at [723, 137] on button "Apply" at bounding box center [684, 137] width 116 height 27
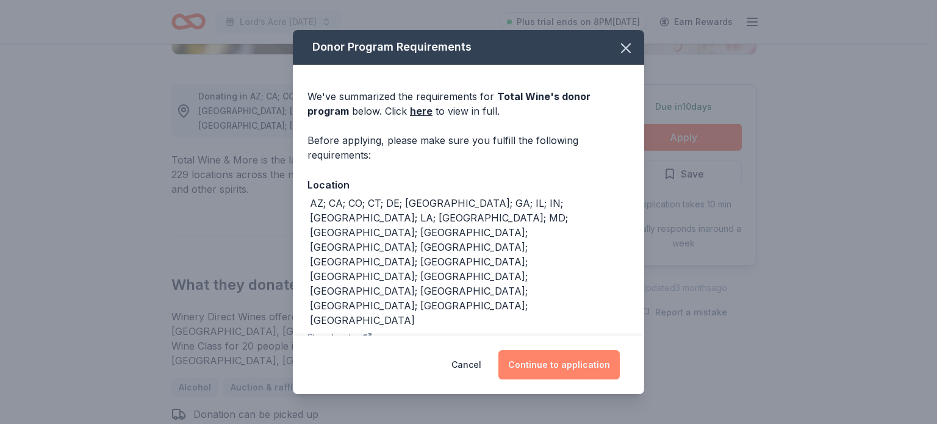
click at [569, 358] on button "Continue to application" at bounding box center [558, 364] width 121 height 29
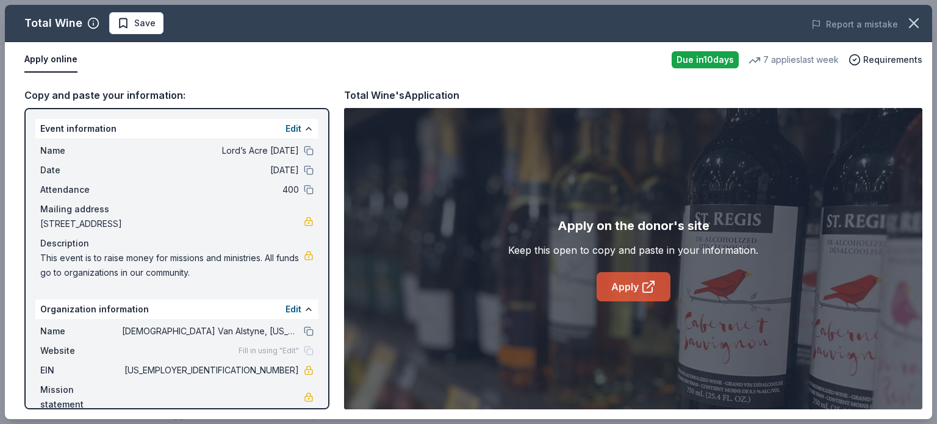
click at [644, 275] on link "Apply" at bounding box center [633, 286] width 74 height 29
click at [639, 290] on link "Apply" at bounding box center [633, 286] width 74 height 29
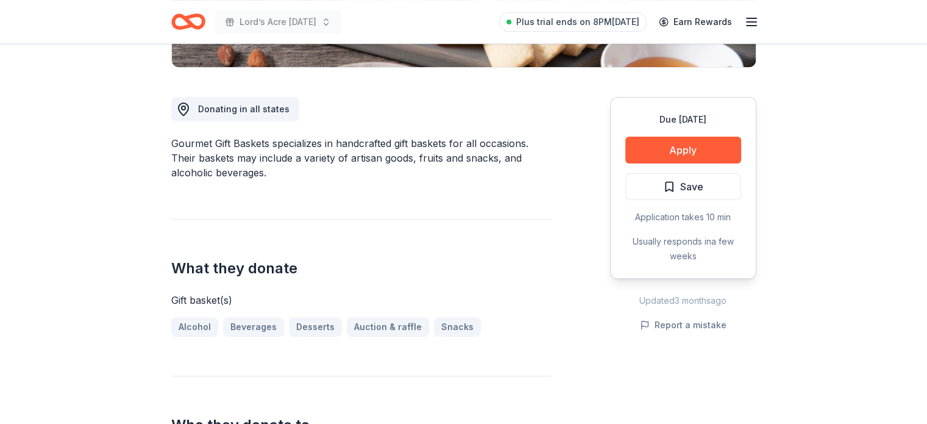
scroll to position [322, 0]
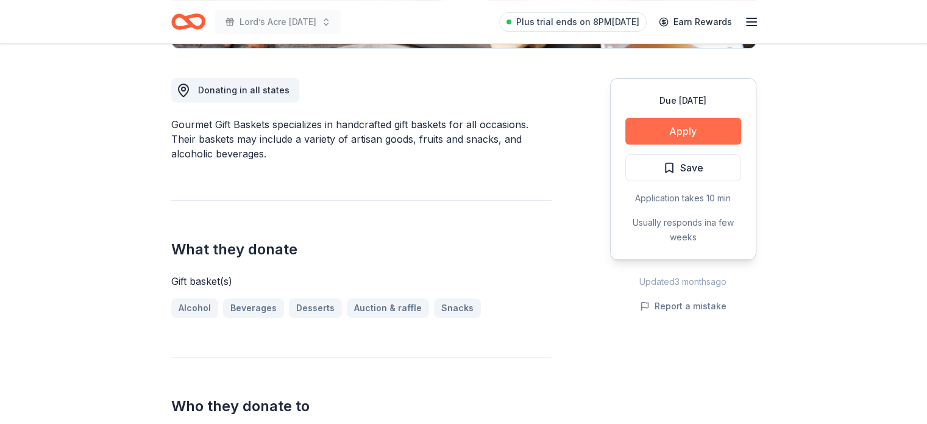
click at [715, 132] on button "Apply" at bounding box center [684, 131] width 116 height 27
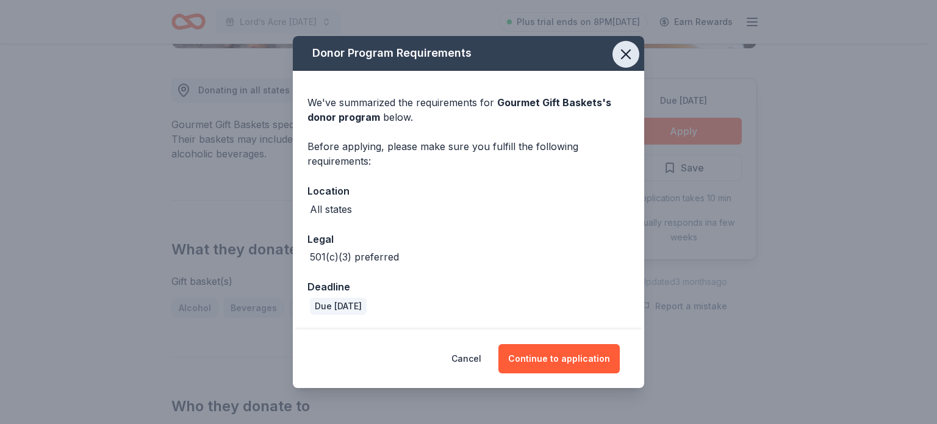
click at [626, 61] on icon "button" at bounding box center [625, 54] width 17 height 17
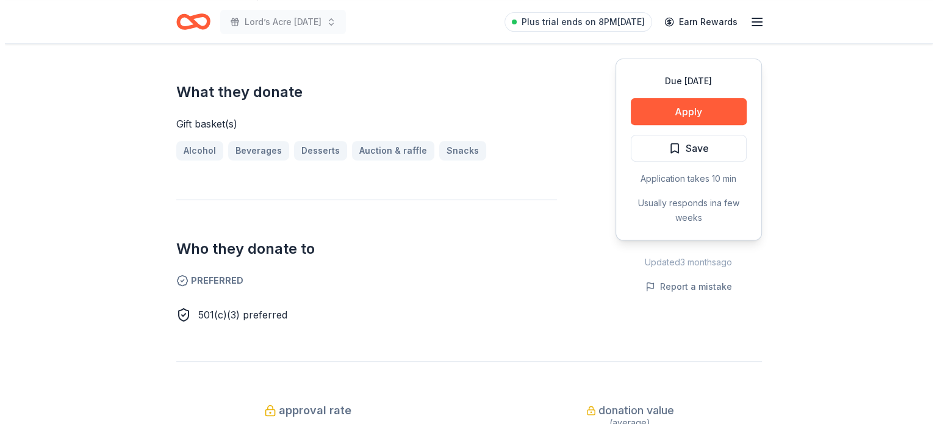
scroll to position [446, 0]
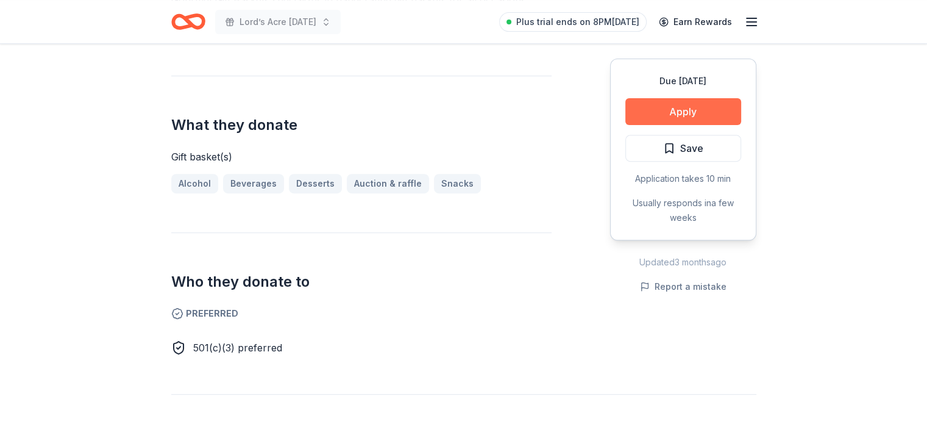
click at [700, 121] on button "Apply" at bounding box center [684, 111] width 116 height 27
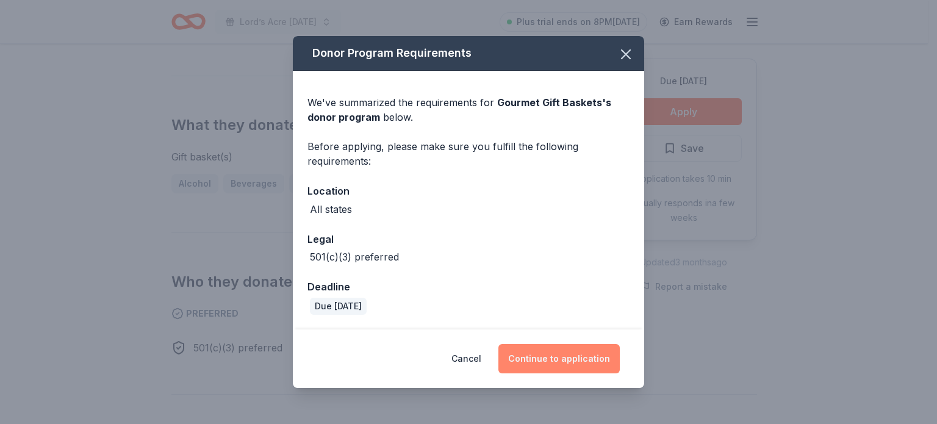
click at [595, 363] on button "Continue to application" at bounding box center [558, 358] width 121 height 29
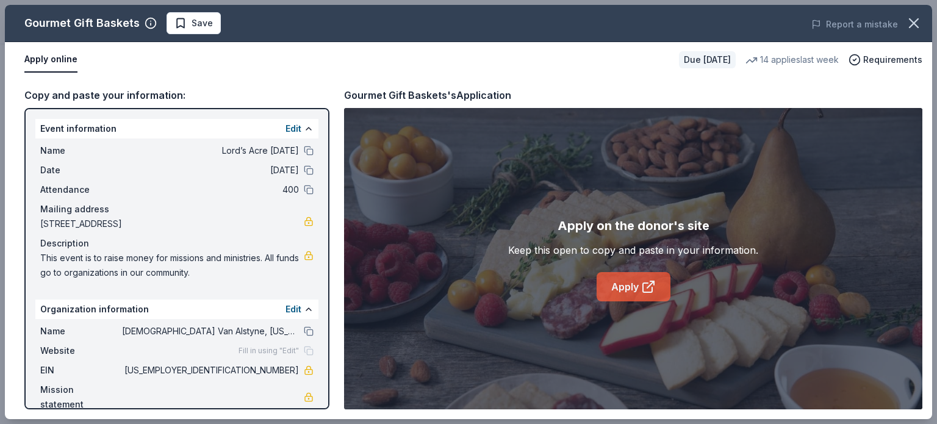
click at [636, 290] on link "Apply" at bounding box center [633, 286] width 74 height 29
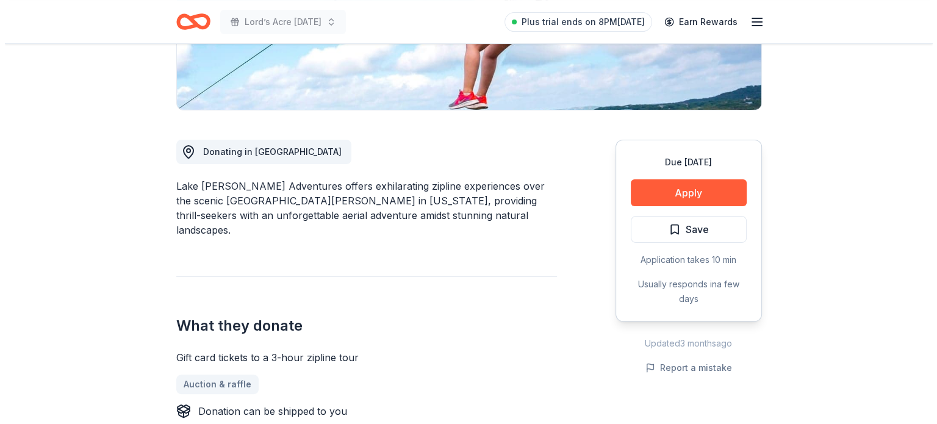
scroll to position [279, 0]
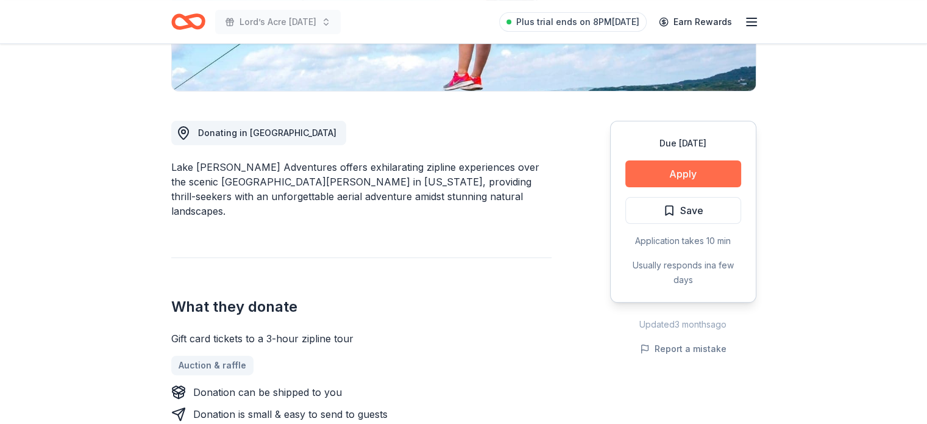
click at [690, 177] on button "Apply" at bounding box center [684, 173] width 116 height 27
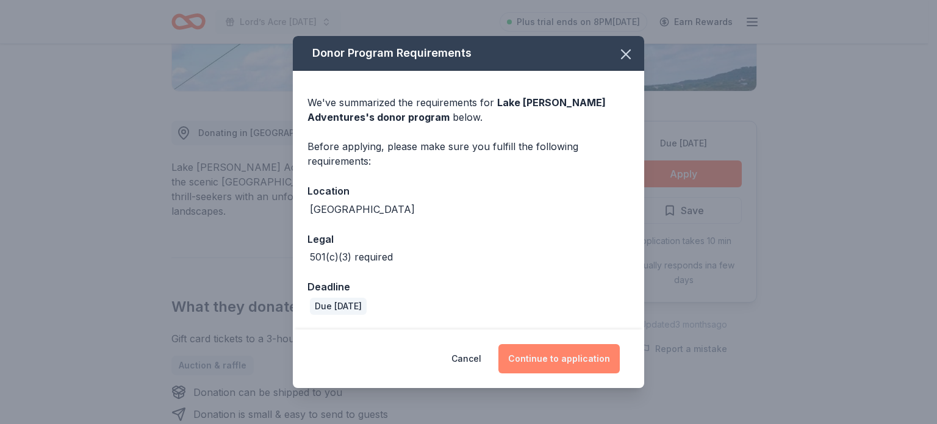
click at [576, 356] on button "Continue to application" at bounding box center [558, 358] width 121 height 29
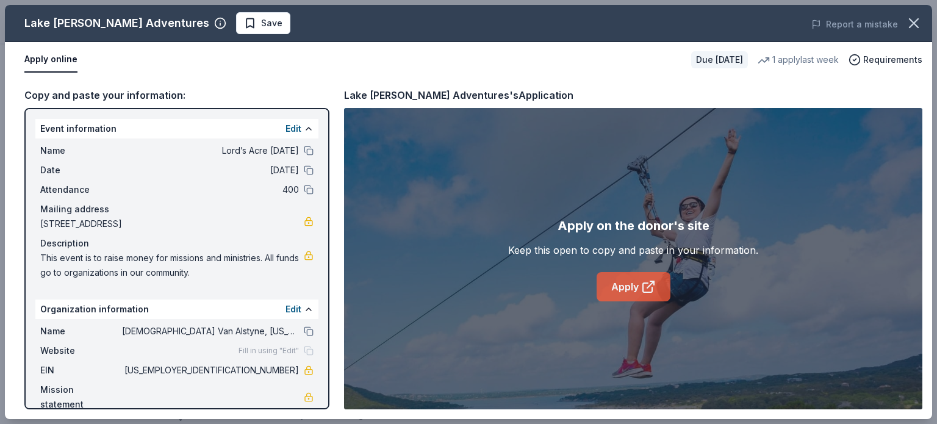
click at [638, 285] on link "Apply" at bounding box center [633, 286] width 74 height 29
